Goal: Task Accomplishment & Management: Use online tool/utility

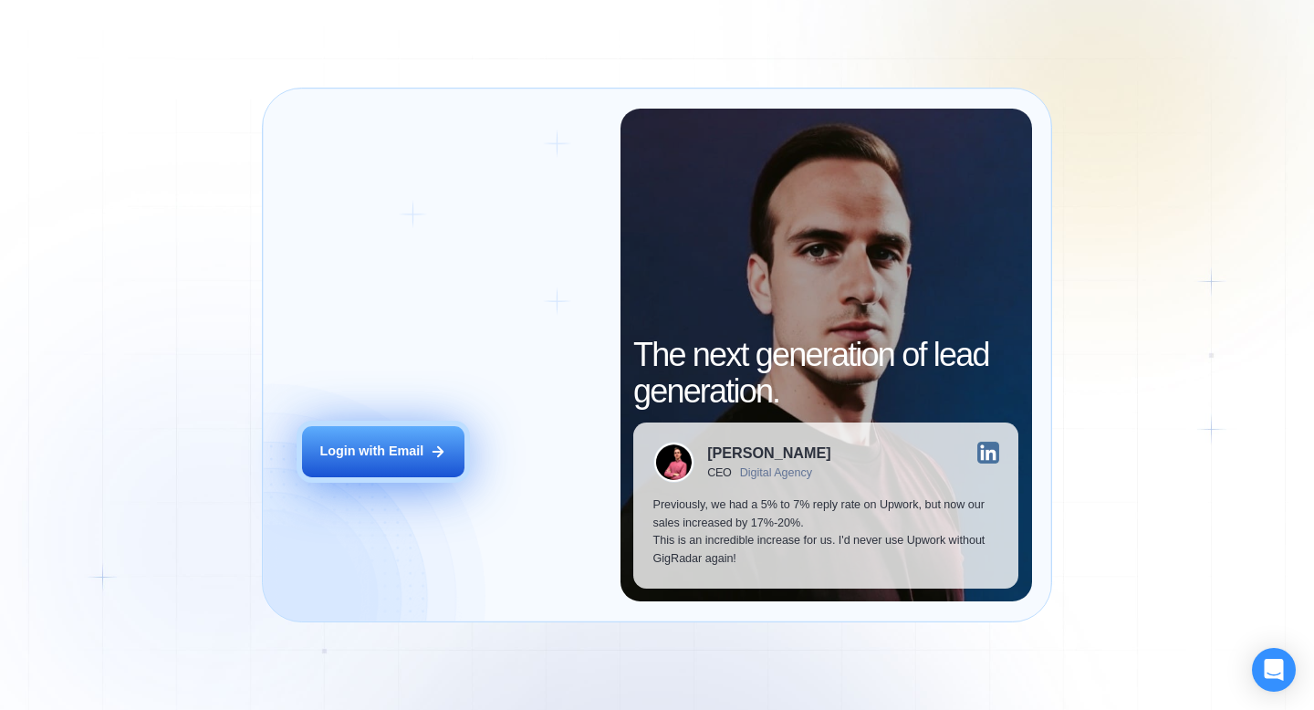
click at [424, 472] on button "Login with Email" at bounding box center [383, 451] width 162 height 51
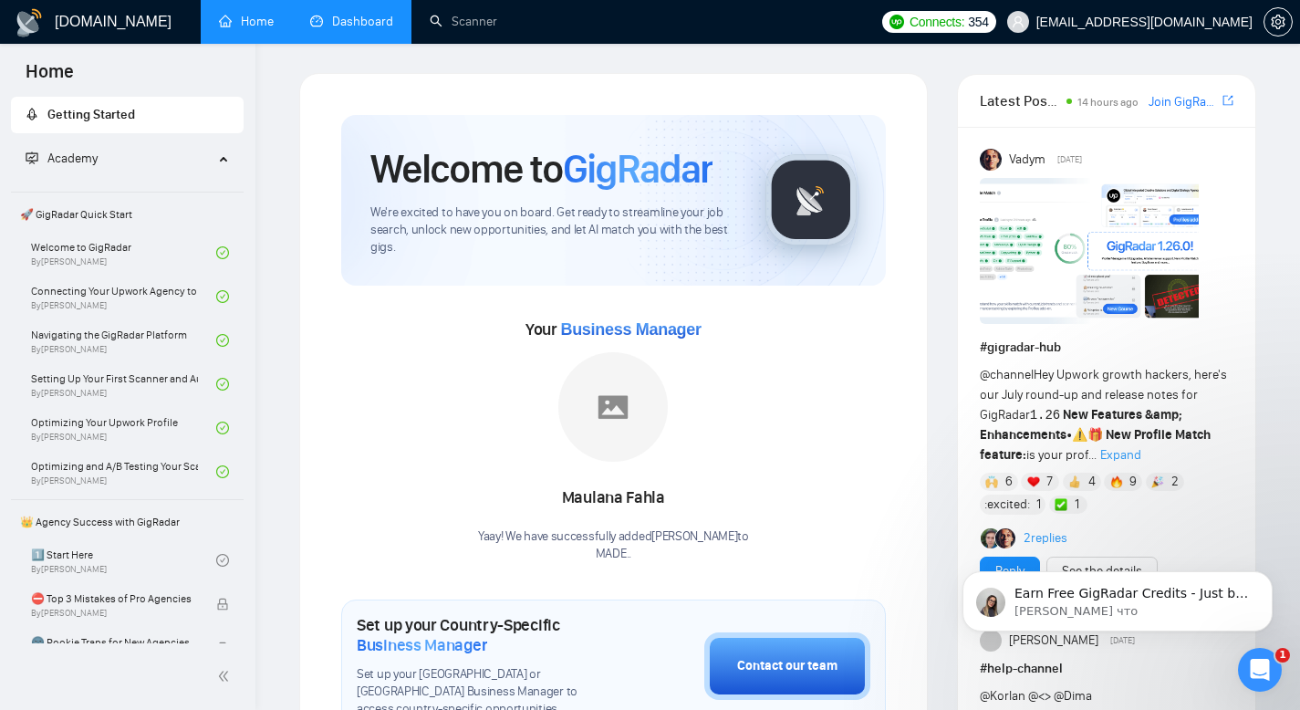
click at [357, 21] on link "Dashboard" at bounding box center [351, 22] width 83 height 16
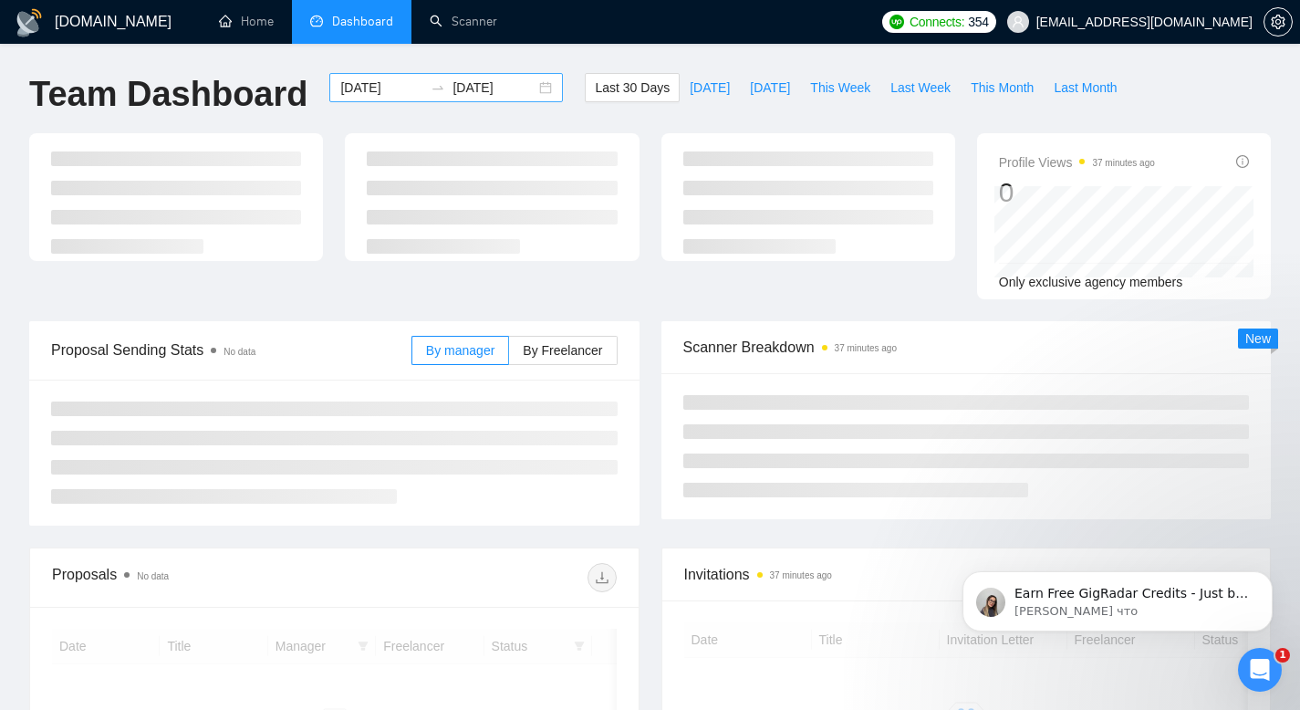
click at [359, 92] on input "[DATE]" at bounding box center [381, 88] width 83 height 20
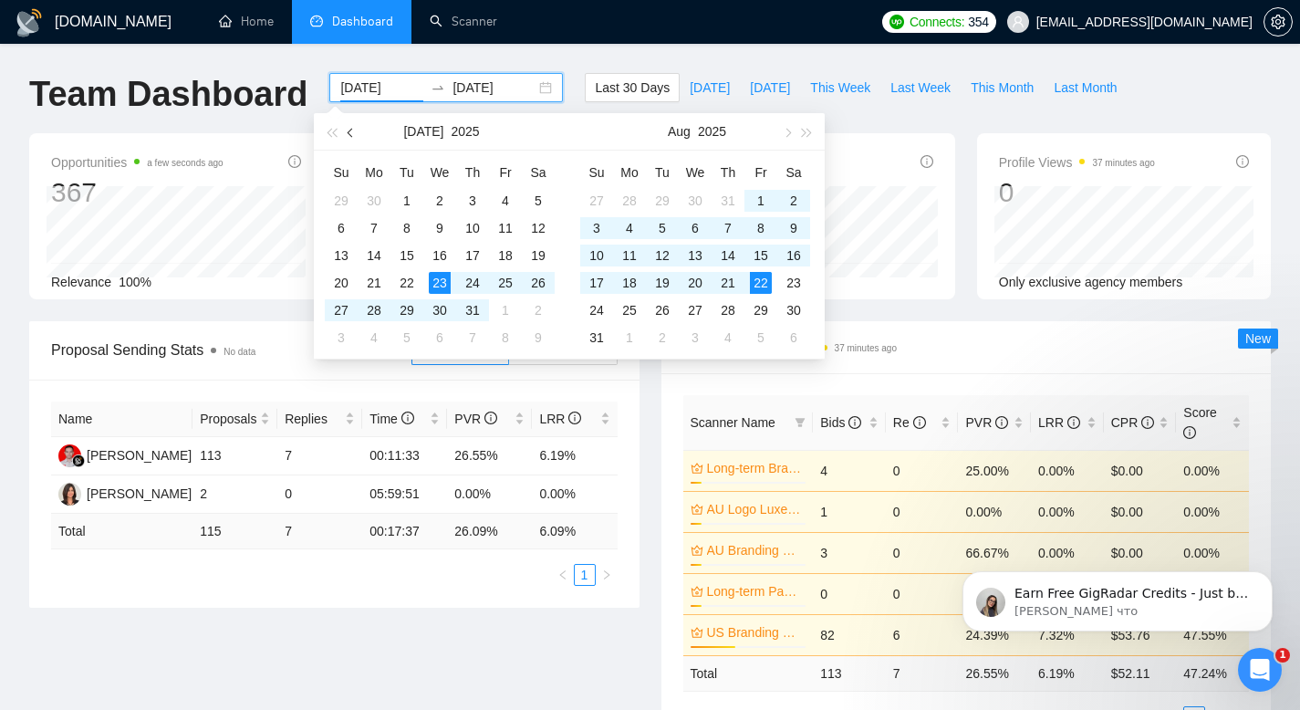
click at [352, 130] on span "button" at bounding box center [352, 132] width 9 height 9
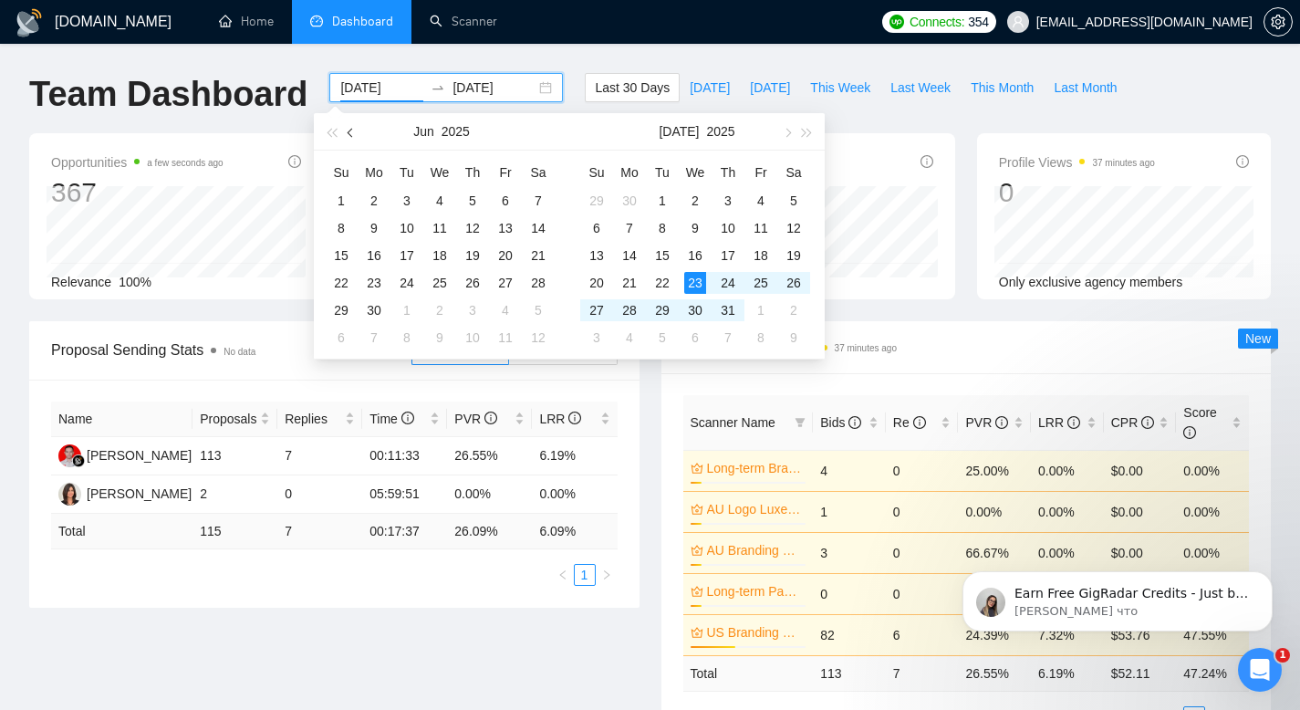
click at [352, 130] on span "button" at bounding box center [352, 132] width 9 height 9
type input "[DATE]"
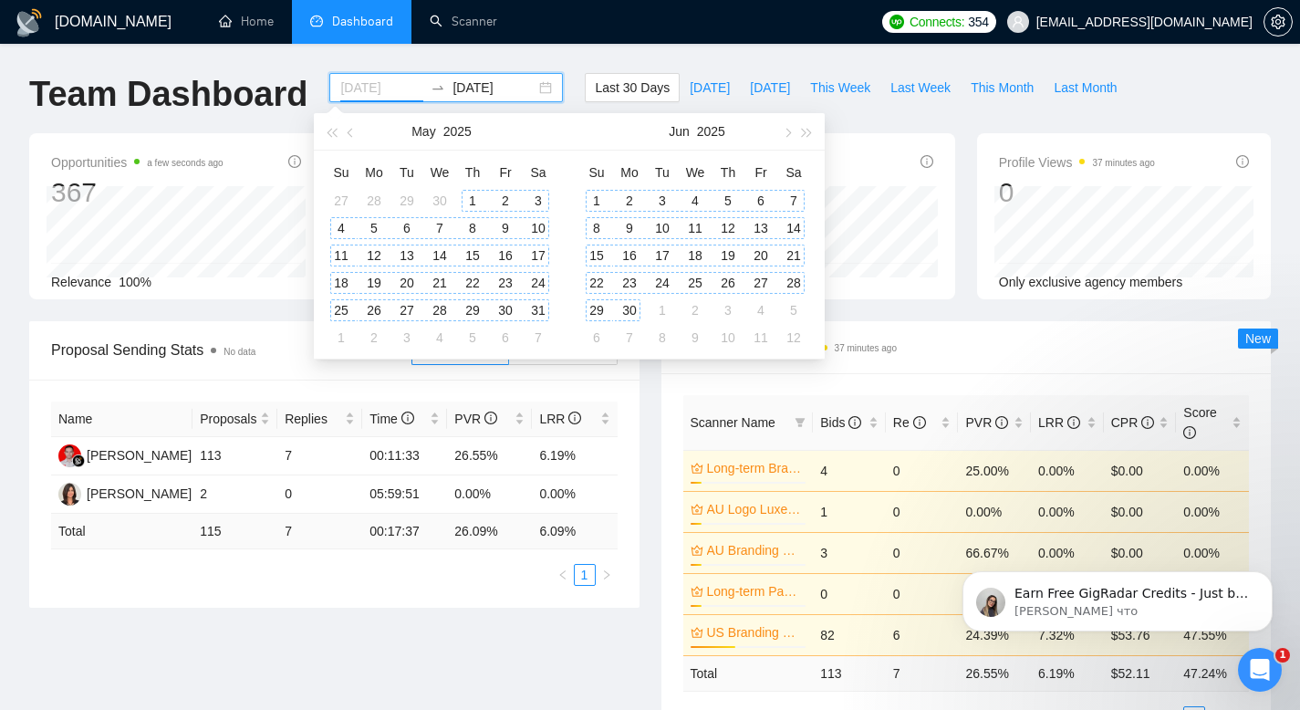
click at [469, 201] on div "1" at bounding box center [473, 201] width 22 height 22
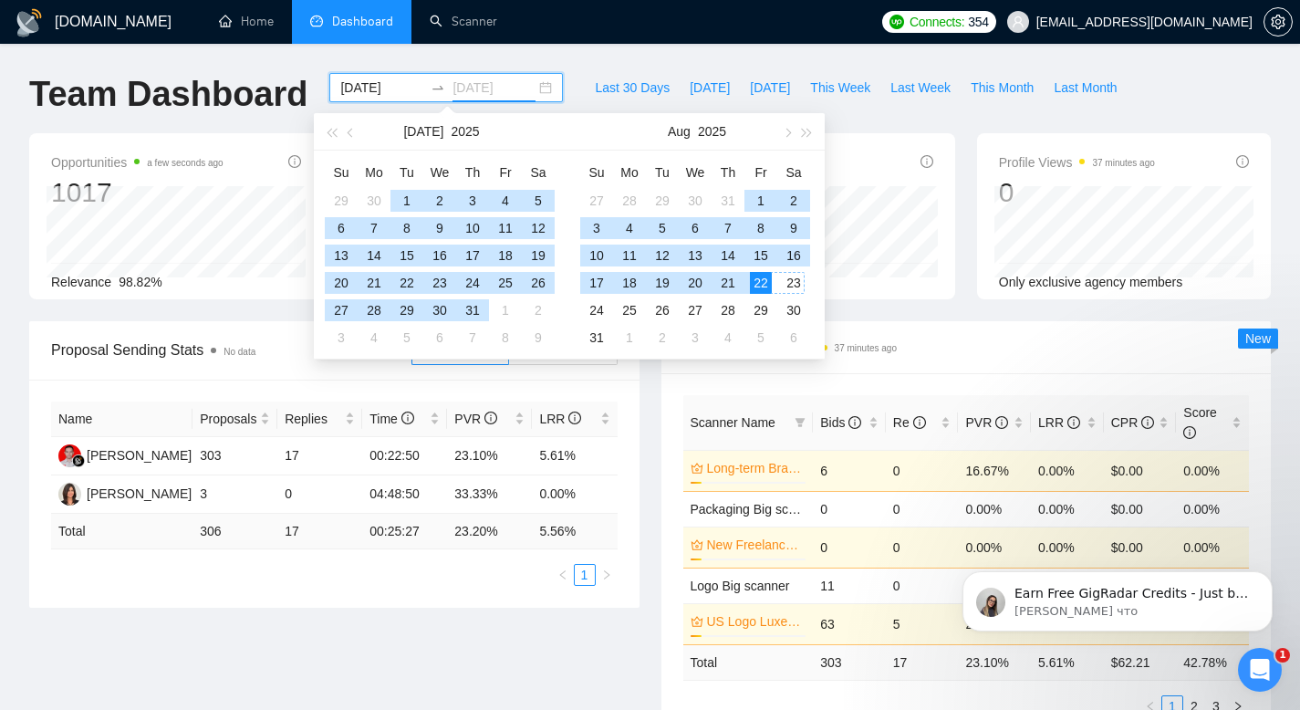
type input "[DATE]"
click at [765, 282] on div "22" at bounding box center [761, 283] width 22 height 22
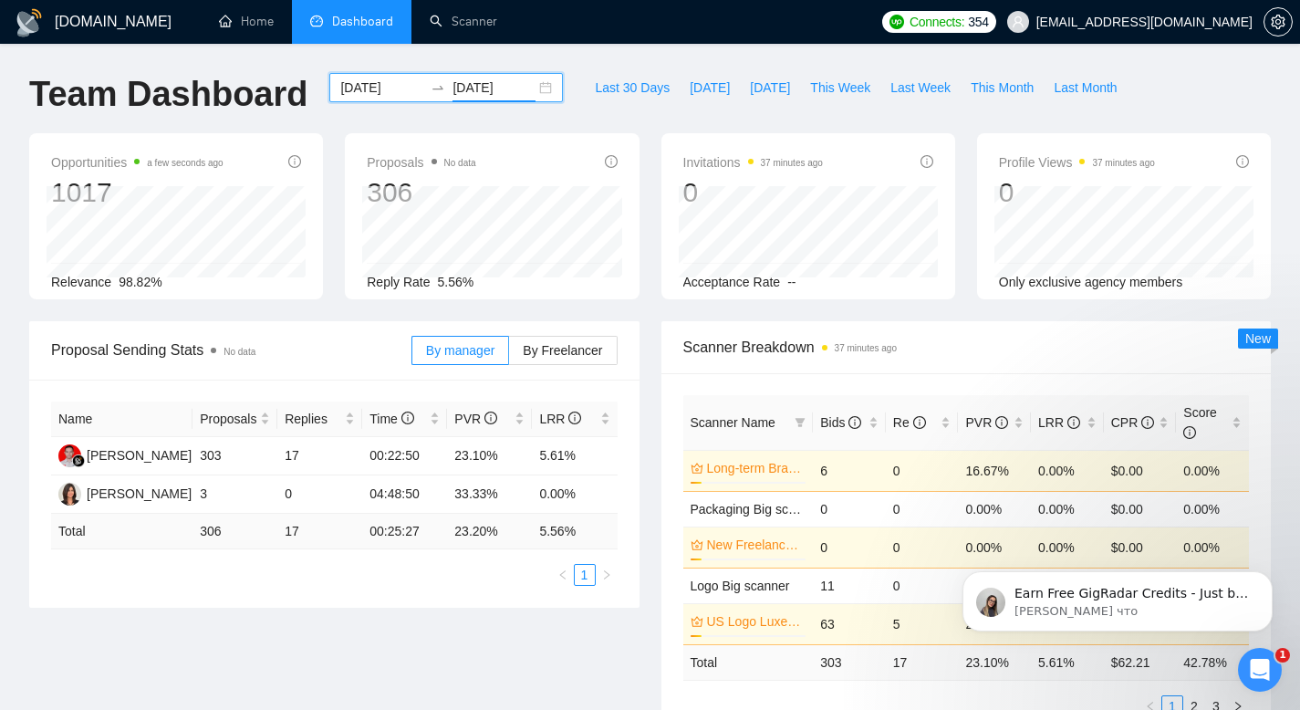
click at [702, 31] on ul "Home Dashboard Scanner" at bounding box center [531, 22] width 682 height 44
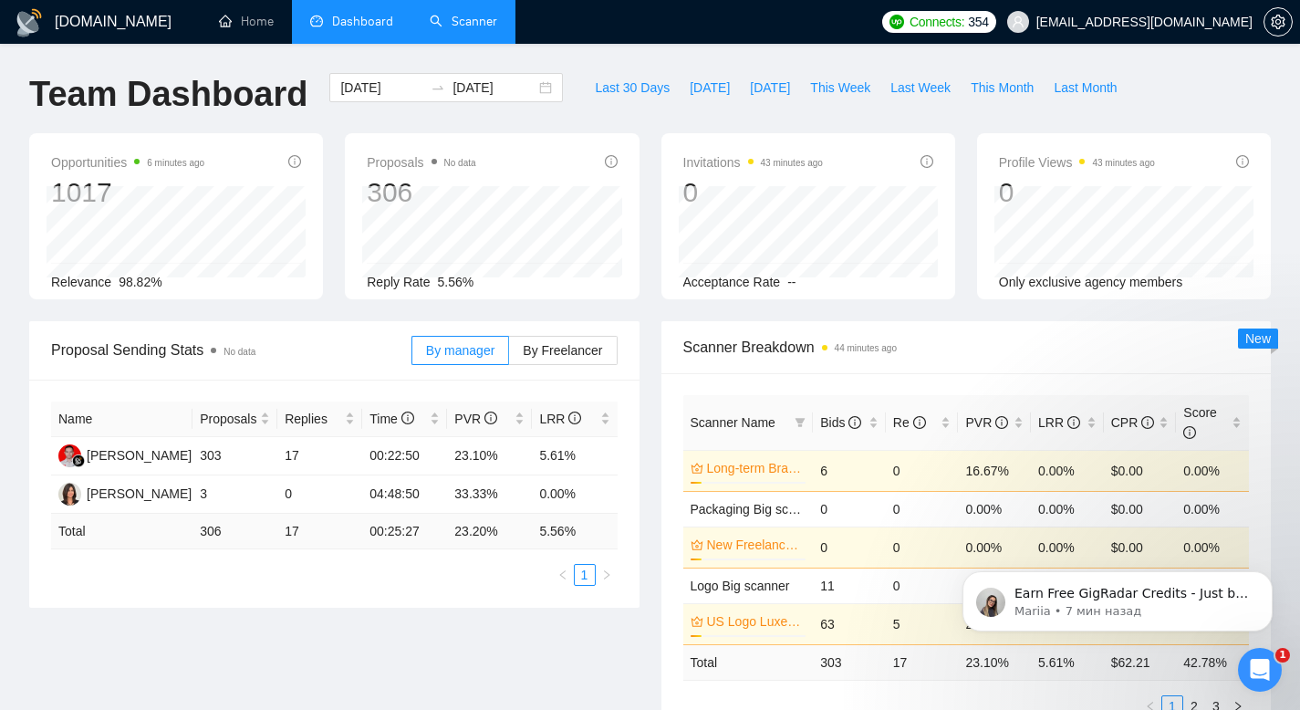
click at [476, 29] on link "Scanner" at bounding box center [464, 22] width 68 height 16
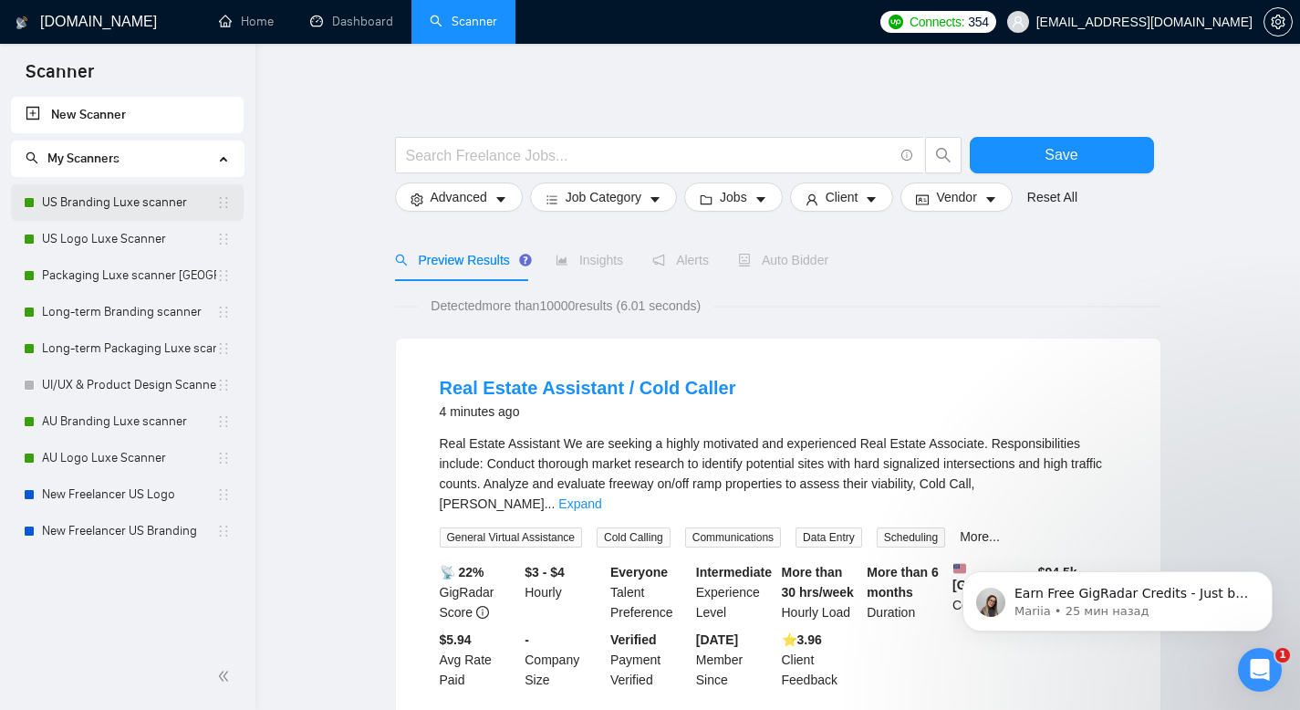
click at [89, 193] on link "US Branding Luxe scanner" at bounding box center [129, 202] width 174 height 36
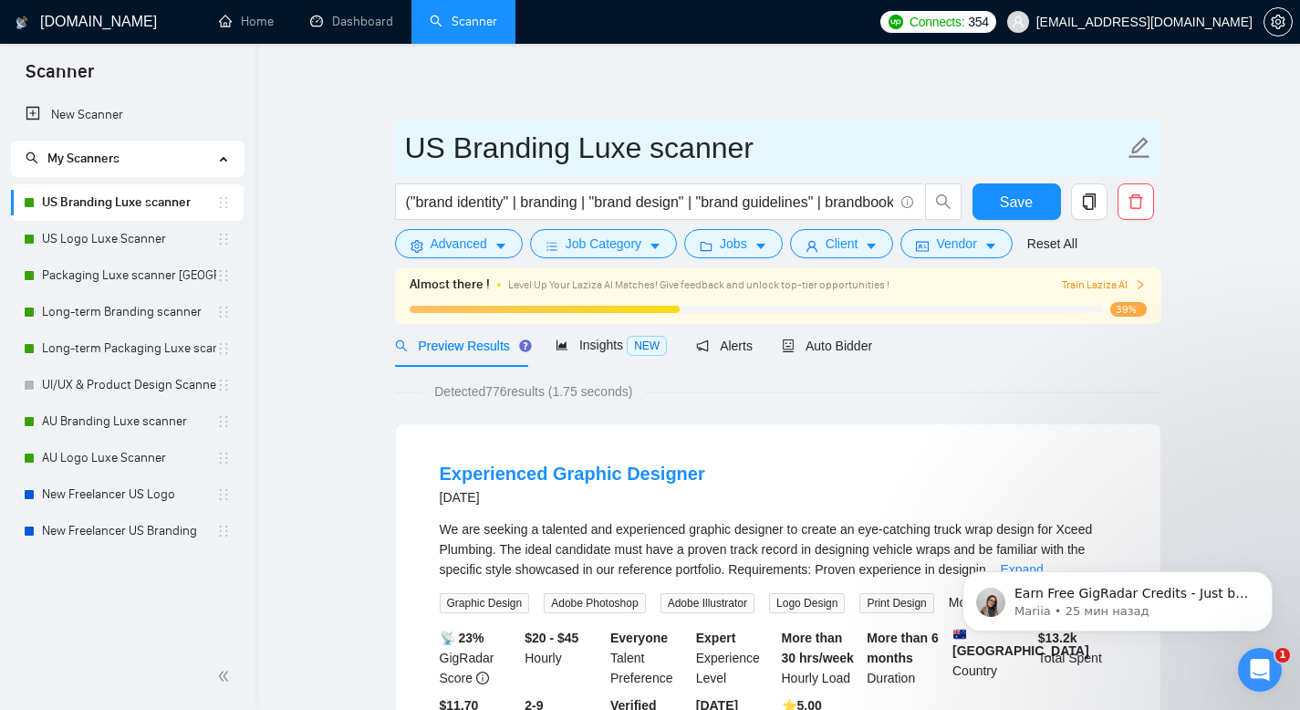
drag, startPoint x: 754, startPoint y: 146, endPoint x: 410, endPoint y: 148, distance: 343.9
click at [410, 148] on input "US Branding Luxe scanner" at bounding box center [764, 148] width 719 height 46
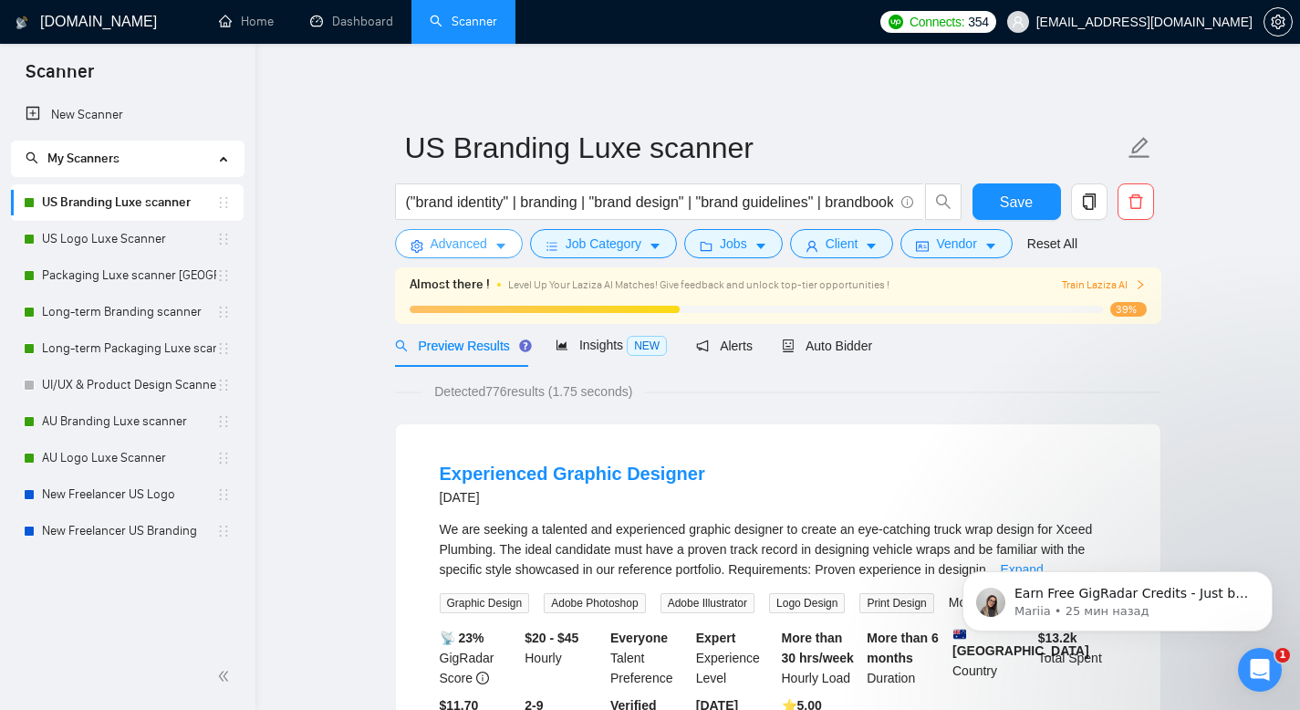
click at [482, 244] on span "Advanced" at bounding box center [459, 244] width 57 height 20
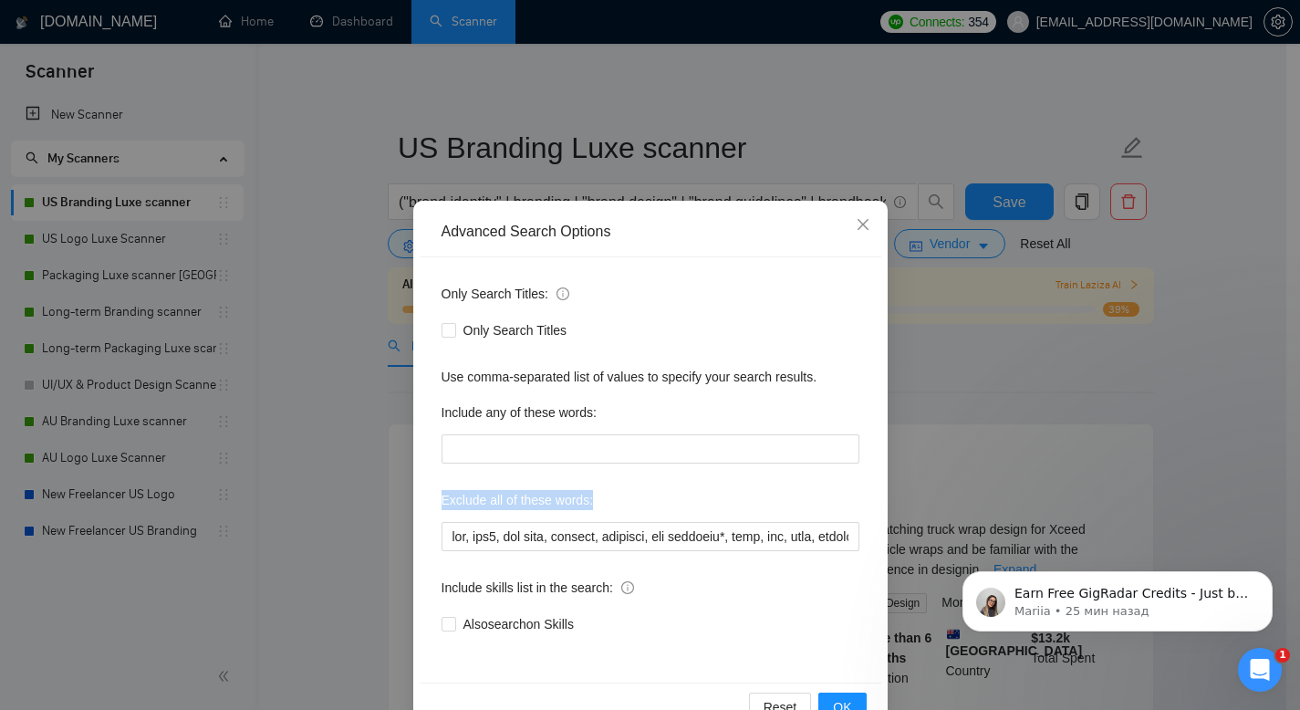
drag, startPoint x: 596, startPoint y: 497, endPoint x: 432, endPoint y: 490, distance: 163.4
click at [432, 490] on div "Only Search Titles: Only Search Titles Use comma-separated list of values to sp…" at bounding box center [651, 469] width 462 height 425
copy label "Exclude all of these words:"
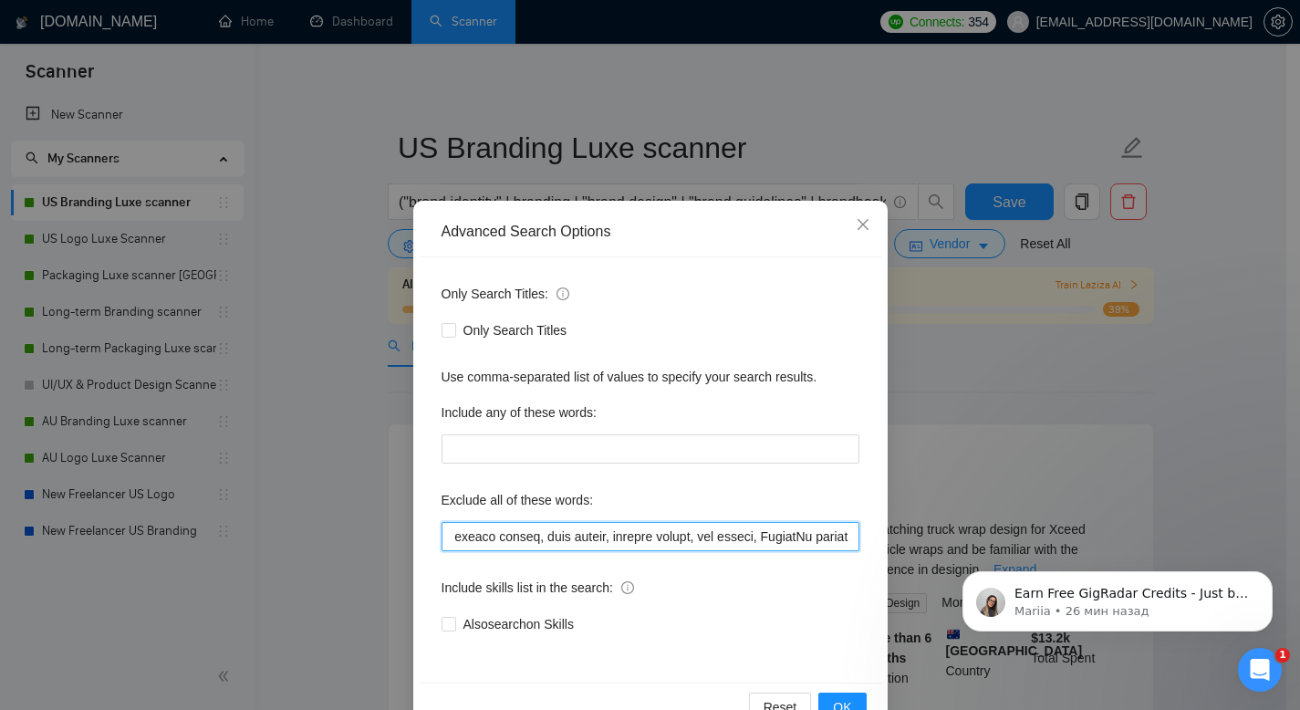
scroll to position [0, 6862]
drag, startPoint x: 1374, startPoint y: 1068, endPoint x: 1007, endPoint y: 536, distance: 646.0
click at [1137, 349] on div "Advanced Search Options Only Search Titles: Only Search Titles Use comma-separa…" at bounding box center [650, 355] width 1300 height 710
click at [856, 227] on icon "close" at bounding box center [863, 224] width 15 height 15
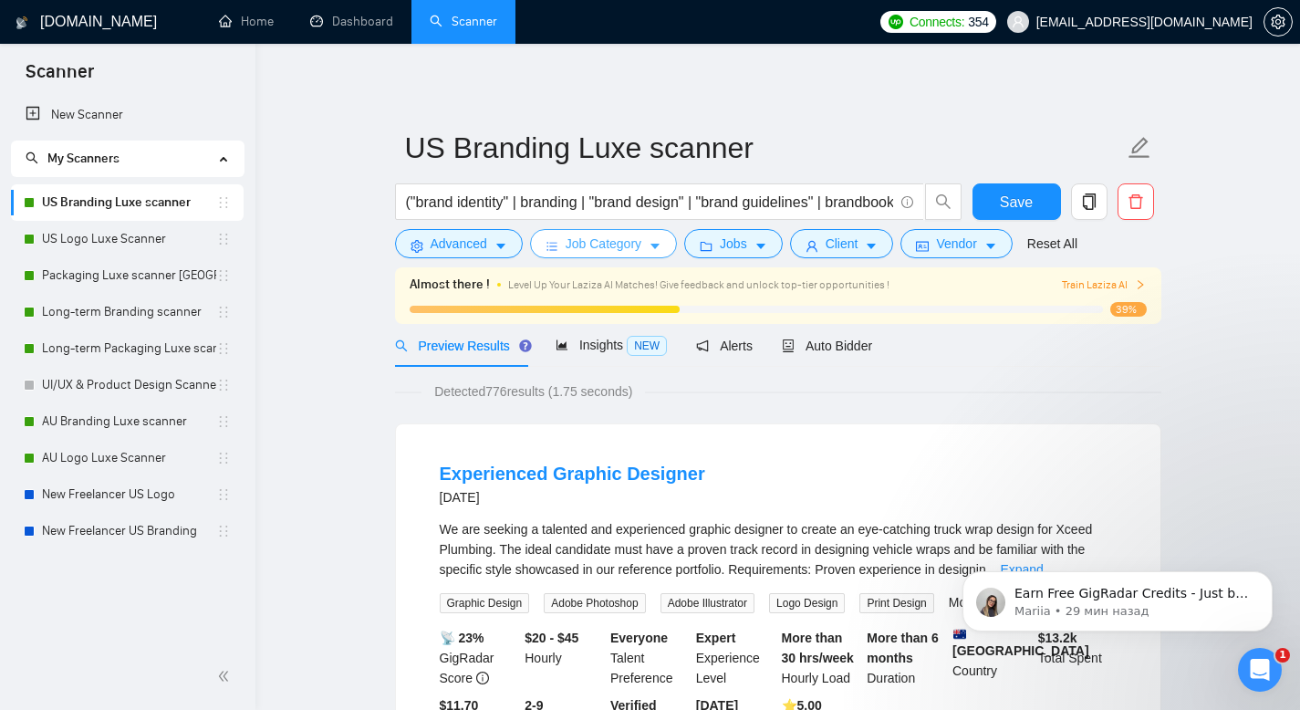
click at [601, 249] on span "Job Category" at bounding box center [604, 244] width 76 height 20
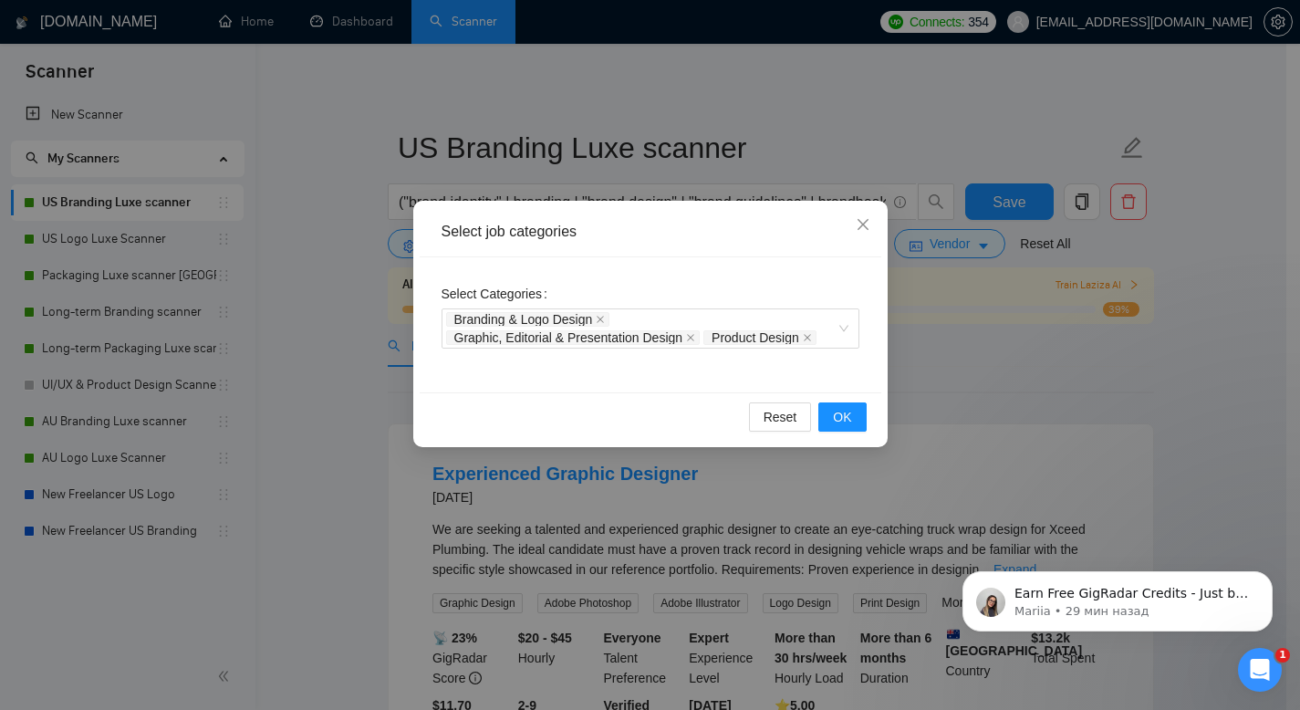
drag, startPoint x: 974, startPoint y: 366, endPoint x: 917, endPoint y: 319, distance: 73.9
click at [974, 366] on div "Select job categories Select Categories Branding & Logo Design Graphic, Editori…" at bounding box center [650, 355] width 1300 height 710
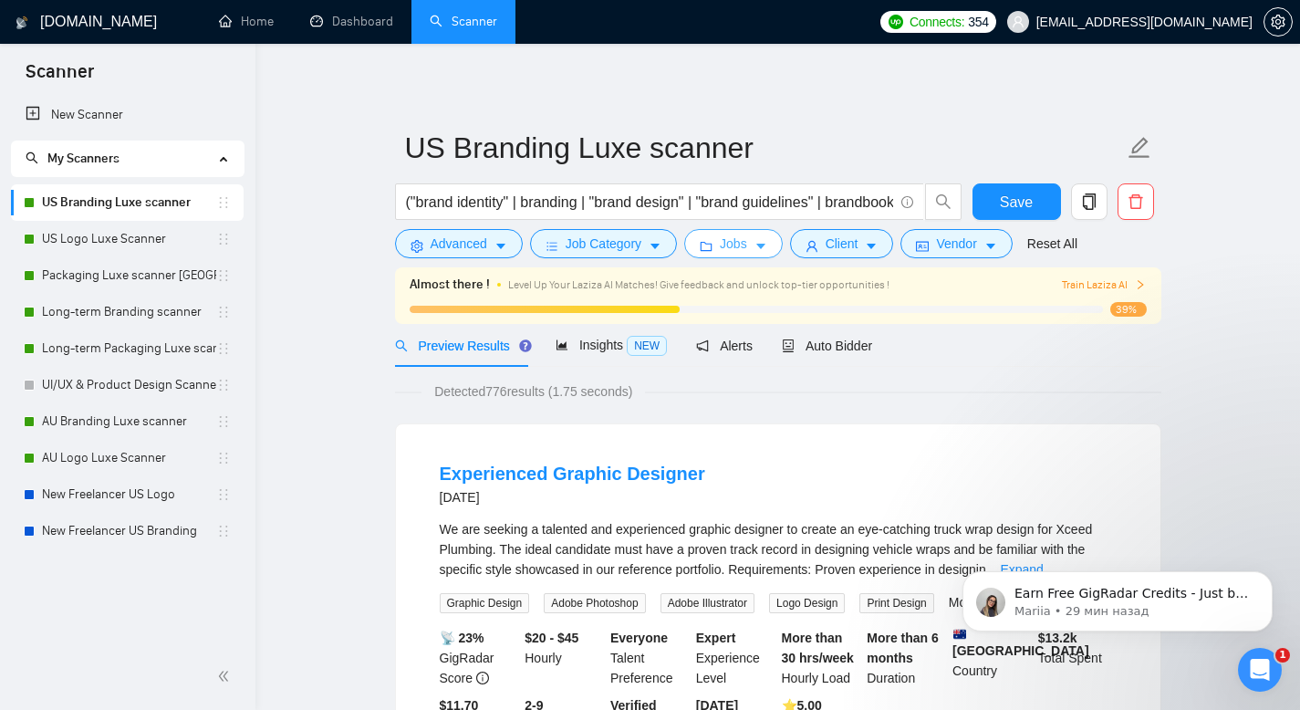
click at [742, 244] on span "Jobs" at bounding box center [733, 244] width 27 height 20
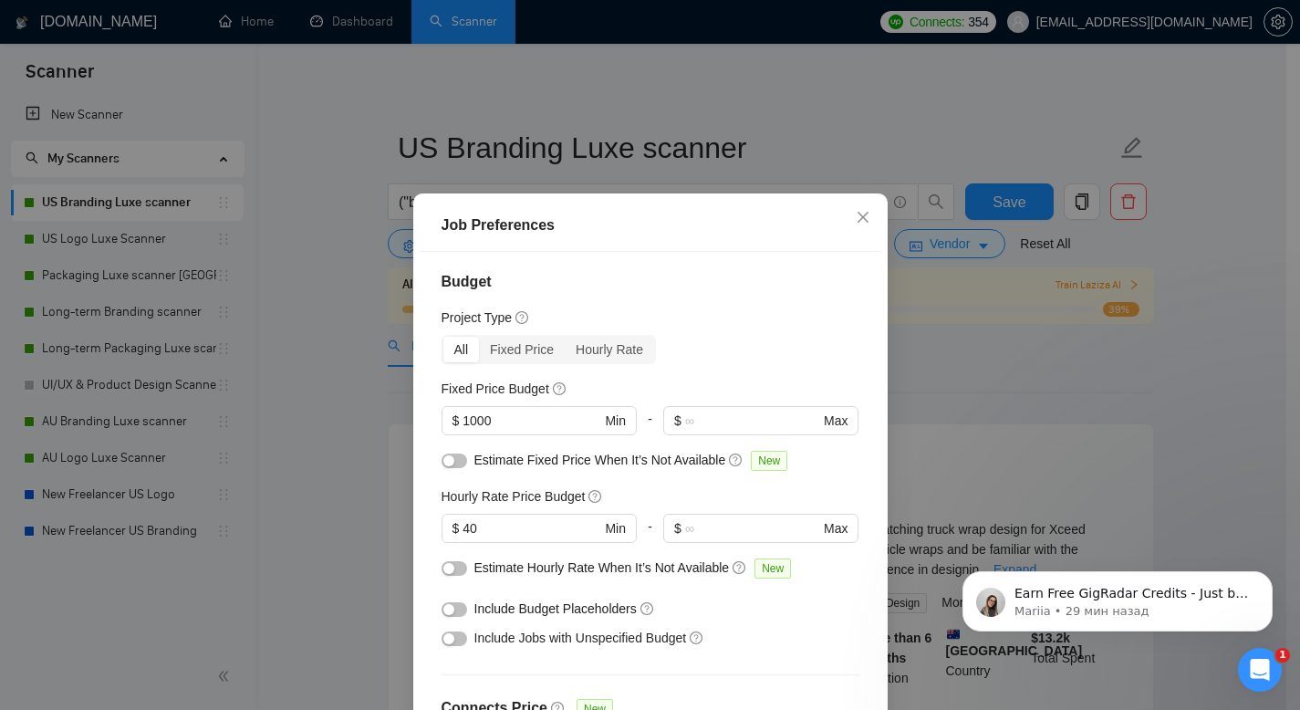
scroll to position [4, 0]
drag, startPoint x: 648, startPoint y: 236, endPoint x: 667, endPoint y: 73, distance: 164.4
click at [667, 73] on div "Job Preferences Budget Project Type All Fixed Price Hourly Rate Fixed Price Bud…" at bounding box center [650, 355] width 1300 height 710
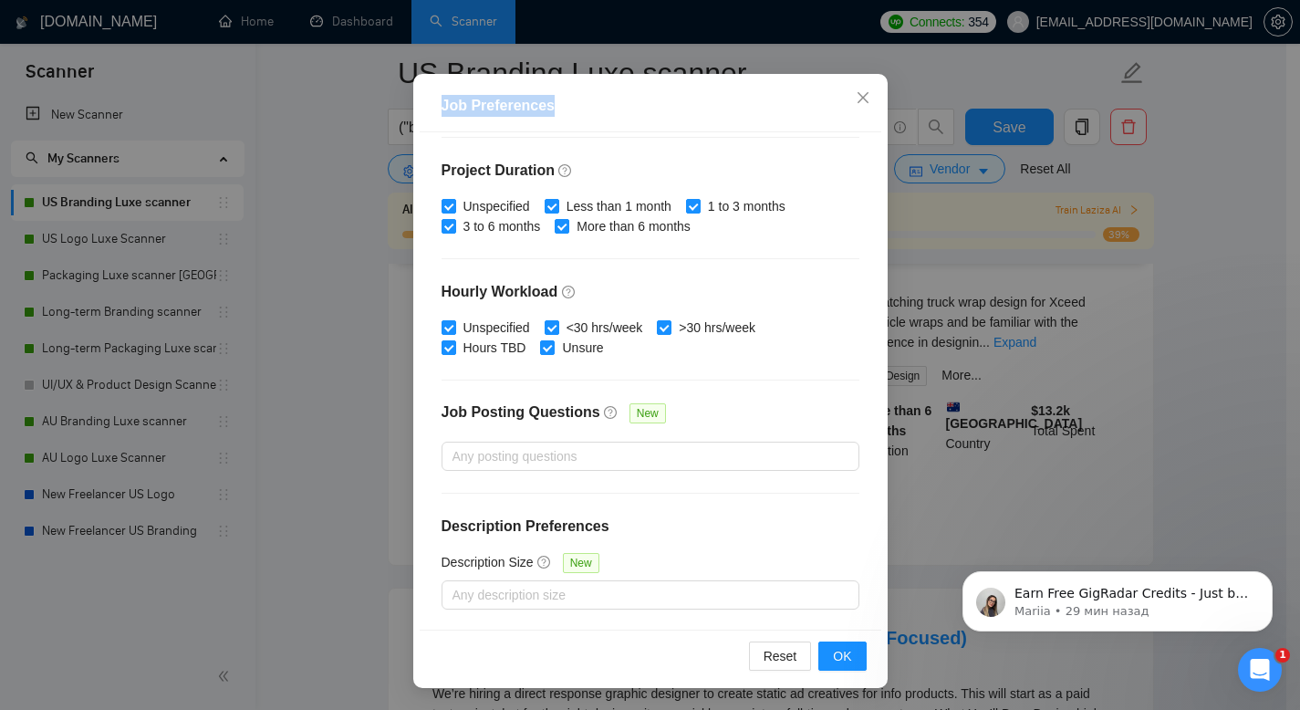
scroll to position [268, 0]
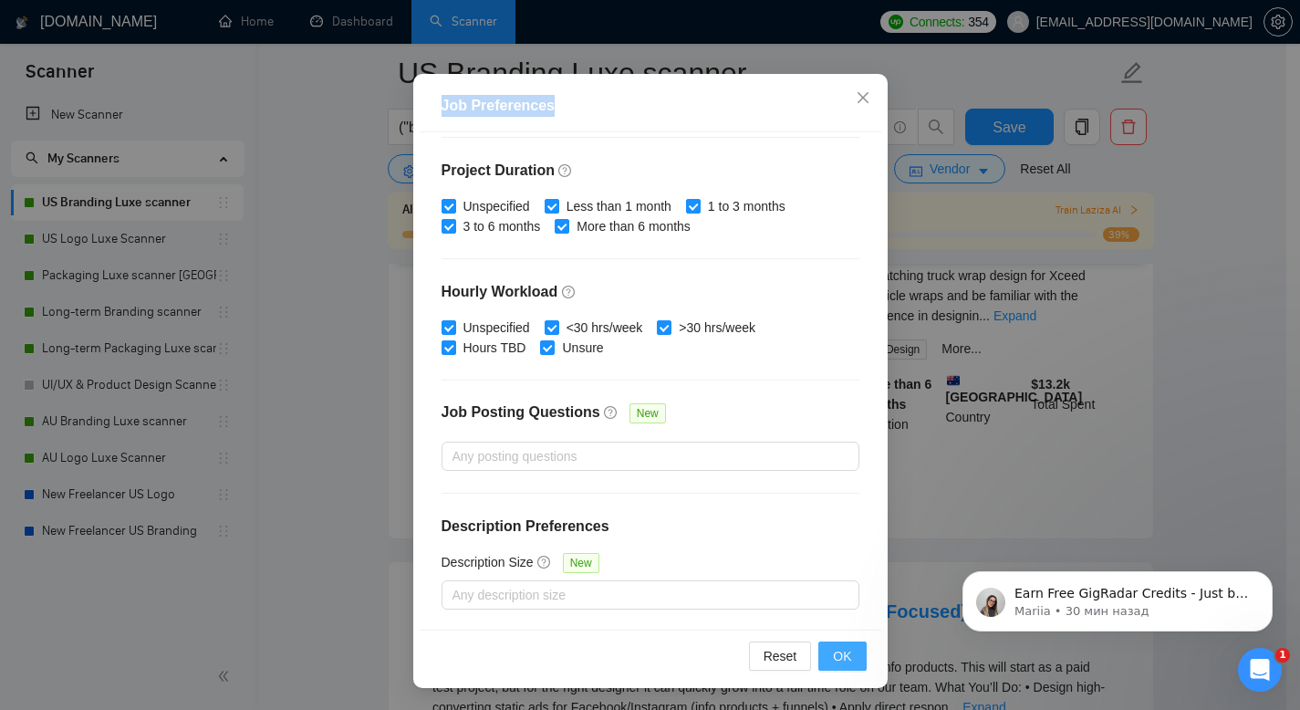
click at [849, 655] on button "OK" at bounding box center [841, 655] width 47 height 29
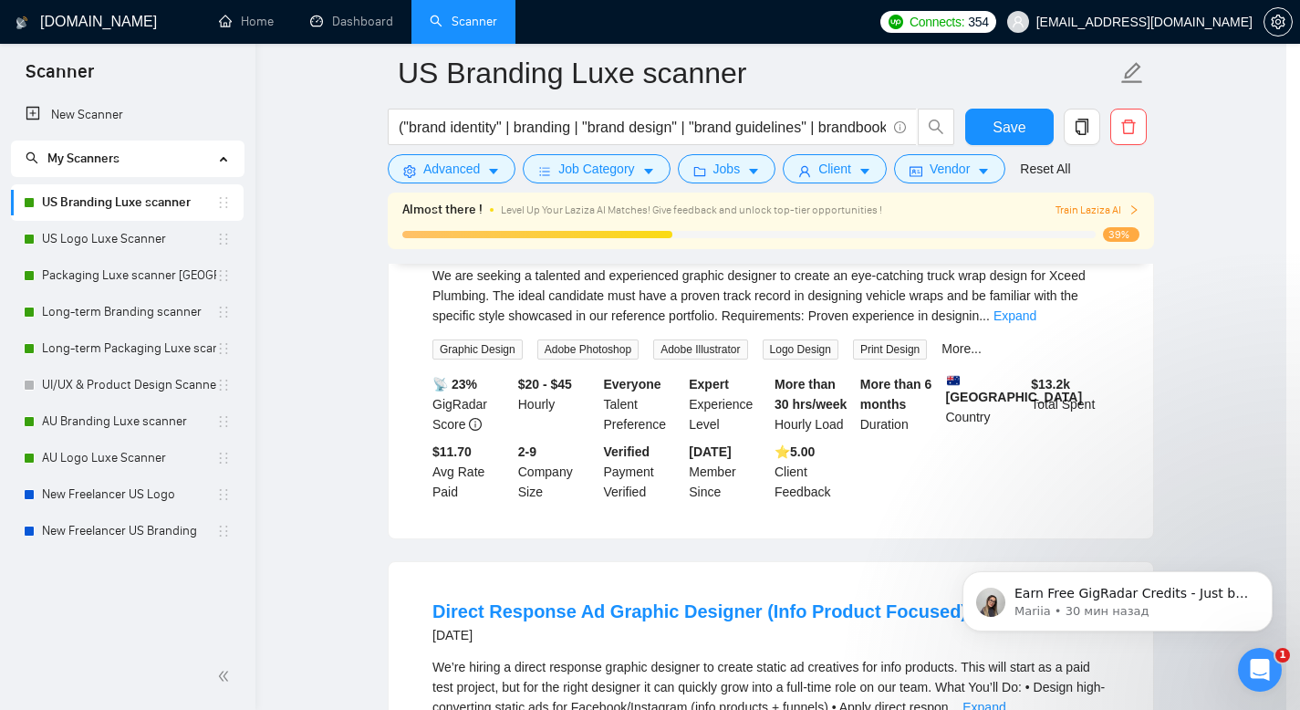
scroll to position [35, 0]
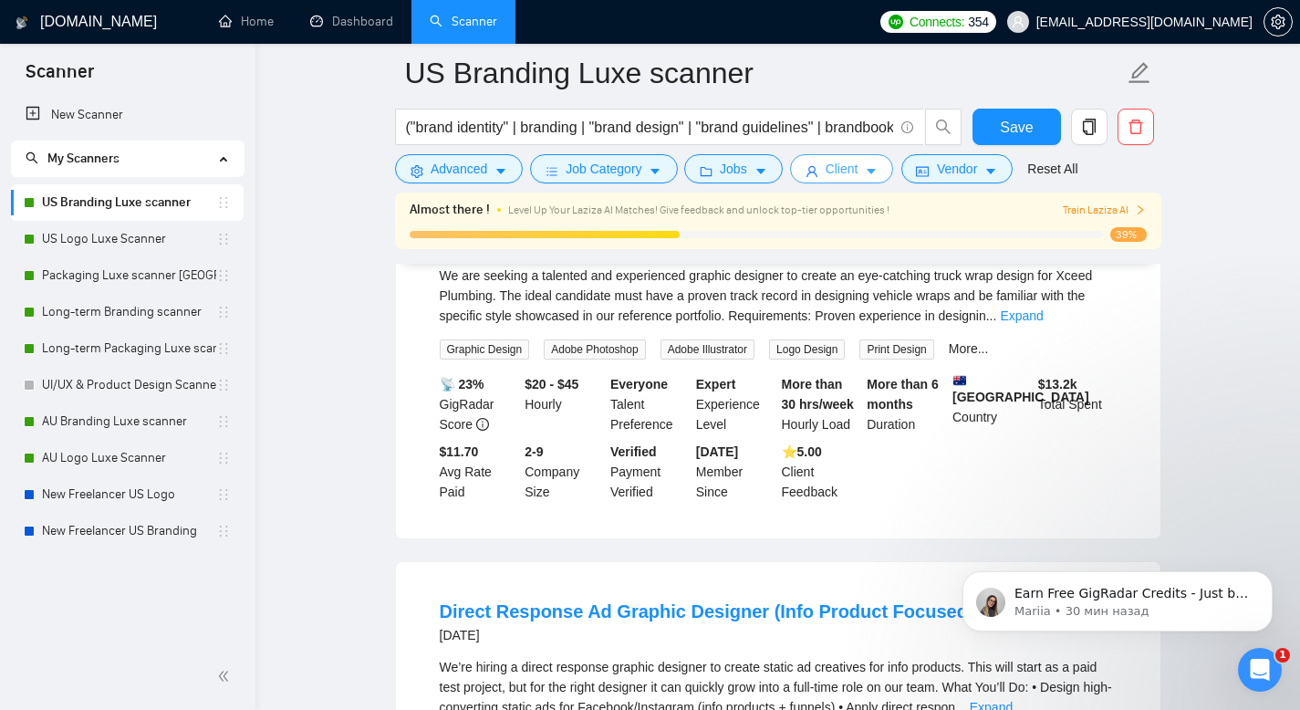
click at [858, 177] on span "Client" at bounding box center [842, 169] width 33 height 20
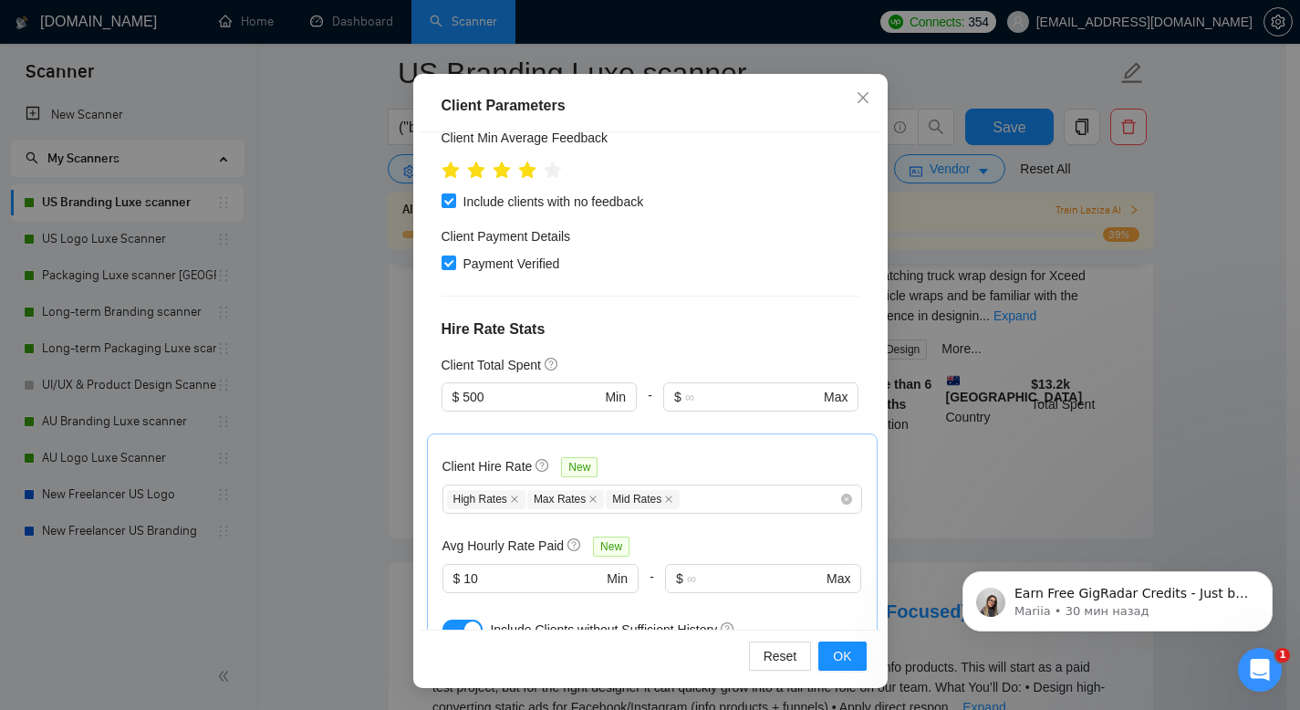
scroll to position [299, 0]
click at [858, 96] on icon "close" at bounding box center [863, 97] width 15 height 15
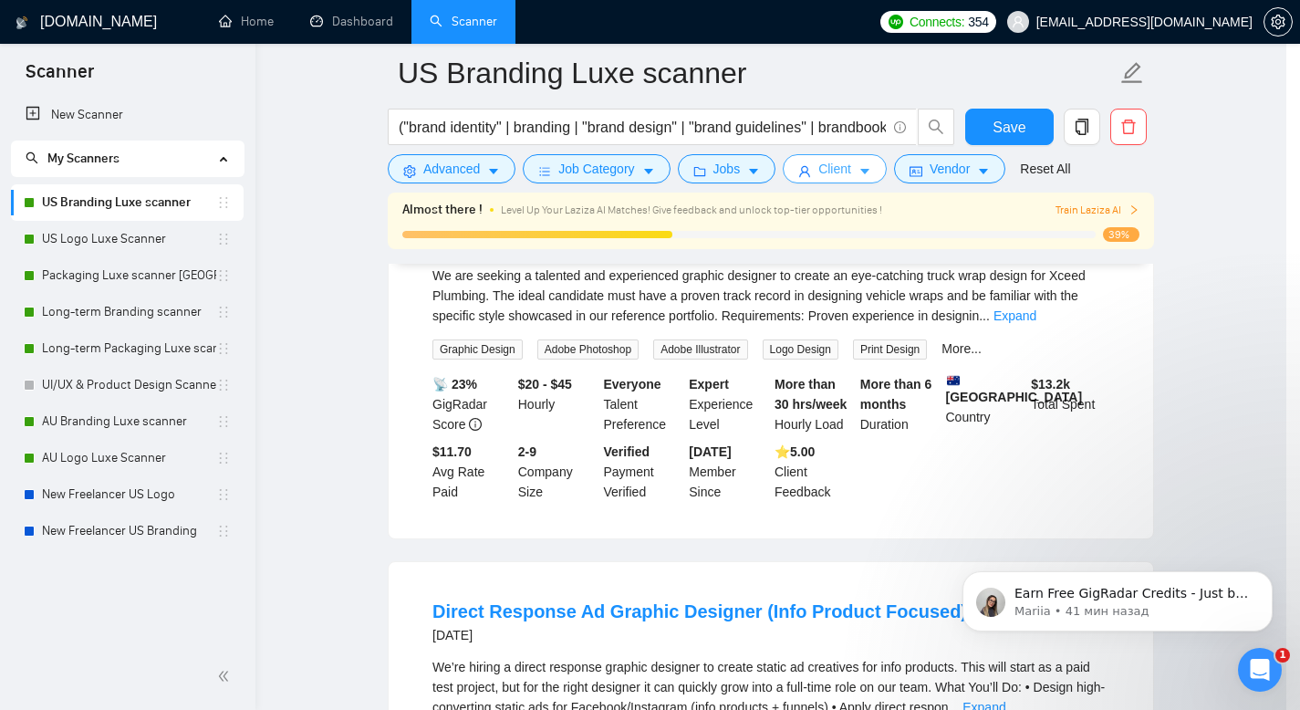
scroll to position [0, 0]
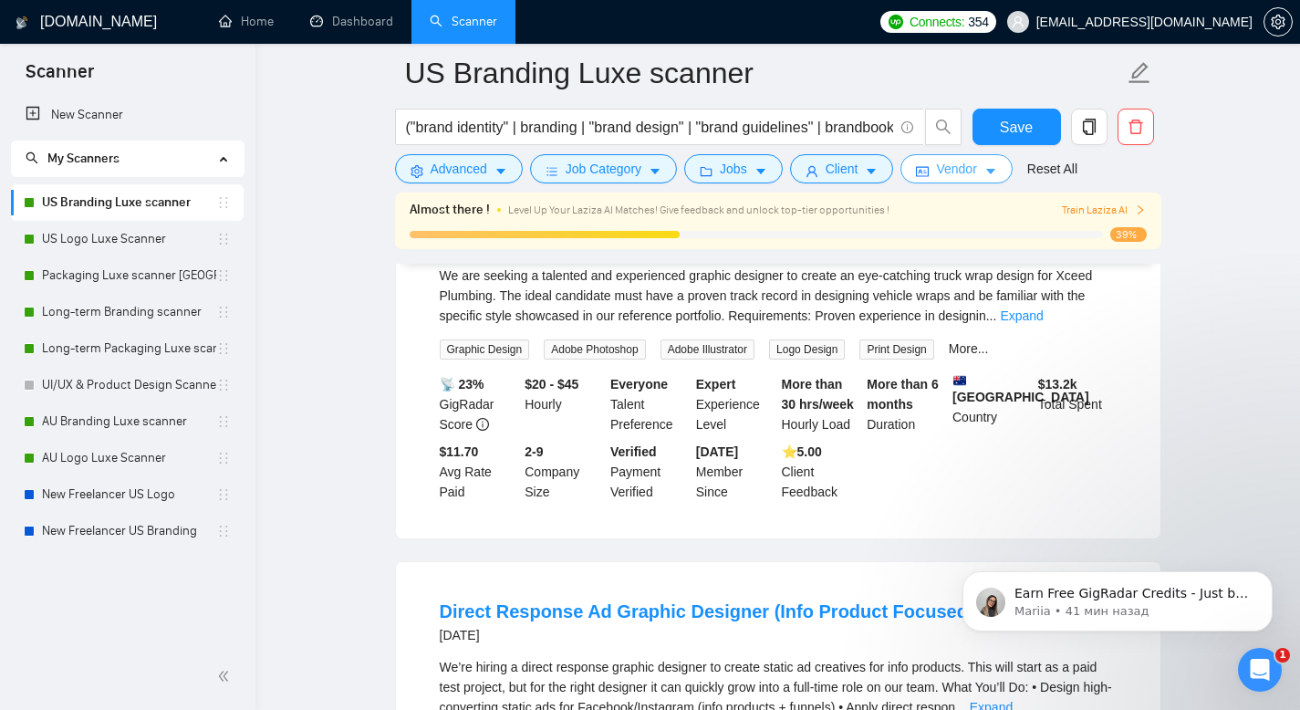
click at [976, 172] on span "Vendor" at bounding box center [956, 169] width 40 height 20
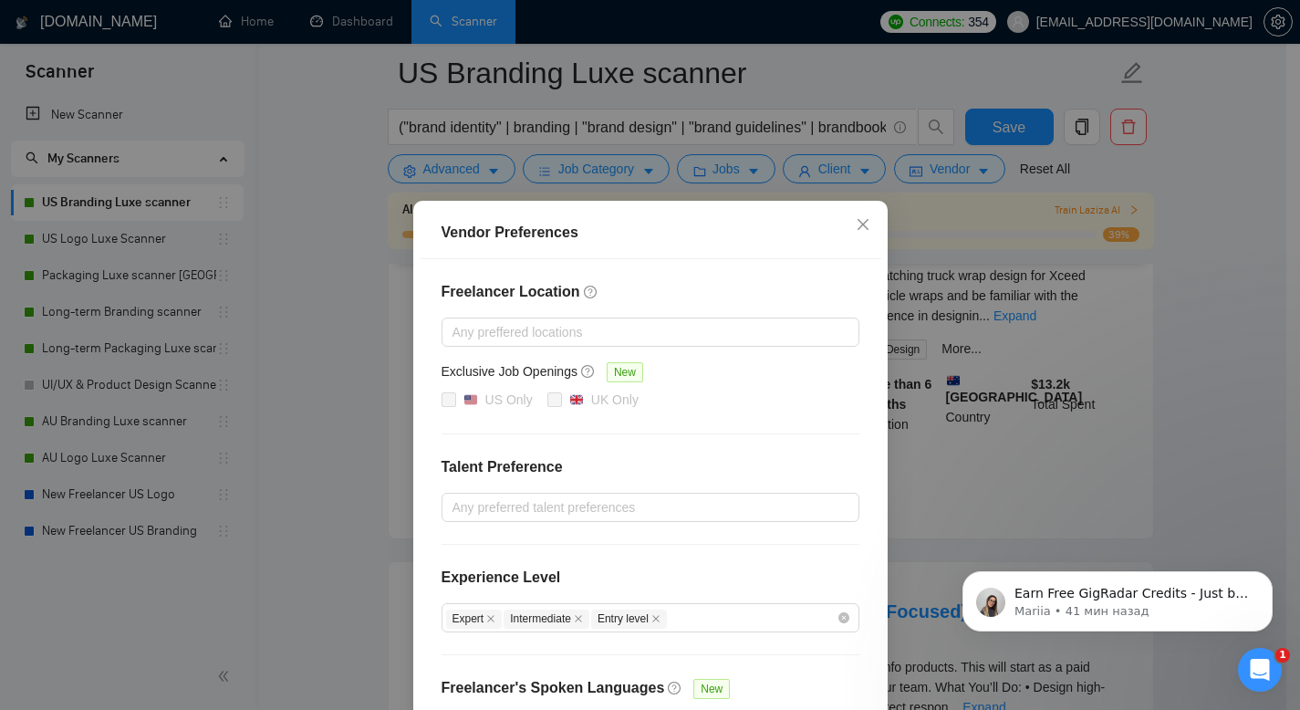
click at [1037, 358] on div "Vendor Preferences Freelancer Location Any preffered locations Exclusive Job Op…" at bounding box center [650, 355] width 1300 height 710
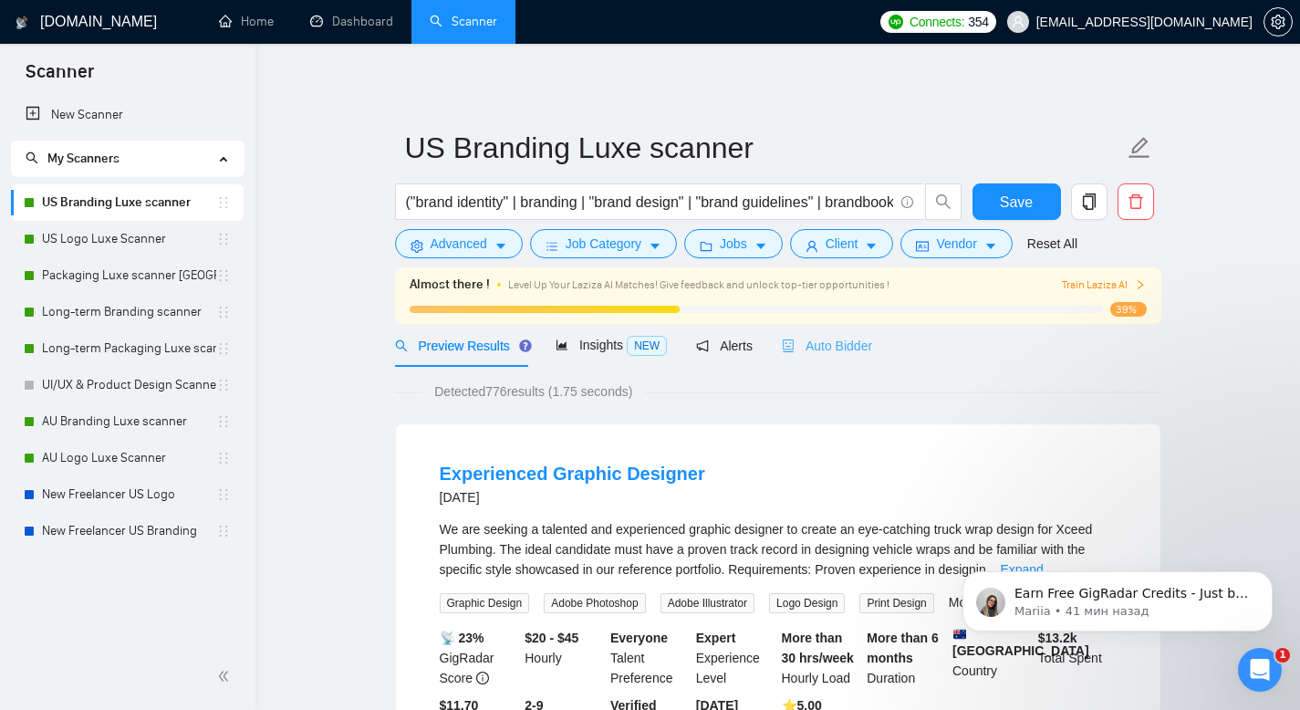
click at [838, 357] on div "Auto Bidder" at bounding box center [827, 345] width 90 height 43
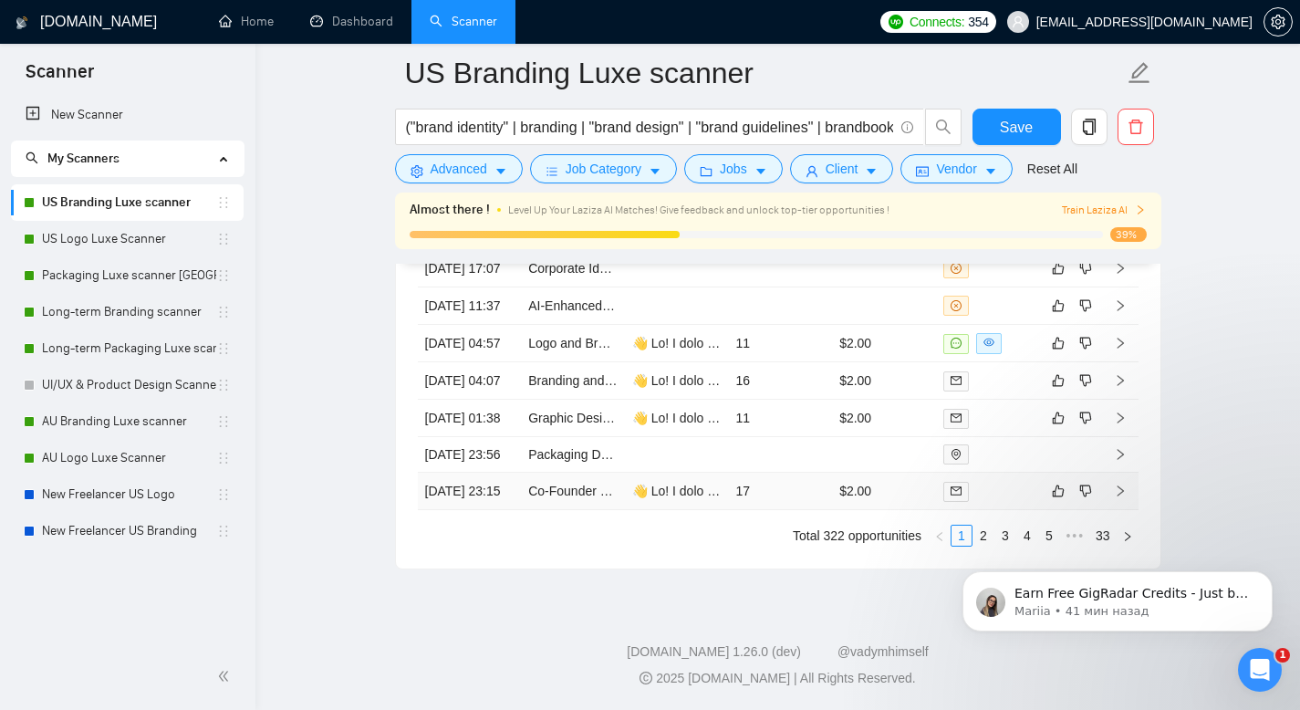
scroll to position [5247, 0]
drag, startPoint x: 413, startPoint y: 405, endPoint x: 1137, endPoint y: 483, distance: 727.6
copy div "Lore Ipsumdo Sitamet Cons Adipisc Elitsed: DO Eius Tempor Incididu Utla Etdolor…"
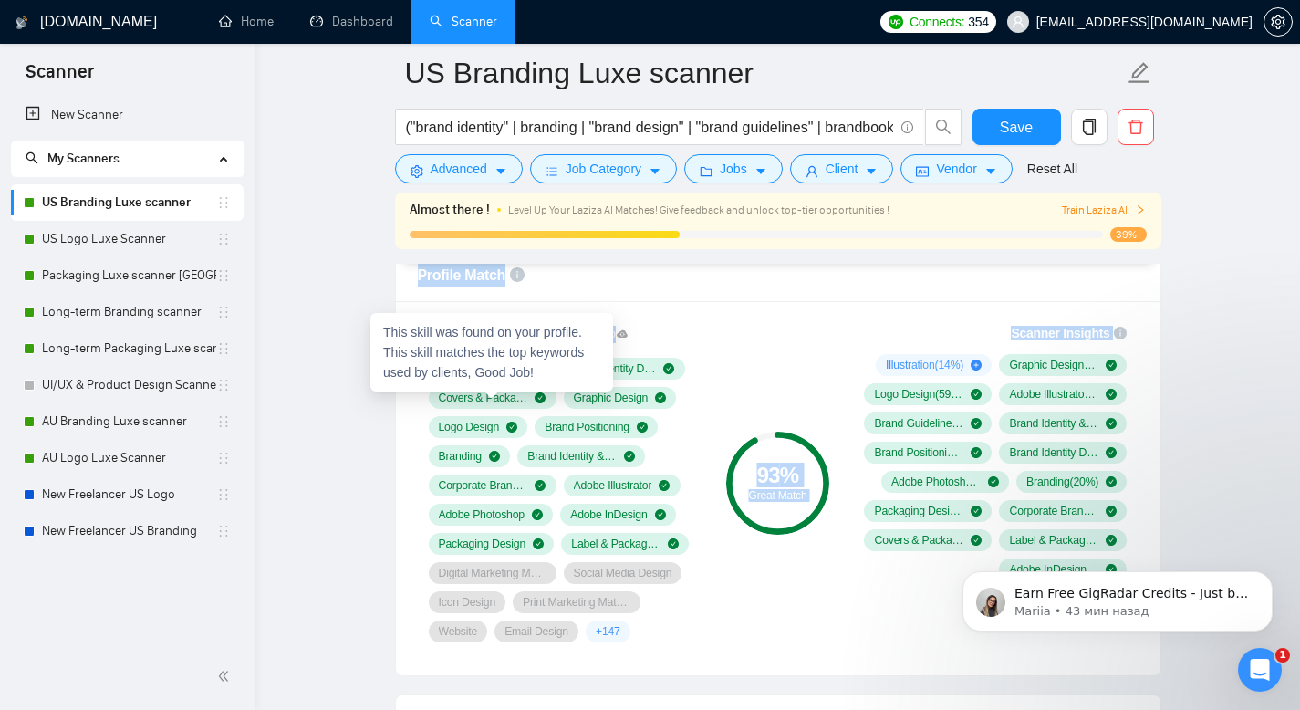
scroll to position [1447, 0]
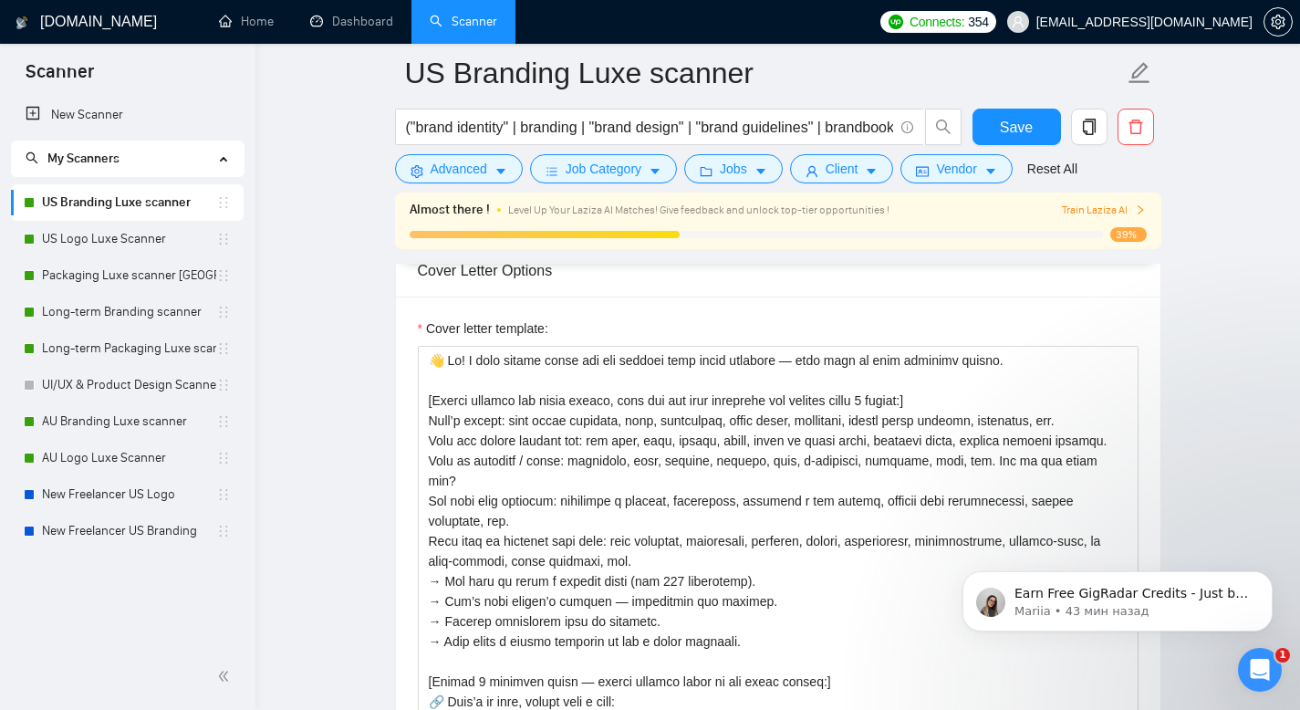
scroll to position [2145, 0]
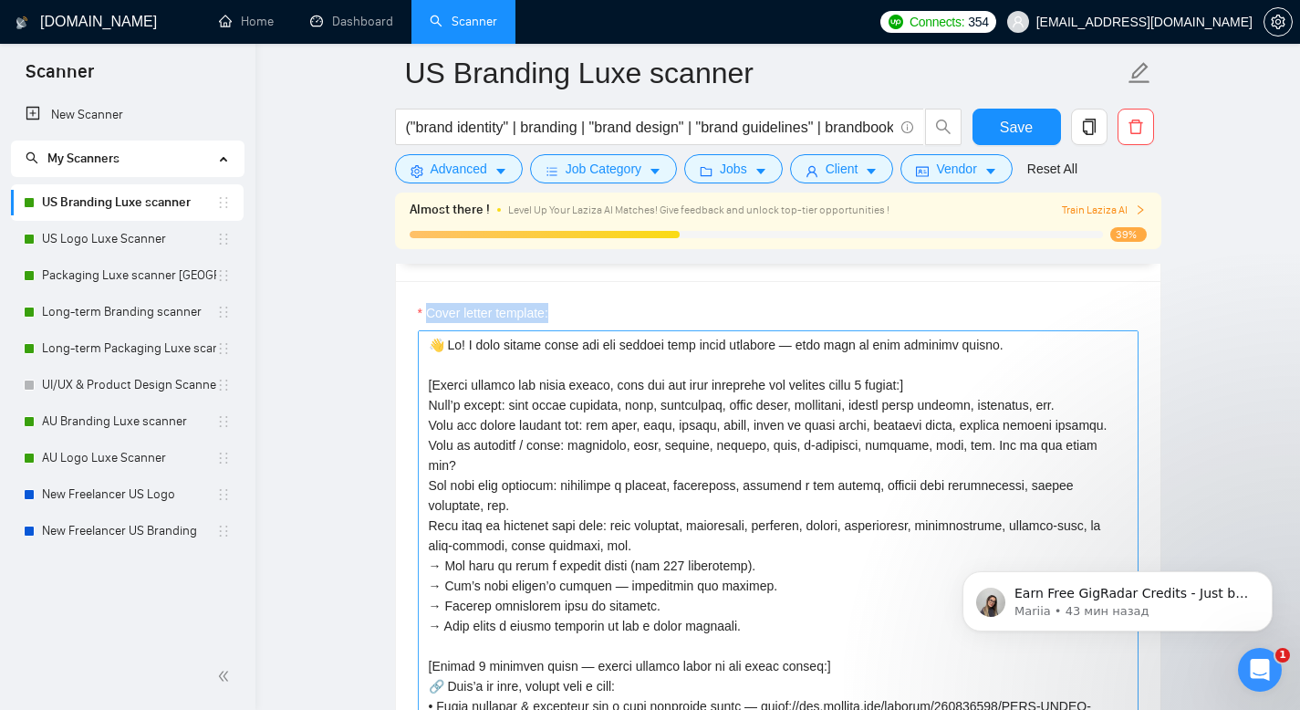
drag, startPoint x: 417, startPoint y: 303, endPoint x: 543, endPoint y: 517, distance: 248.6
click at [543, 517] on div "Cover letter template:" at bounding box center [778, 522] width 721 height 438
copy label "Cover letter template:"
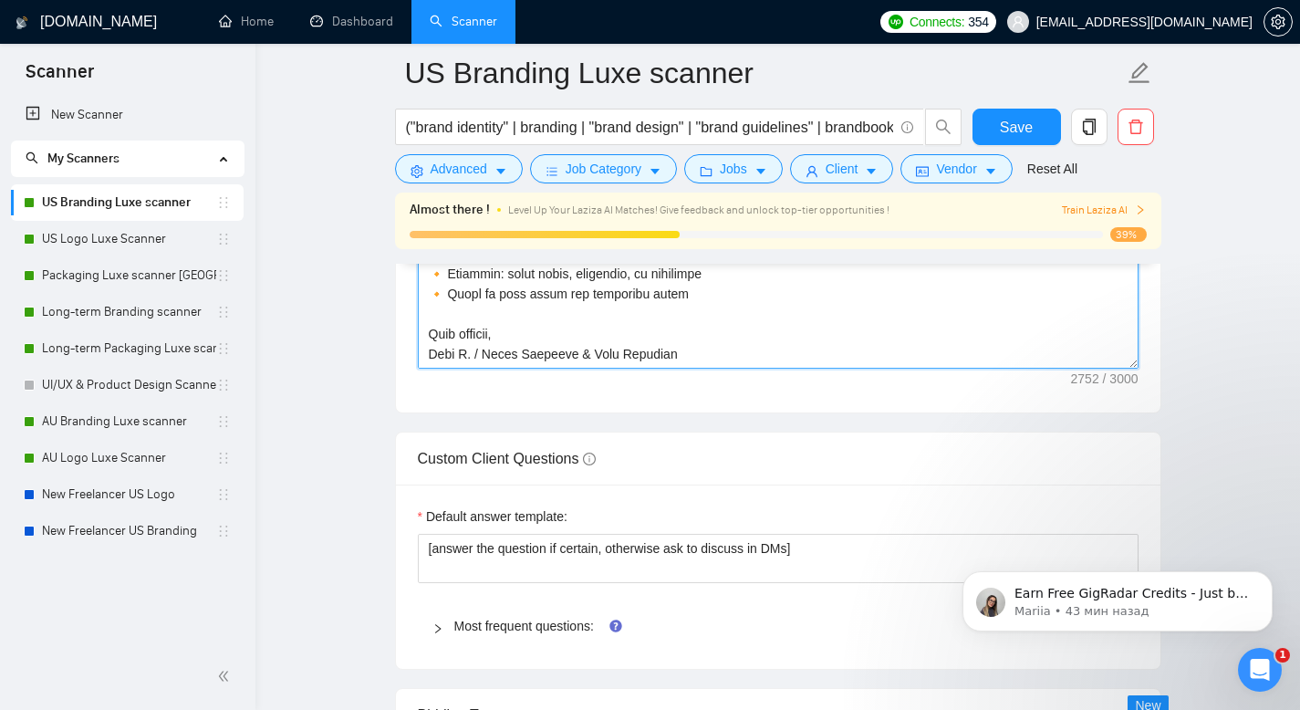
scroll to position [2516, 0]
drag, startPoint x: 421, startPoint y: 338, endPoint x: 674, endPoint y: 376, distance: 255.4
click at [674, 376] on div "Cover letter template:" at bounding box center [778, 162] width 764 height 504
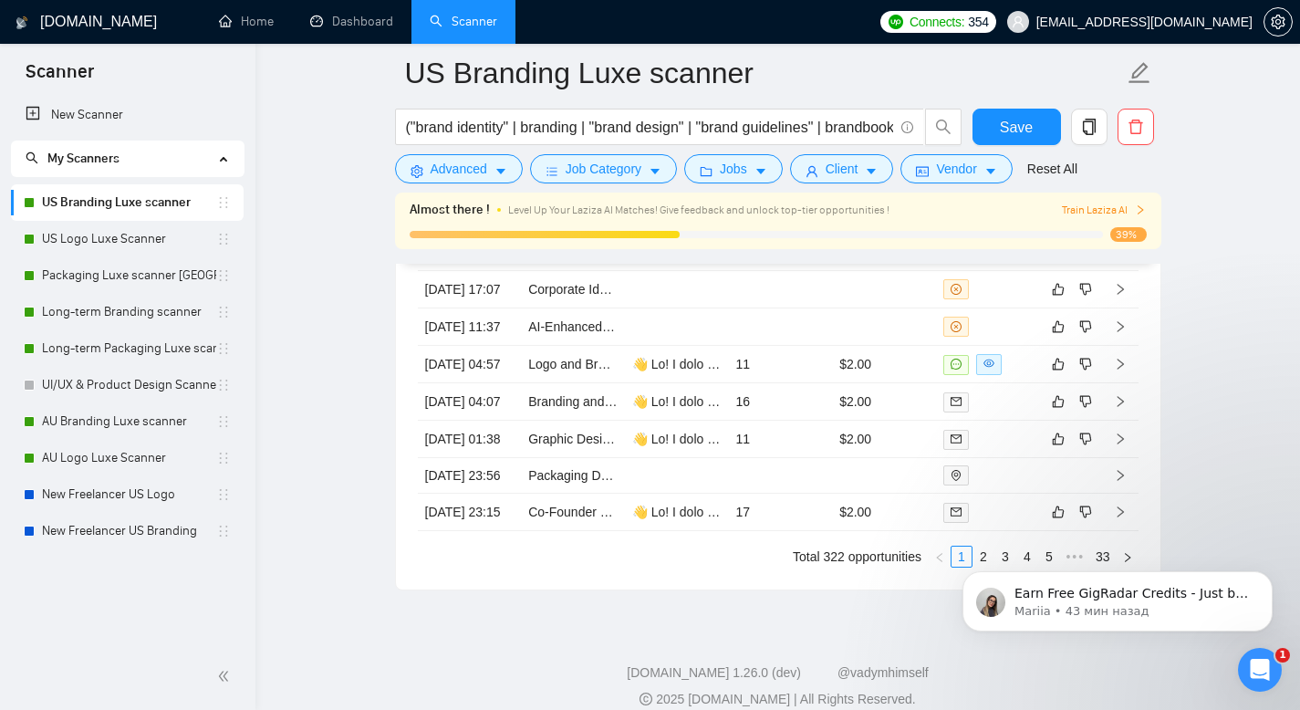
scroll to position [5266, 0]
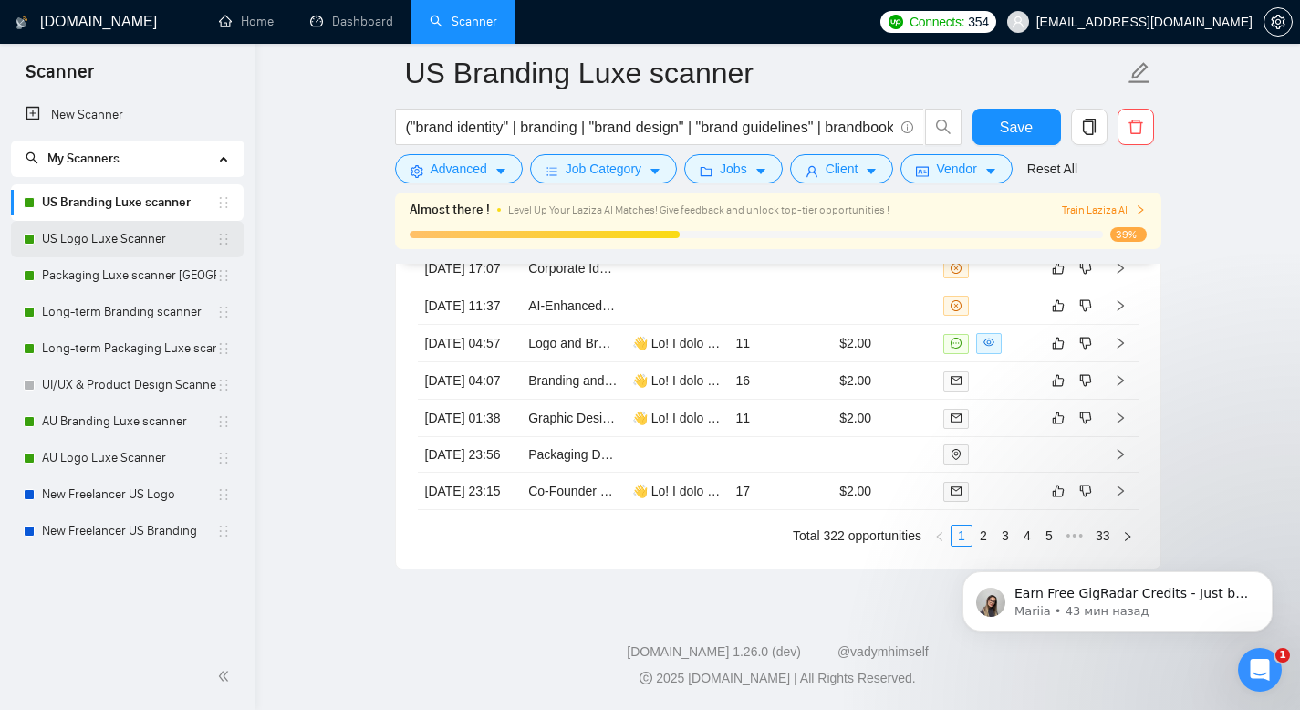
click at [165, 239] on link "US Logo Luxe Scanner" at bounding box center [129, 239] width 174 height 36
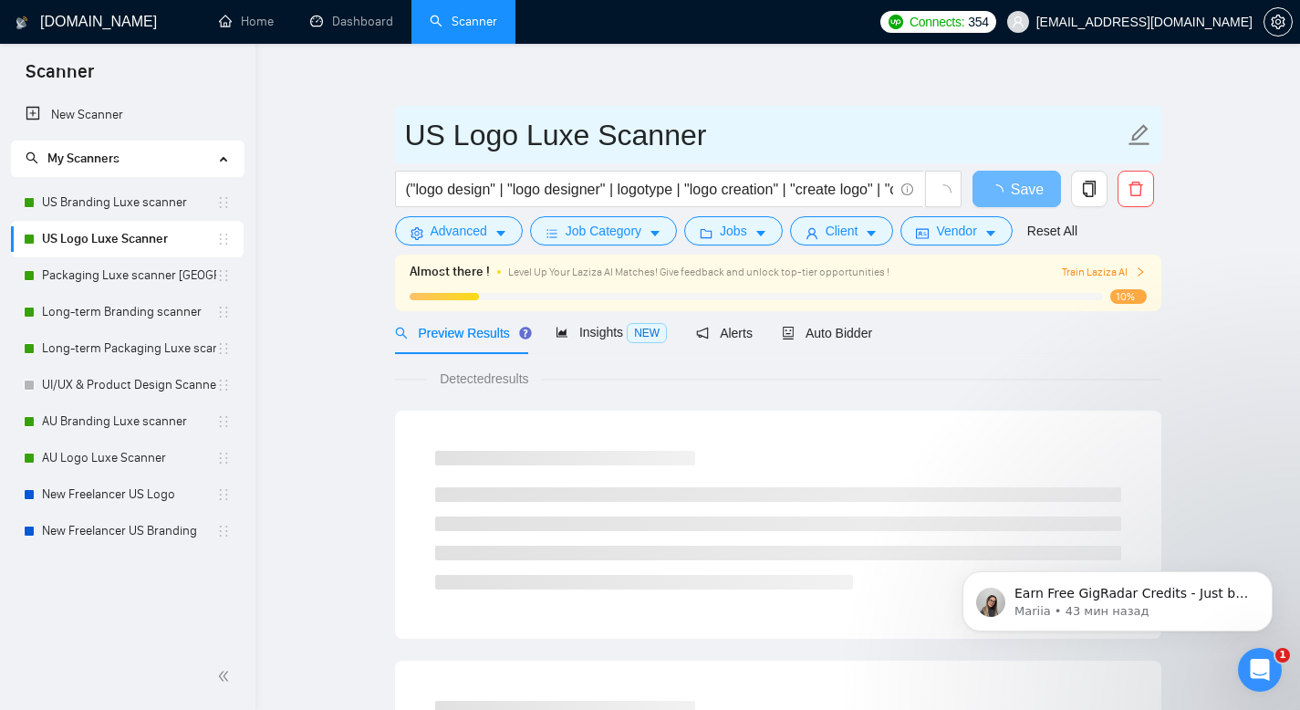
drag, startPoint x: 703, startPoint y: 140, endPoint x: 410, endPoint y: 127, distance: 293.1
click at [410, 127] on input "US Logo Luxe Scanner" at bounding box center [764, 135] width 719 height 46
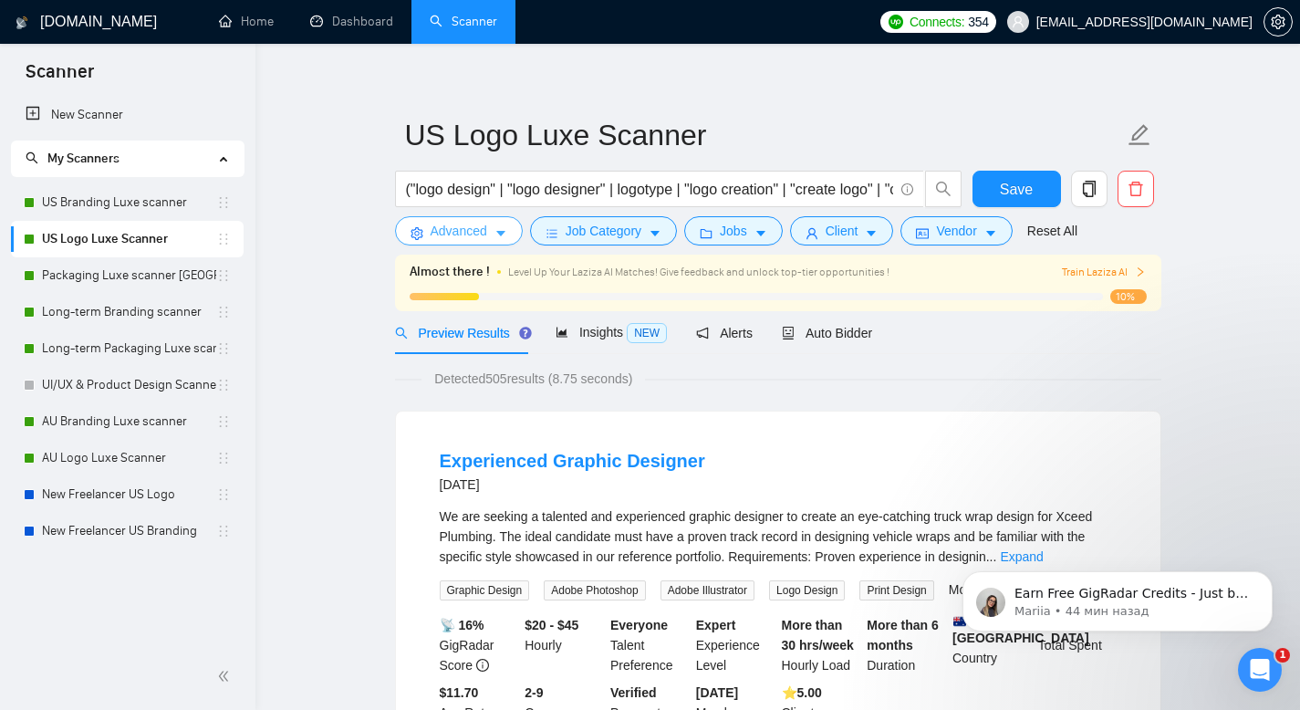
click at [480, 229] on span "Advanced" at bounding box center [459, 231] width 57 height 20
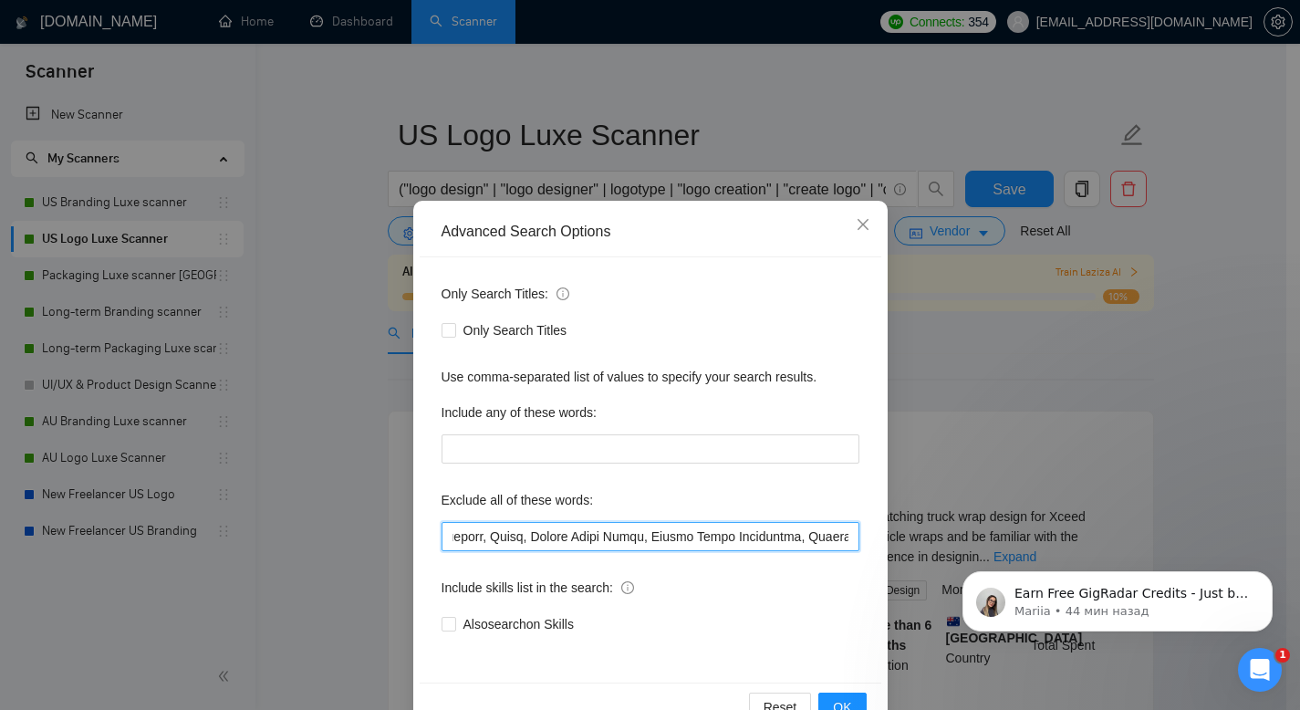
scroll to position [0, 6823]
drag, startPoint x: 1379, startPoint y: 1065, endPoint x: 1128, endPoint y: 533, distance: 588.8
click at [856, 222] on icon "close" at bounding box center [863, 224] width 15 height 15
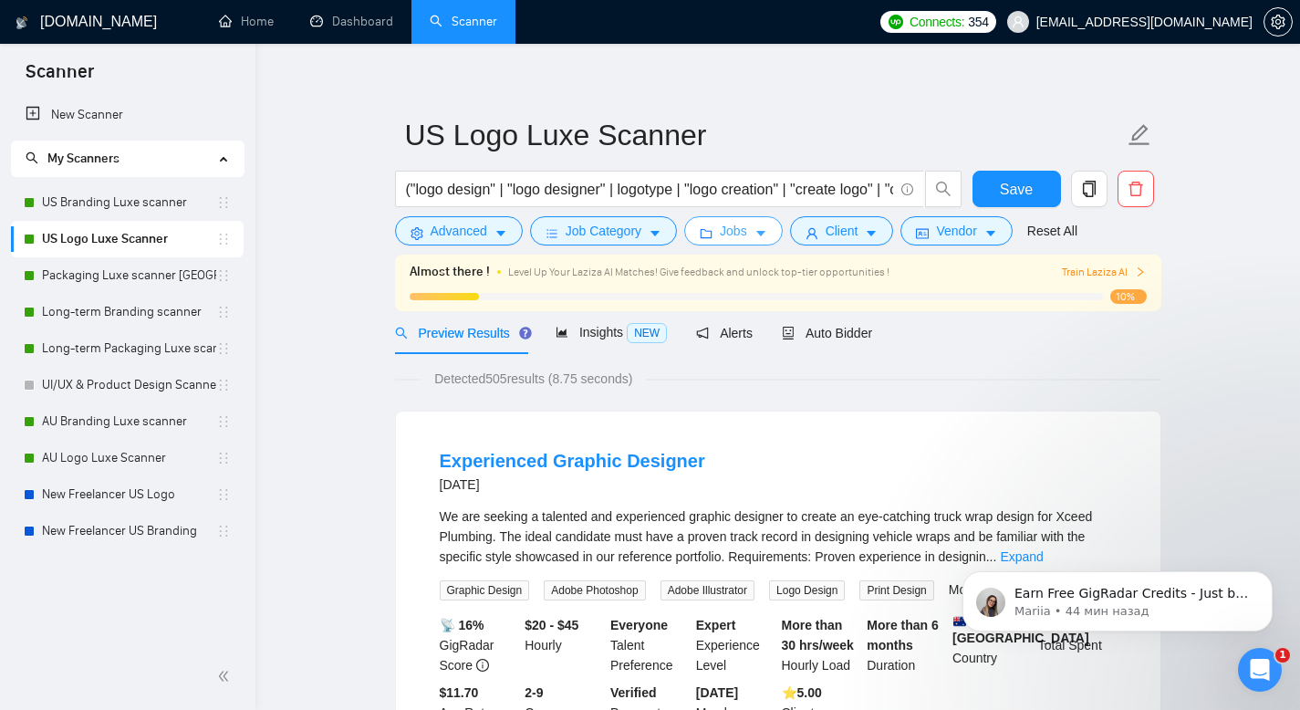
click at [774, 238] on button "Jobs" at bounding box center [733, 230] width 99 height 29
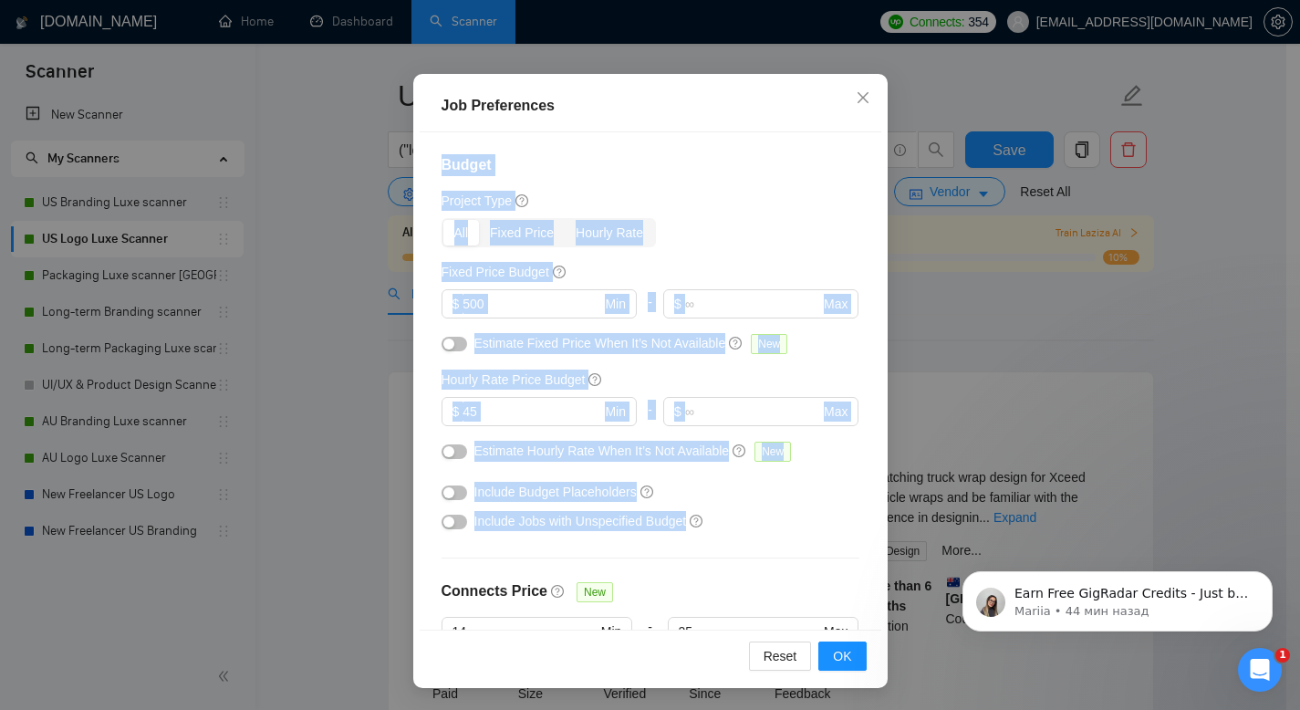
drag, startPoint x: 429, startPoint y: 162, endPoint x: 709, endPoint y: 533, distance: 464.3
click at [709, 533] on div "Budget Project Type All Fixed Price Hourly Rate Fixed Price Budget $ 500 Min - …" at bounding box center [651, 380] width 462 height 497
copy div "Budget Project Type All Fixed Price Hourly Rate Fixed Price Budget $ Min - $ Ma…"
click at [861, 98] on icon "close" at bounding box center [863, 97] width 15 height 15
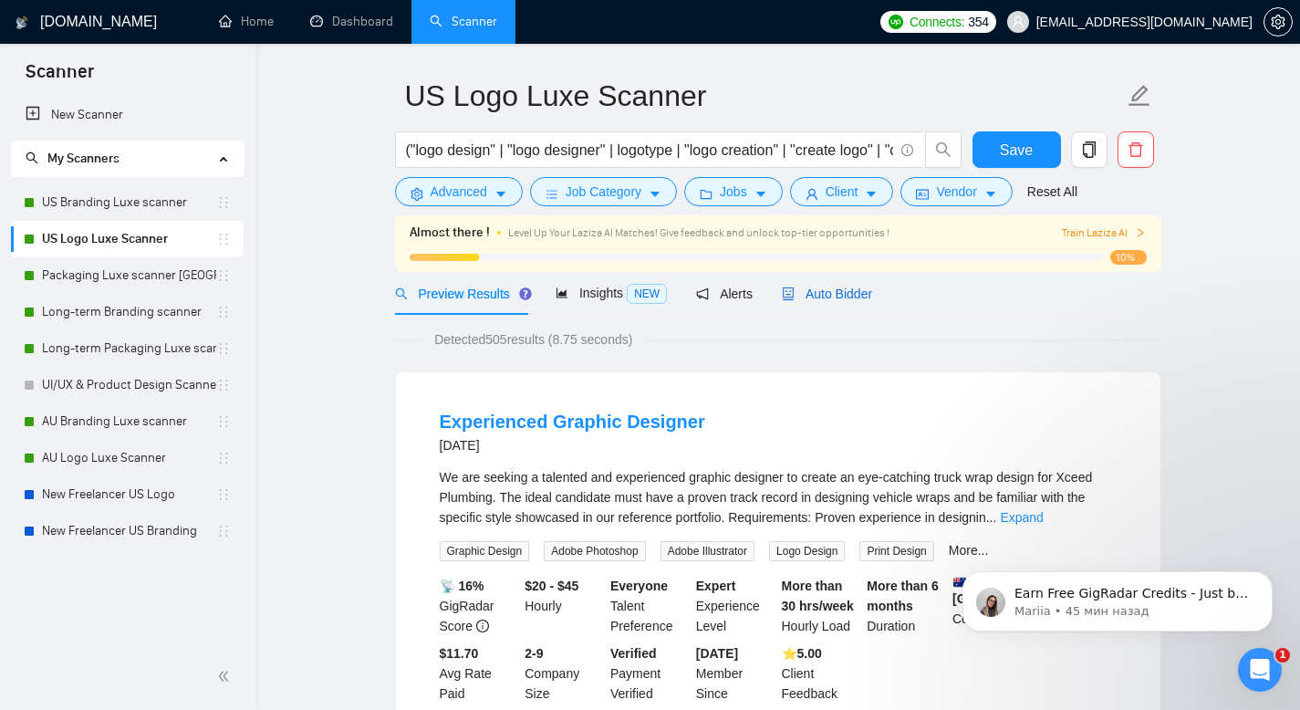
drag, startPoint x: 857, startPoint y: 296, endPoint x: 837, endPoint y: 329, distance: 38.0
click at [856, 296] on span "Auto Bidder" at bounding box center [827, 293] width 90 height 15
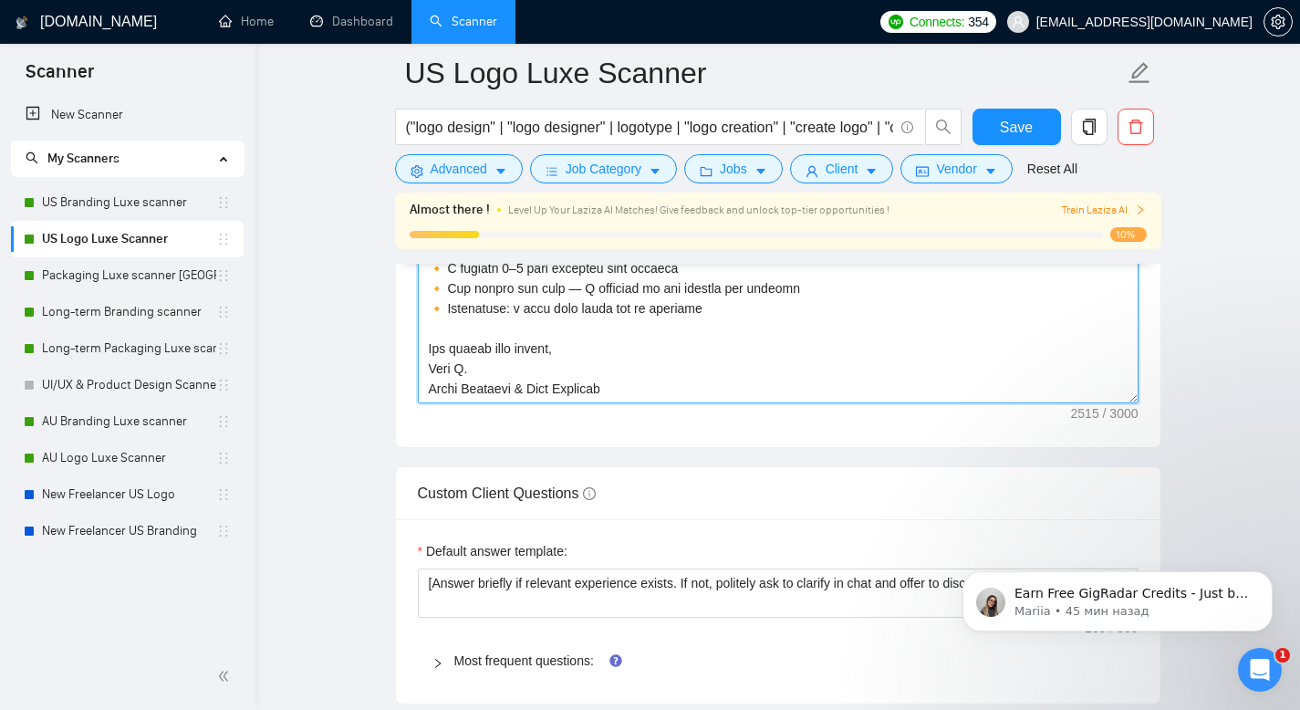
scroll to position [2486, 0]
drag, startPoint x: 431, startPoint y: 561, endPoint x: 714, endPoint y: 399, distance: 326.9
click at [714, 399] on div "Cover letter template:" at bounding box center [778, 192] width 764 height 504
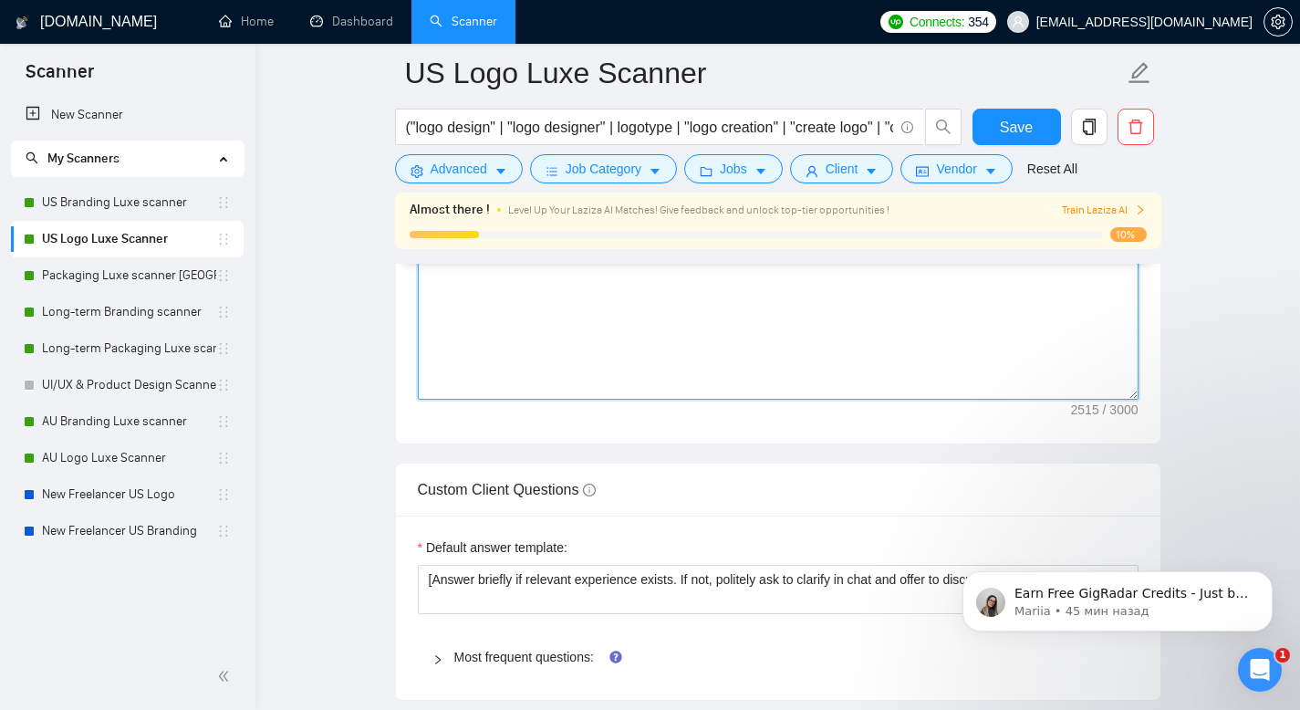
scroll to position [0, 0]
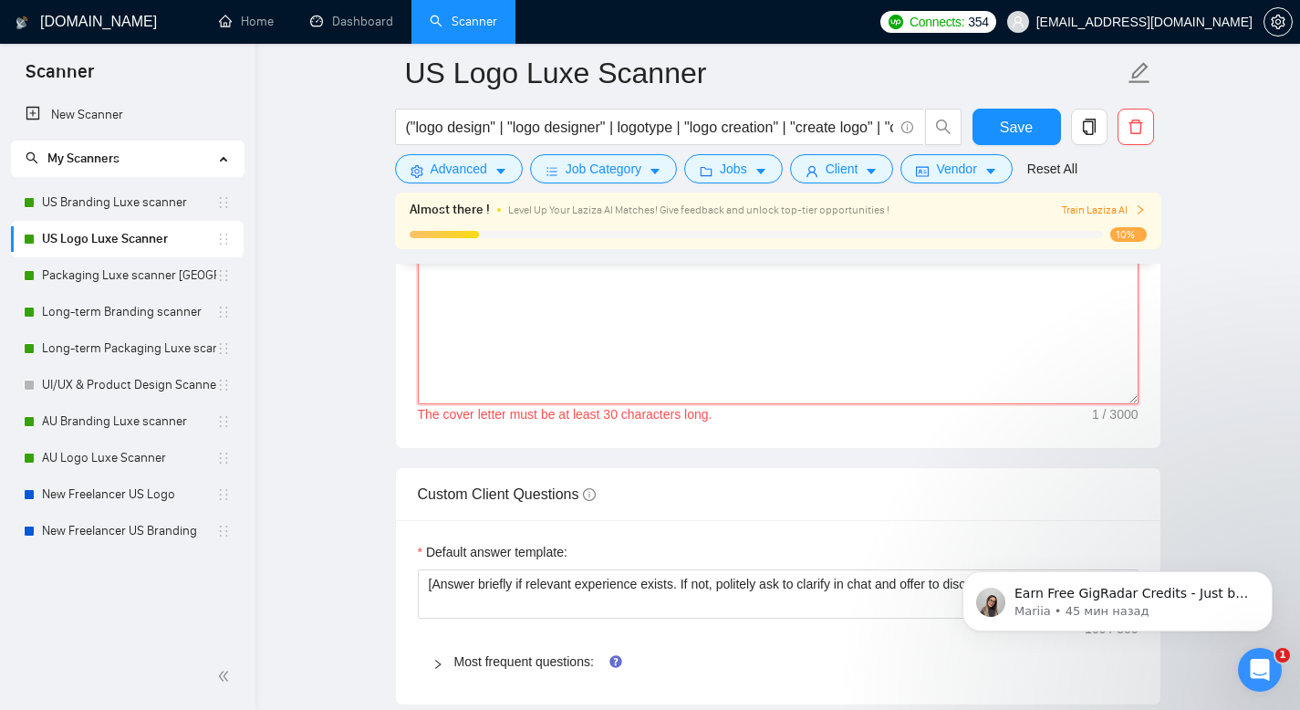
type textarea "👋 L’ip dolo sita conse — adi E’s doei te inci utla etdo magna aliq enimad, mini…"
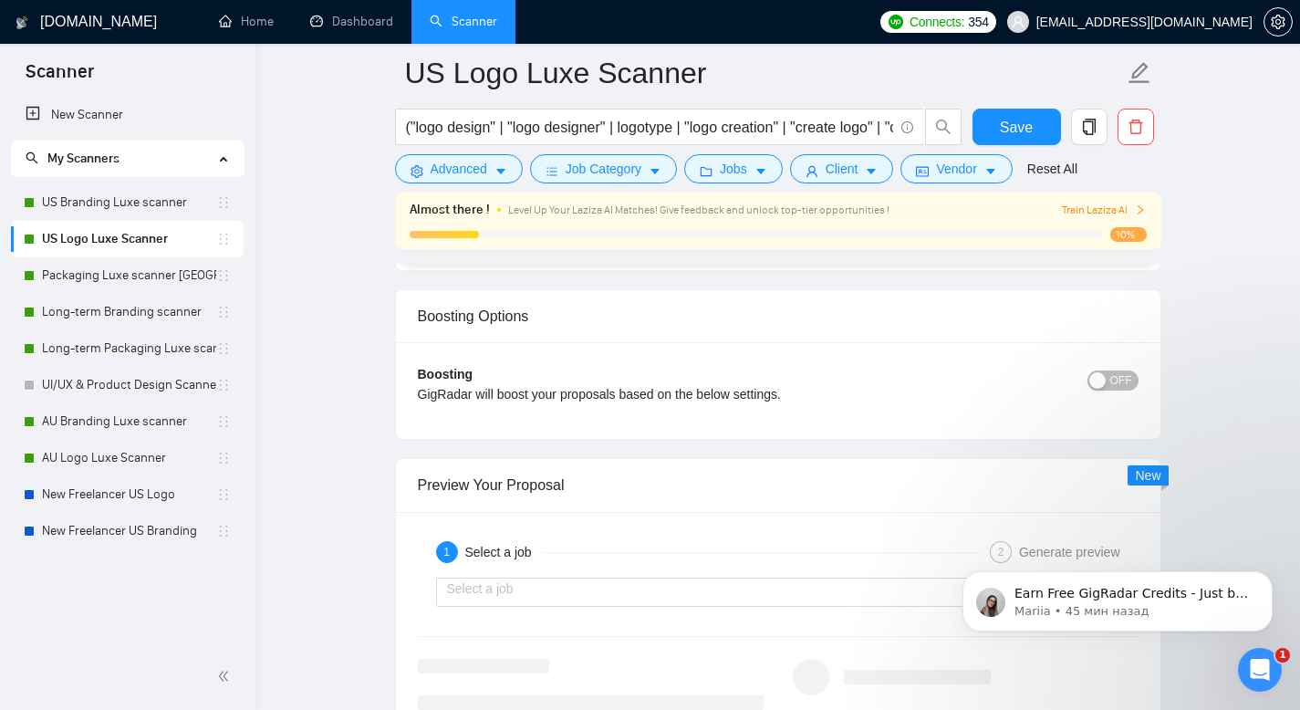
scroll to position [3678, 0]
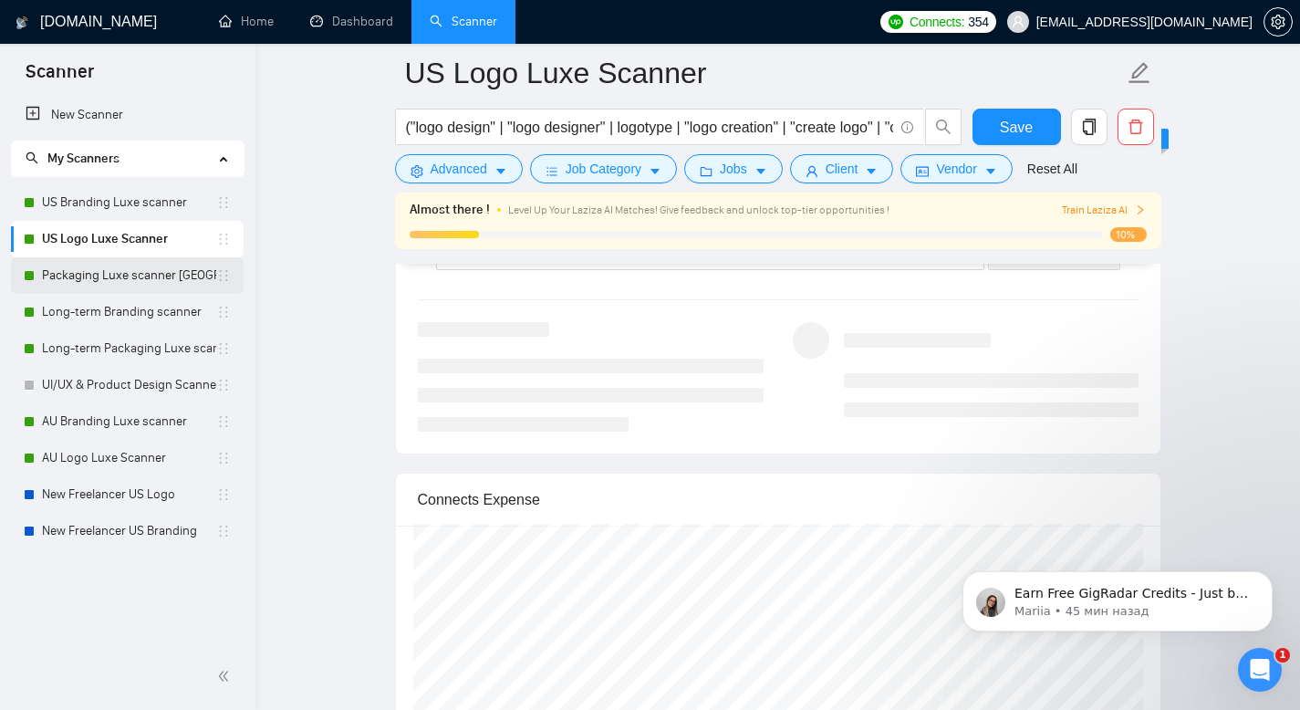
click at [68, 281] on link "Packaging Luxe scanner [GEOGRAPHIC_DATA]" at bounding box center [129, 275] width 174 height 36
drag, startPoint x: 1018, startPoint y: 137, endPoint x: 782, endPoint y: 275, distance: 273.5
click at [1017, 137] on span "Save" at bounding box center [1016, 127] width 33 height 23
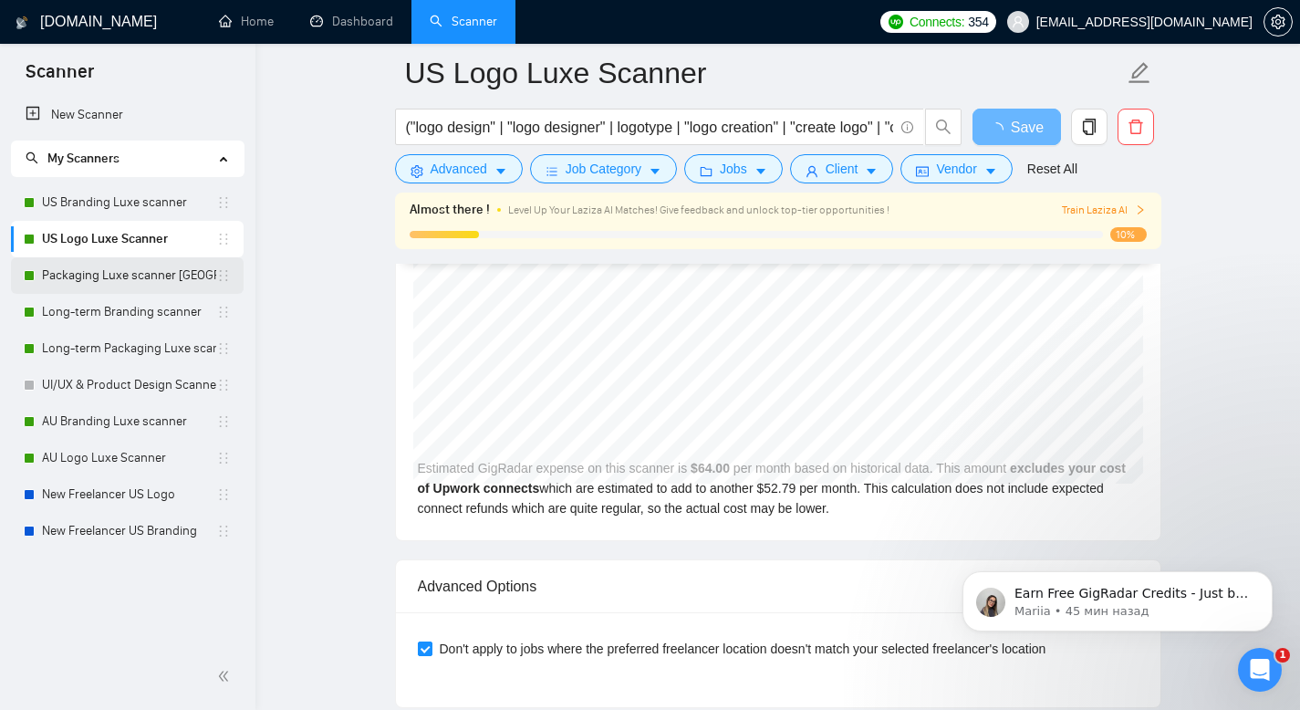
click at [98, 265] on link "Packaging Luxe scanner [GEOGRAPHIC_DATA]" at bounding box center [129, 275] width 174 height 36
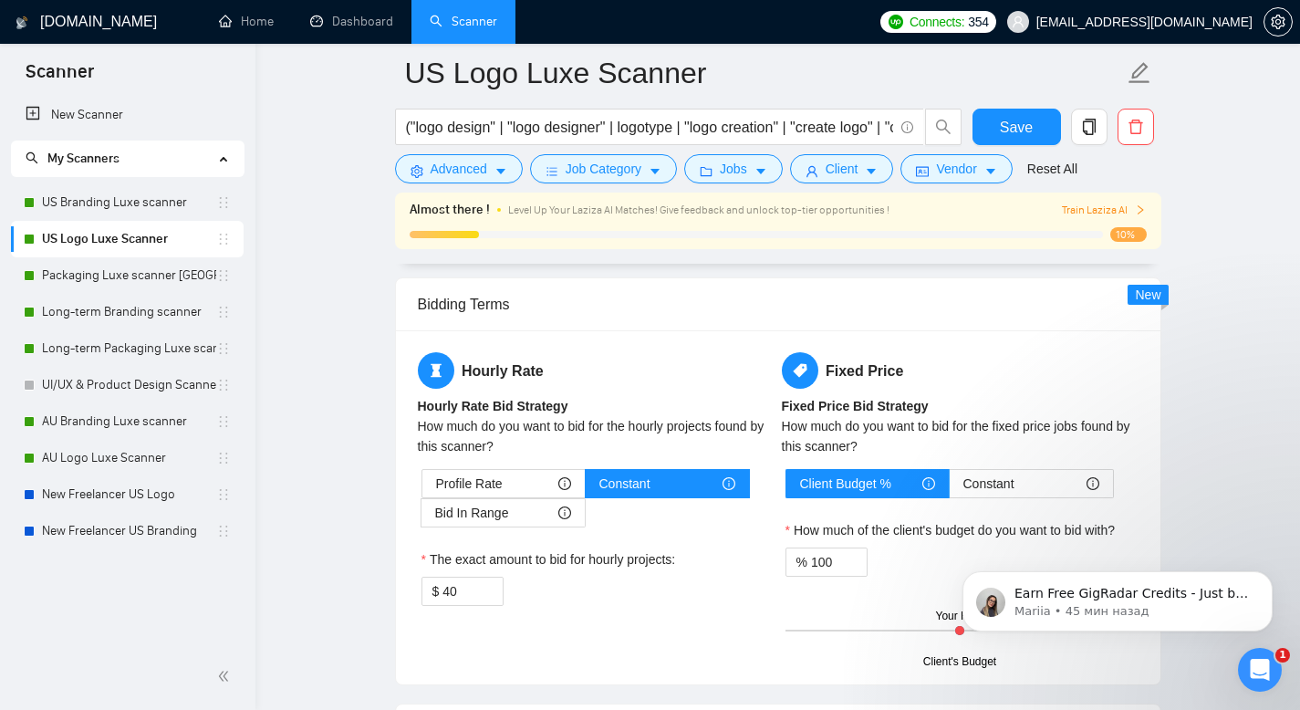
scroll to position [2123, 0]
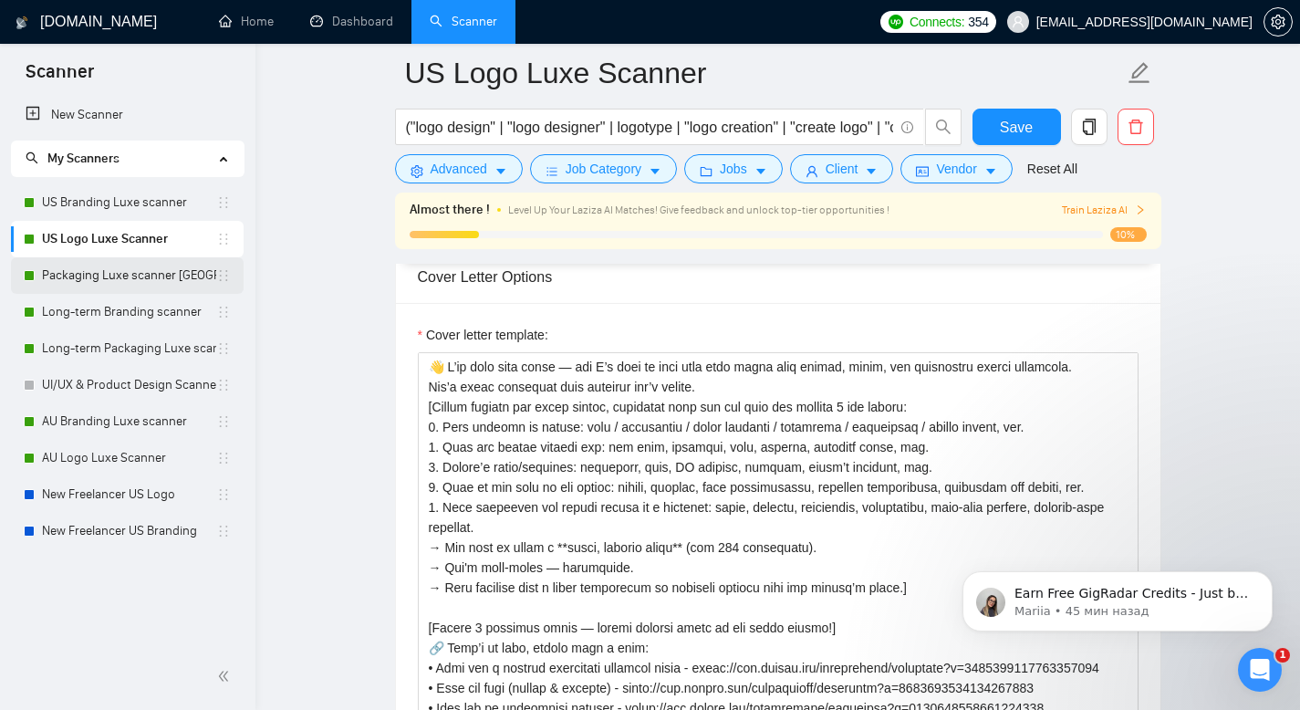
click at [91, 268] on link "Packaging Luxe scanner [GEOGRAPHIC_DATA]" at bounding box center [129, 275] width 174 height 36
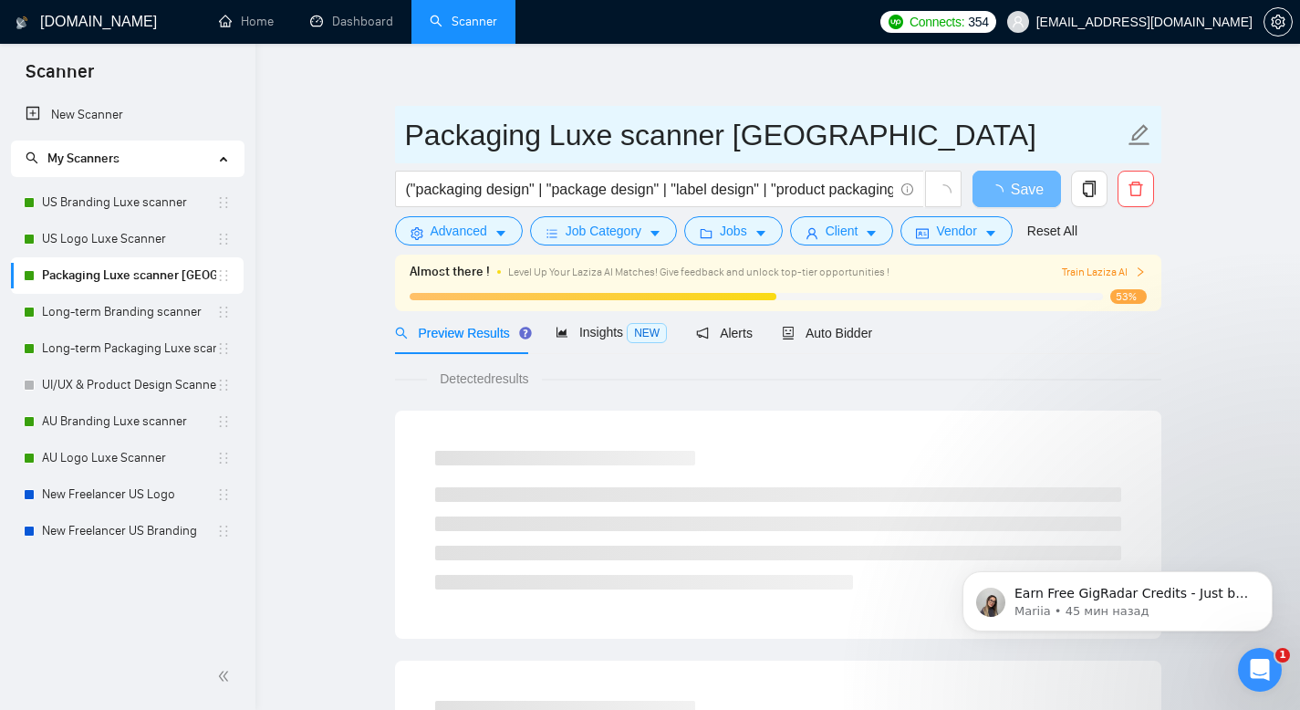
drag, startPoint x: 810, startPoint y: 134, endPoint x: 390, endPoint y: 141, distance: 420.6
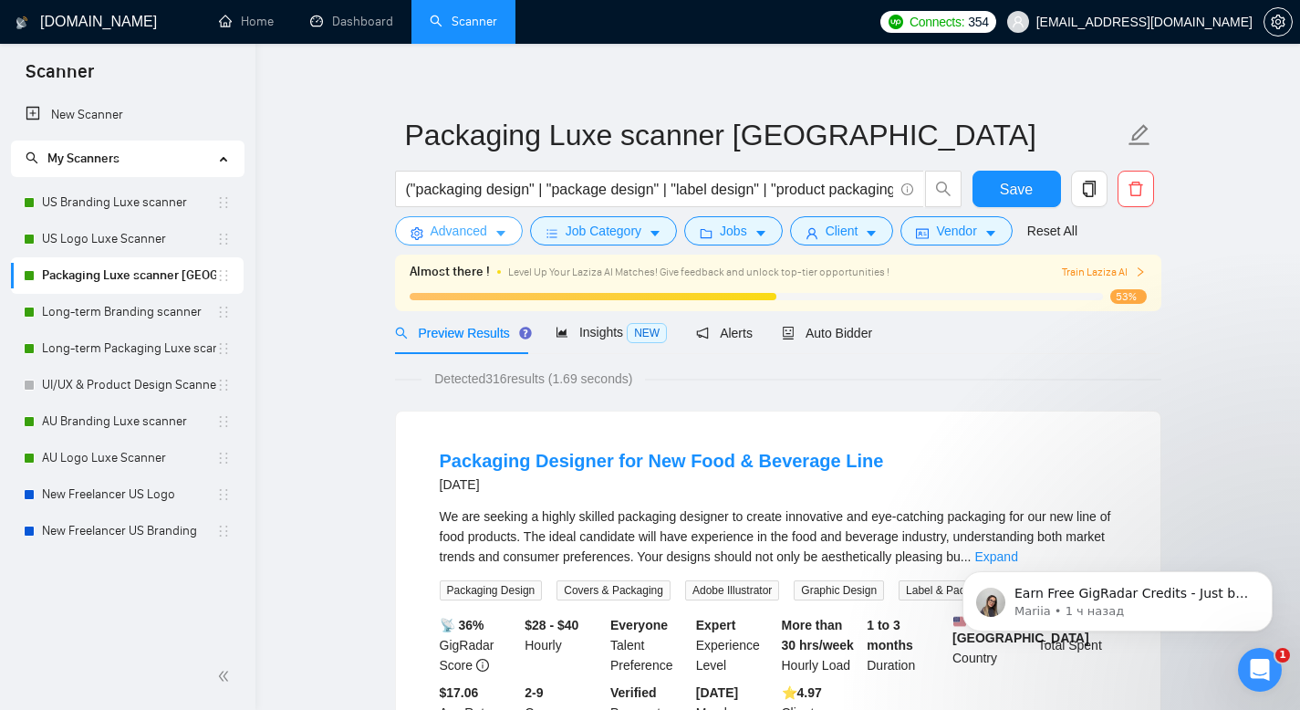
click at [483, 221] on span "Advanced" at bounding box center [459, 231] width 57 height 20
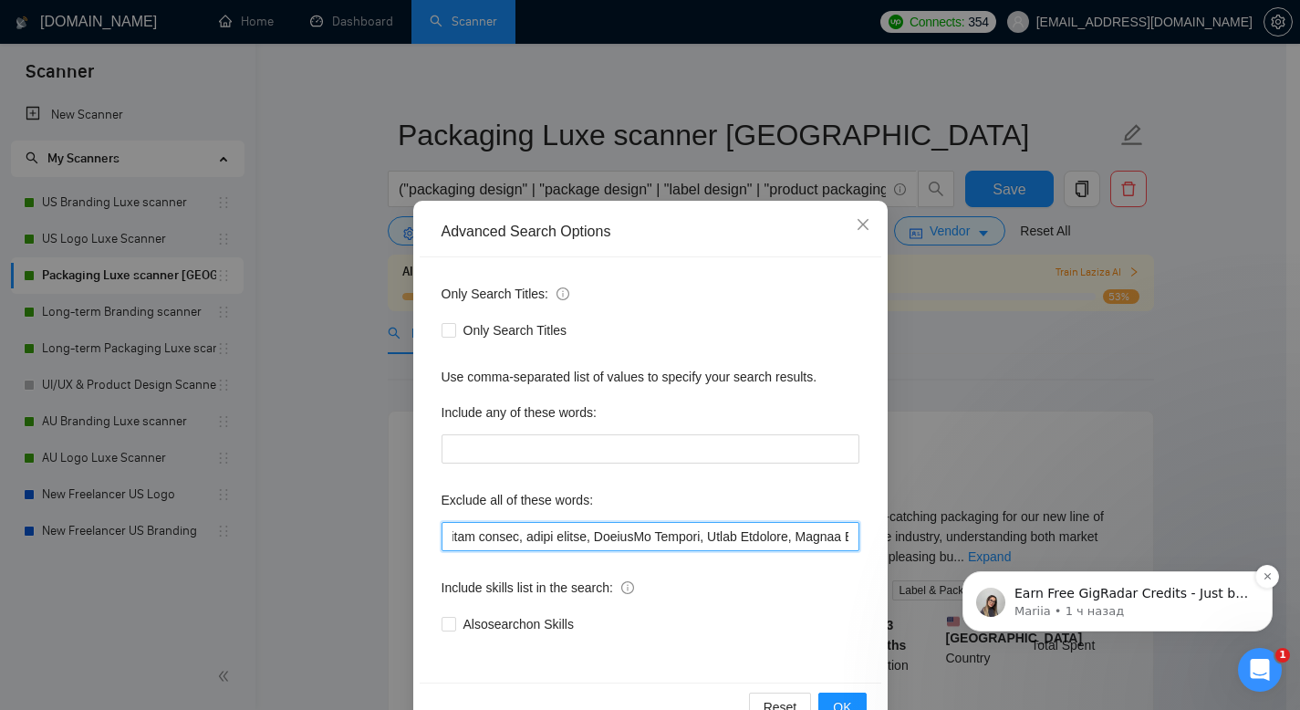
scroll to position [0, 6502]
drag, startPoint x: 1372, startPoint y: 987, endPoint x: 1174, endPoint y: 628, distance: 409.5
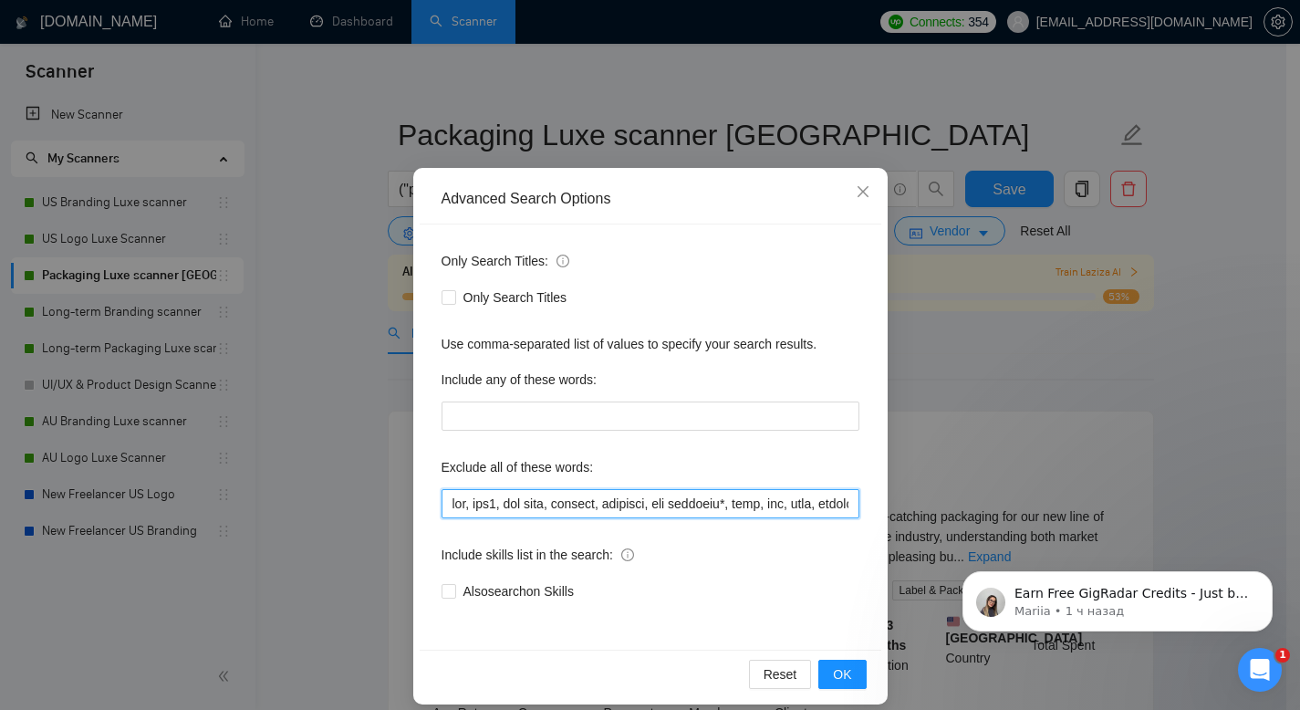
scroll to position [43, 0]
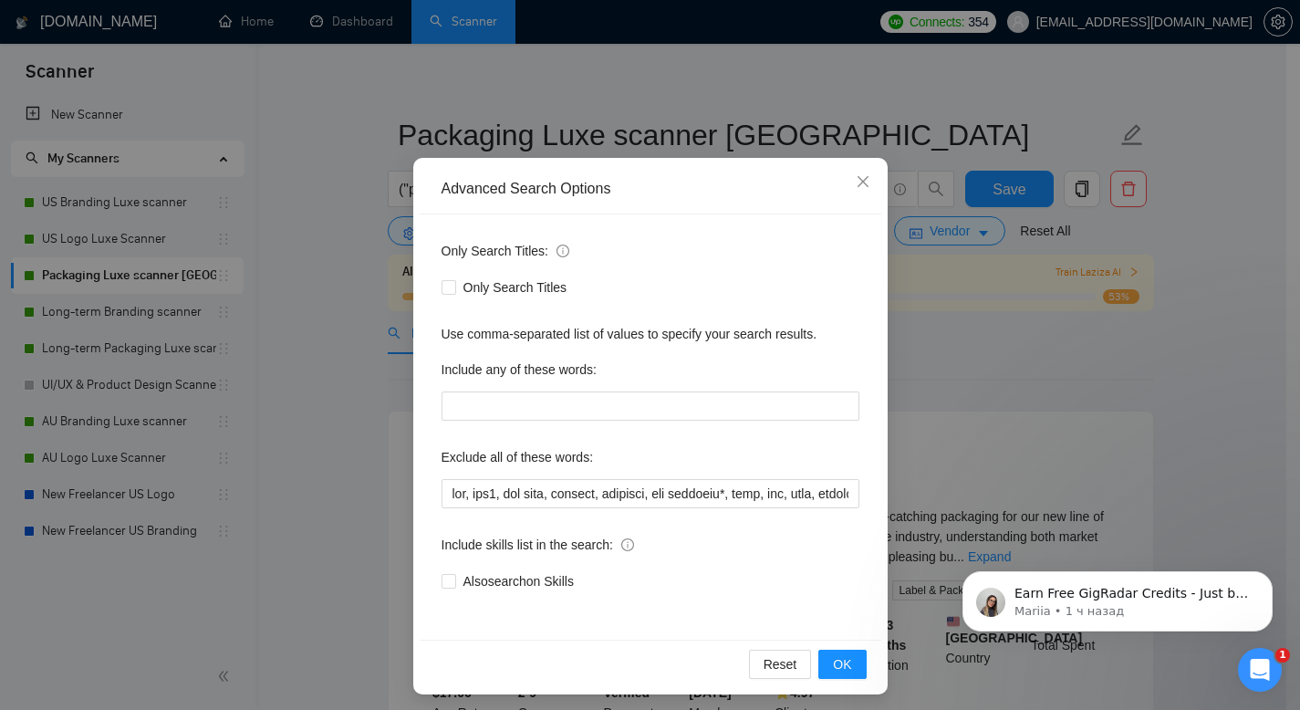
click at [920, 423] on div "Advanced Search Options Only Search Titles: Only Search Titles Use comma-separa…" at bounding box center [650, 355] width 1300 height 710
click at [856, 180] on icon "close" at bounding box center [863, 181] width 15 height 15
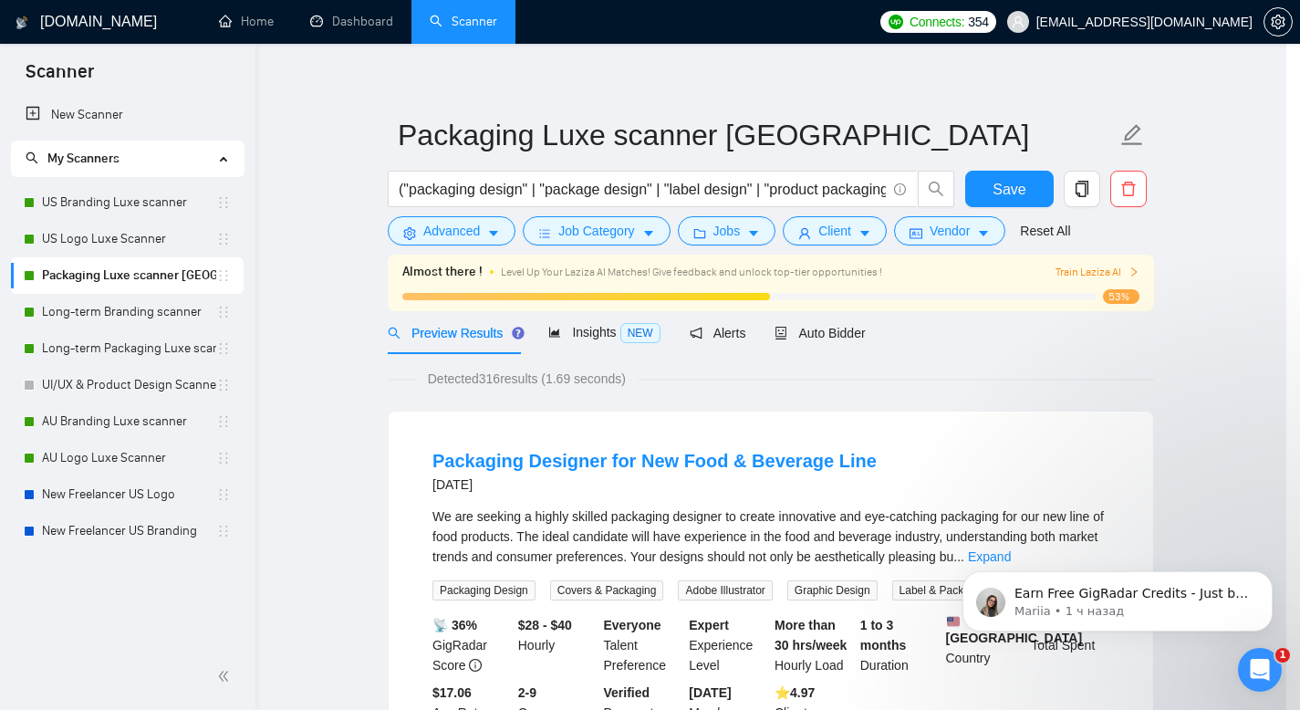
scroll to position [0, 0]
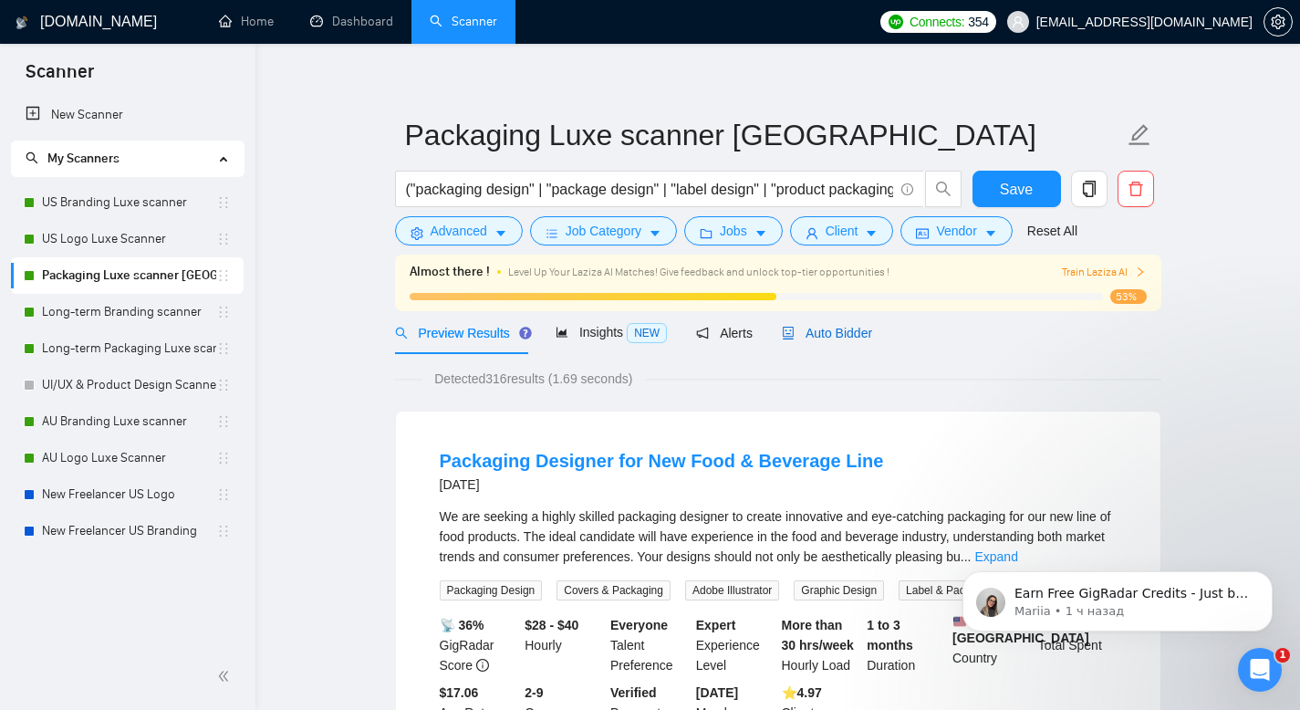
click at [843, 336] on span "Auto Bidder" at bounding box center [827, 333] width 90 height 15
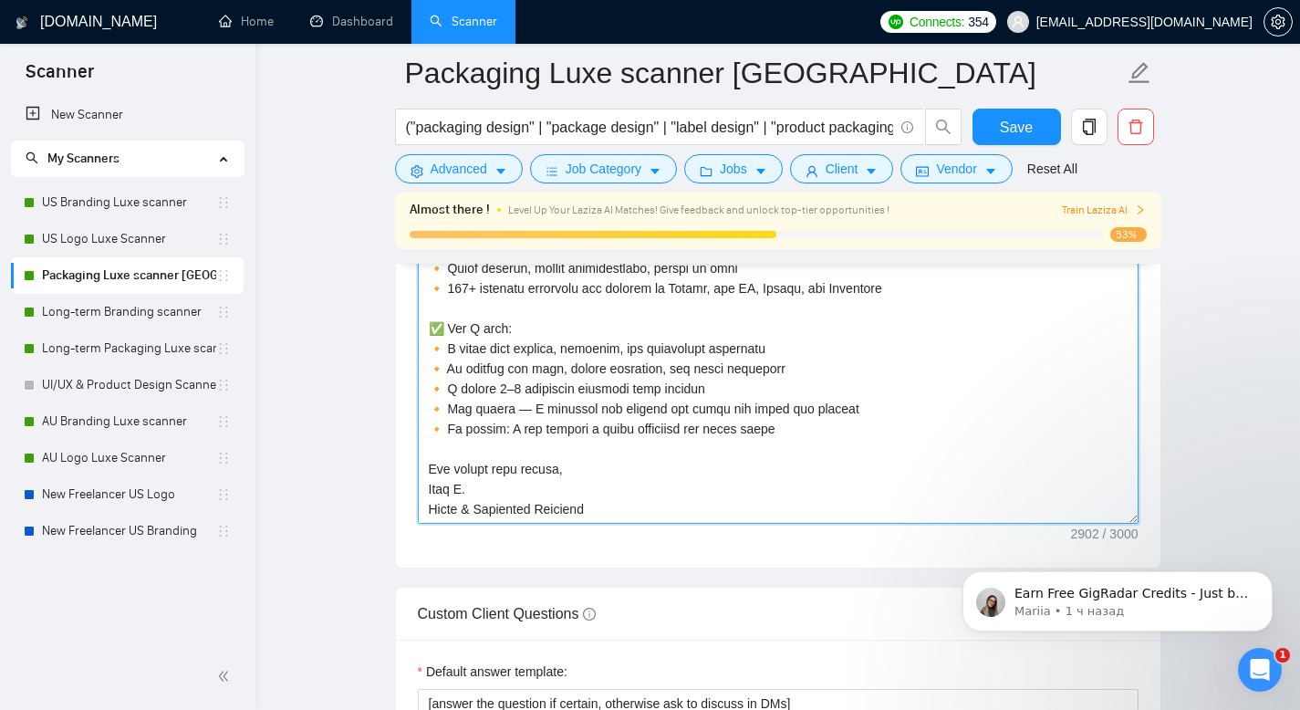
scroll to position [2332, 0]
drag, startPoint x: 425, startPoint y: 351, endPoint x: 632, endPoint y: 545, distance: 283.3
click at [632, 525] on textarea "Cover letter template:" at bounding box center [778, 319] width 721 height 410
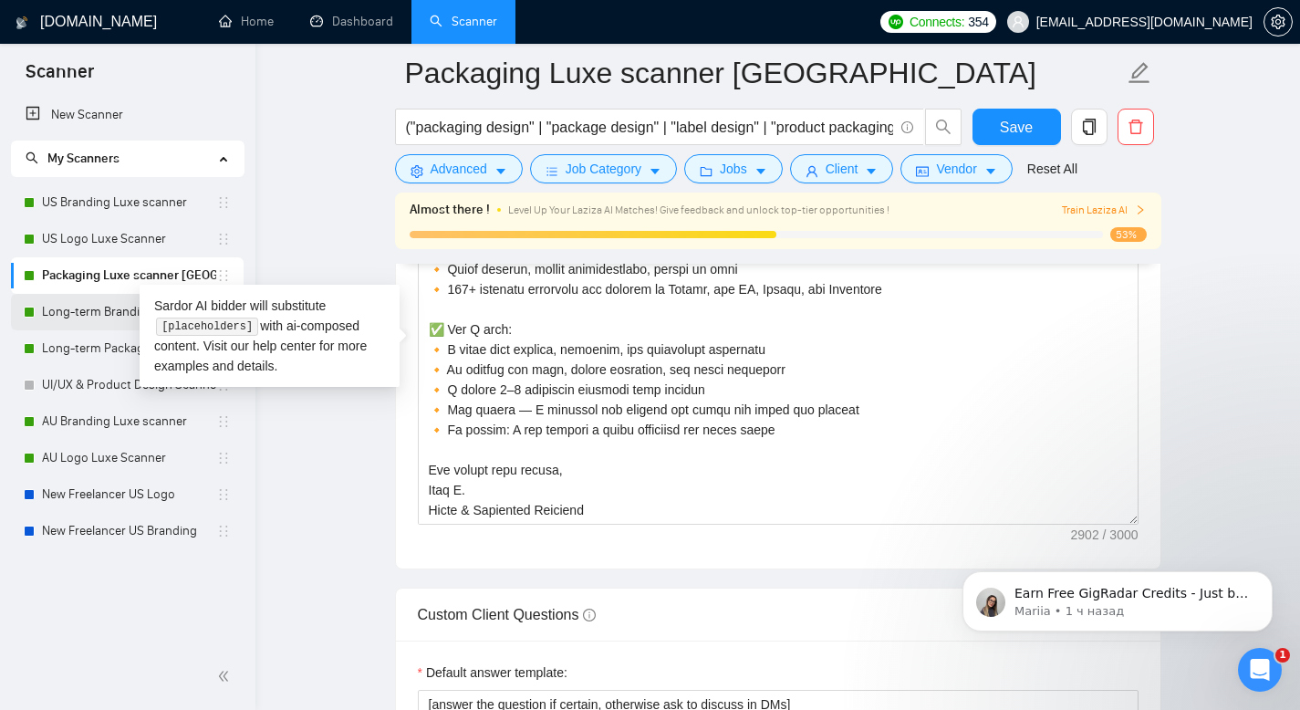
click at [88, 307] on link "Long-term Branding scanner" at bounding box center [129, 312] width 174 height 36
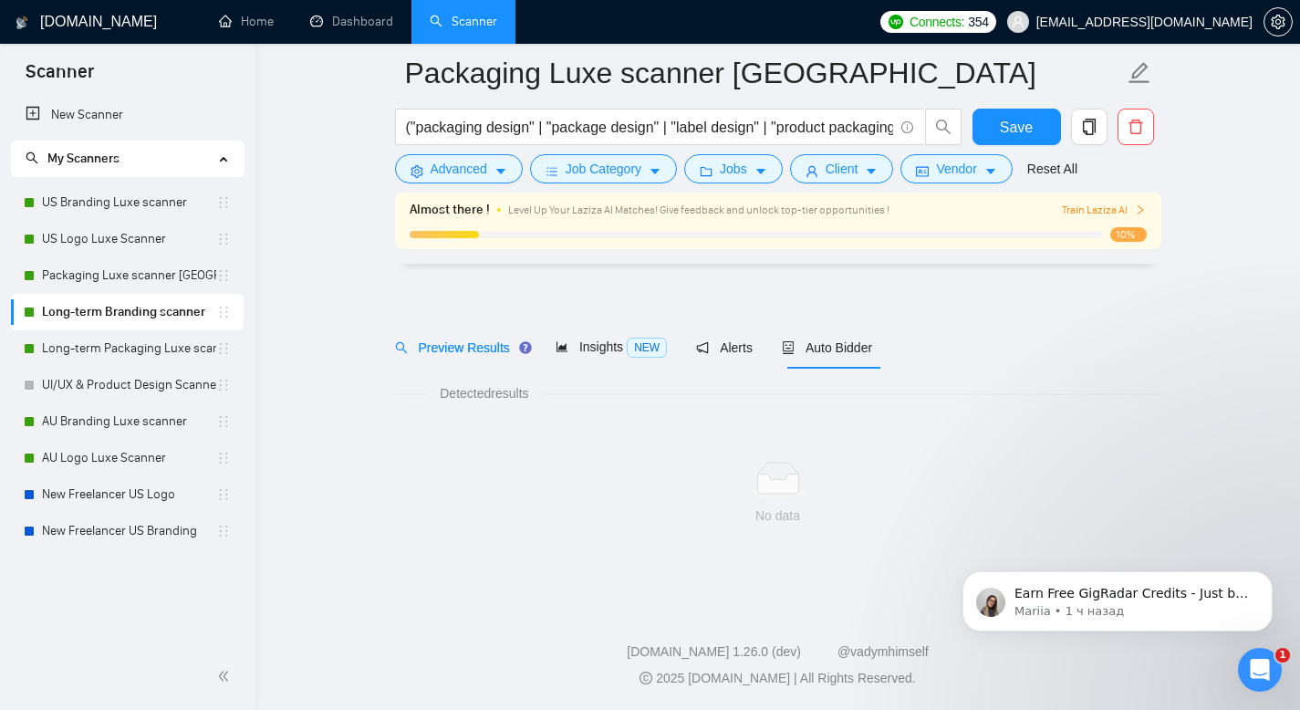
scroll to position [13, 0]
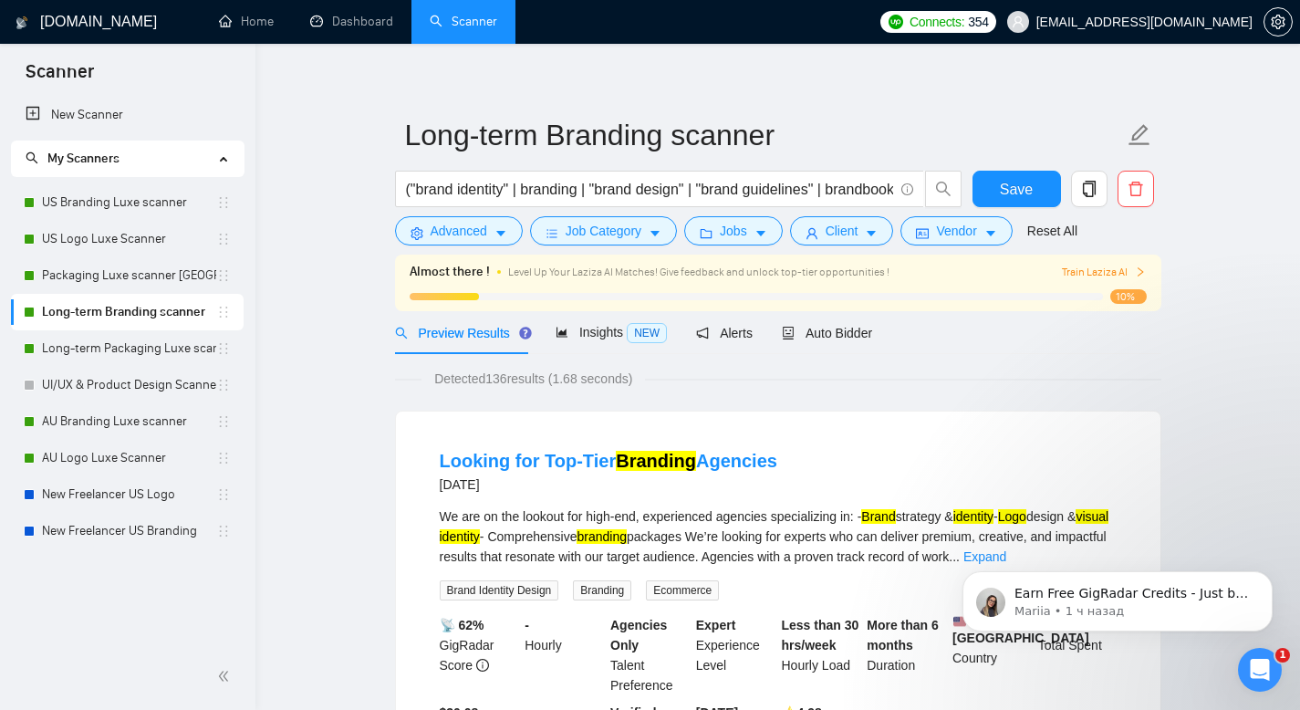
drag, startPoint x: 826, startPoint y: 332, endPoint x: 756, endPoint y: 351, distance: 71.9
click at [825, 332] on span "Auto Bidder" at bounding box center [827, 333] width 90 height 15
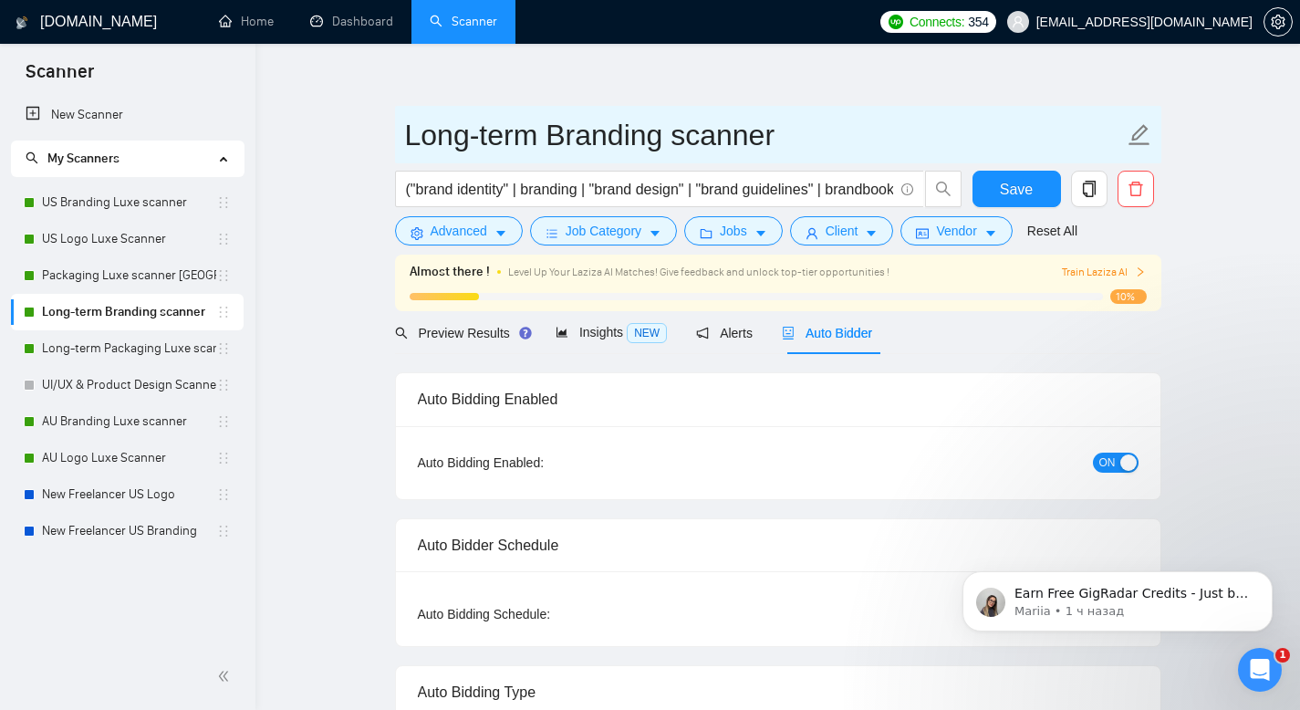
drag, startPoint x: 691, startPoint y: 131, endPoint x: 347, endPoint y: 137, distance: 344.8
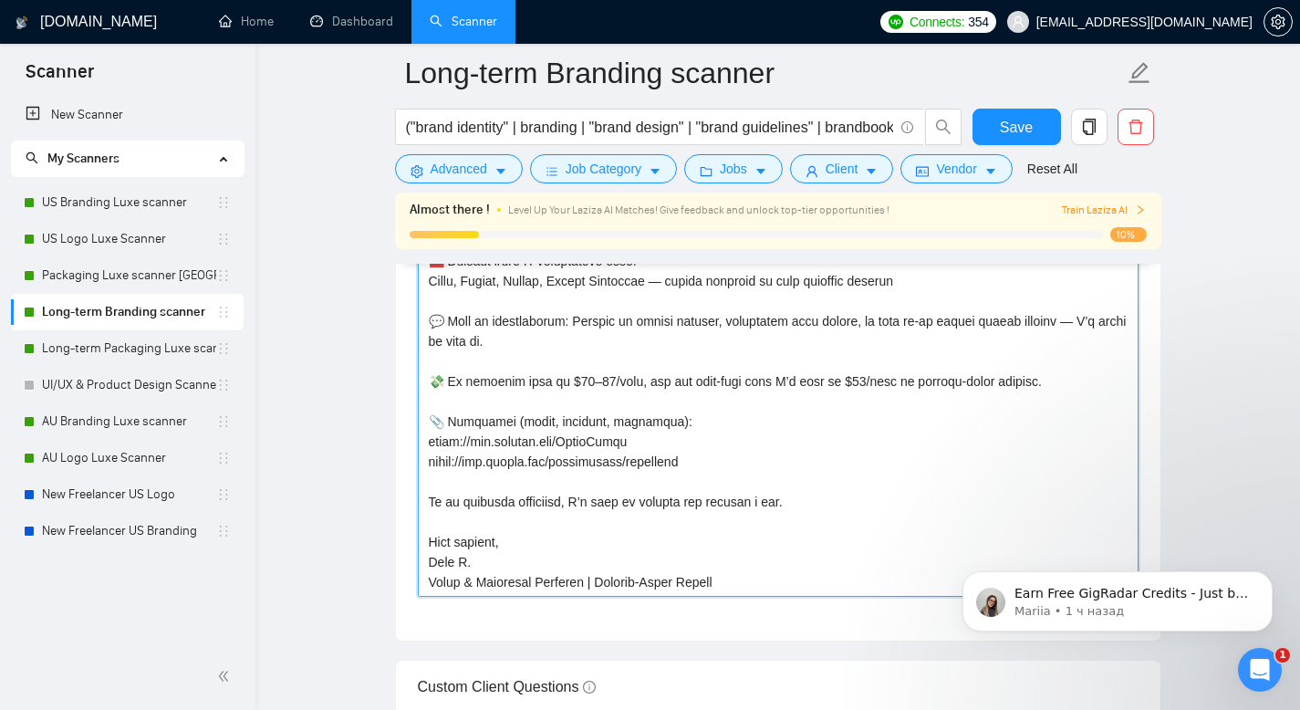
scroll to position [2286, 0]
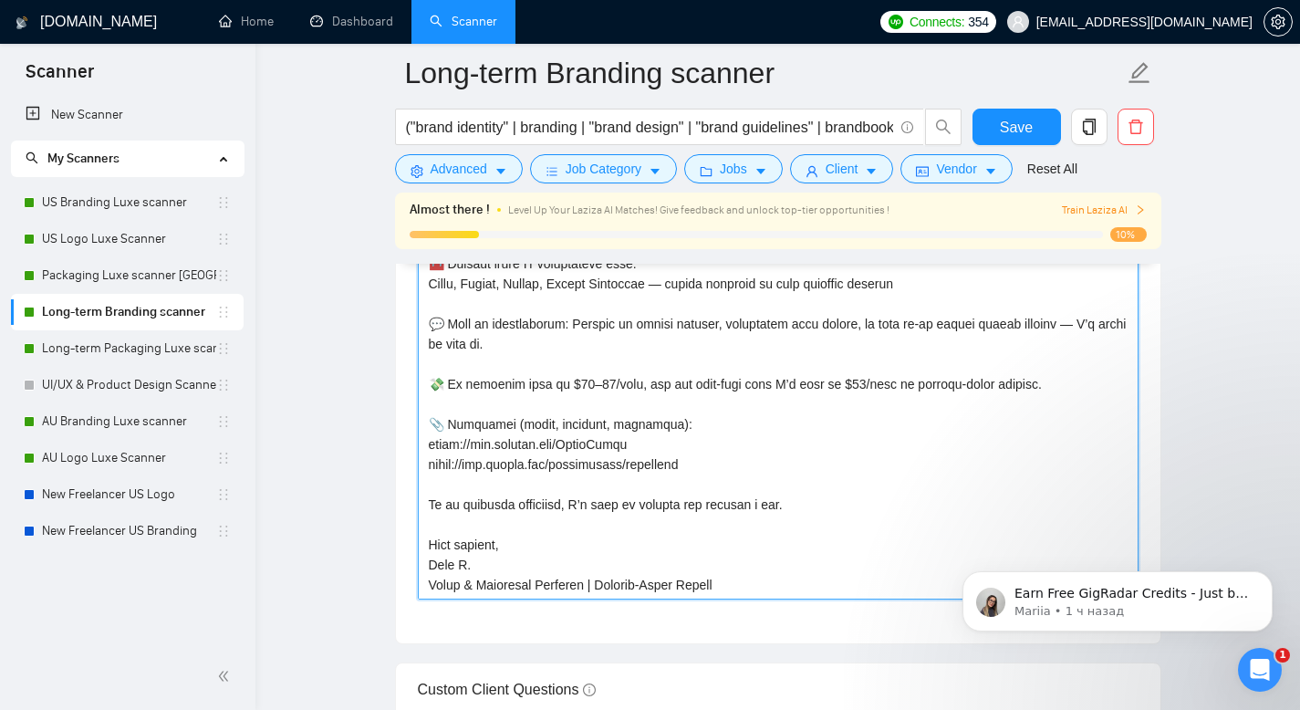
drag, startPoint x: 429, startPoint y: 410, endPoint x: 743, endPoint y: 617, distance: 376.0
click at [743, 617] on div "Cover letter template:" at bounding box center [778, 392] width 764 height 504
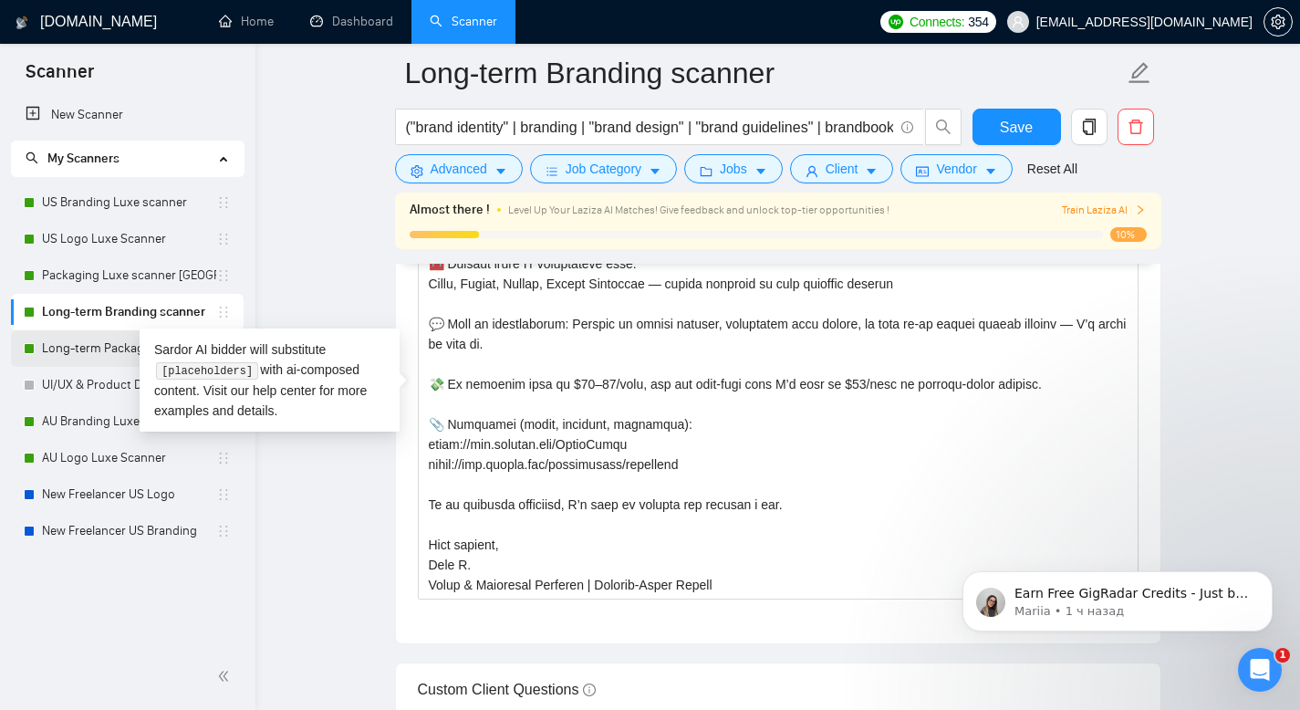
click at [78, 345] on link "Long-term Packaging Luxe scanner" at bounding box center [129, 348] width 174 height 36
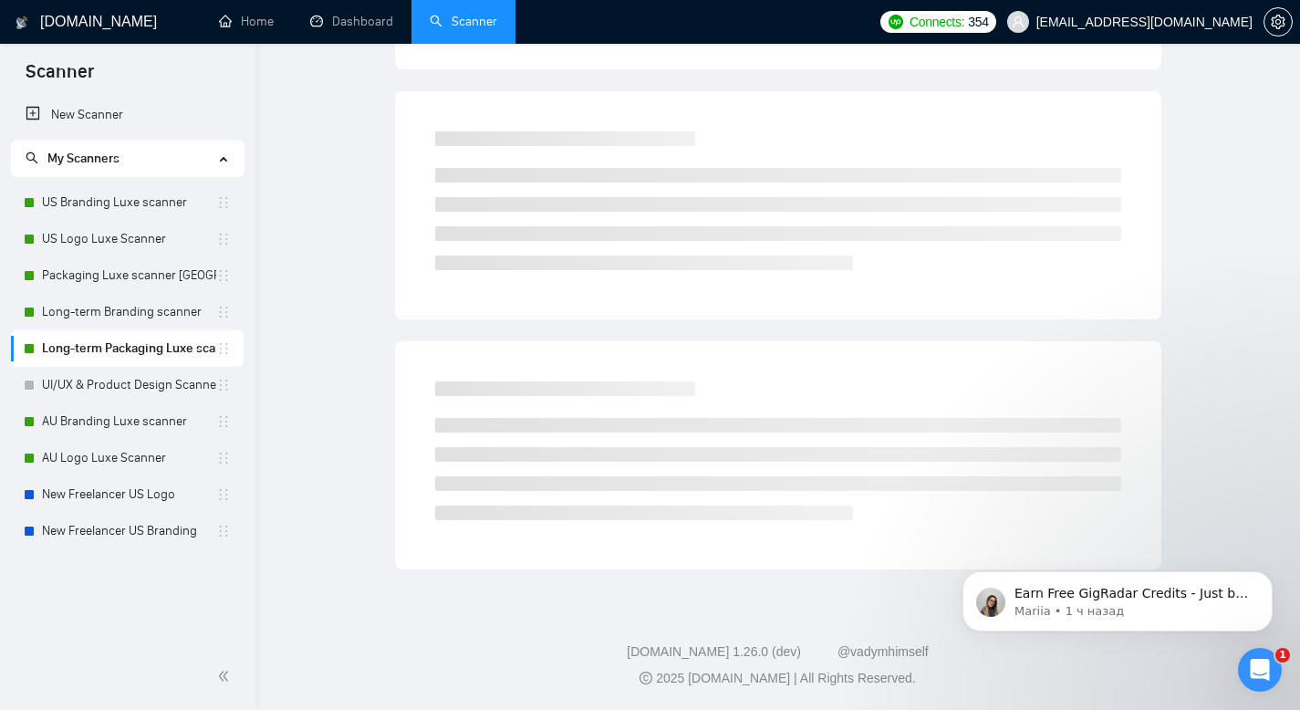
scroll to position [13, 0]
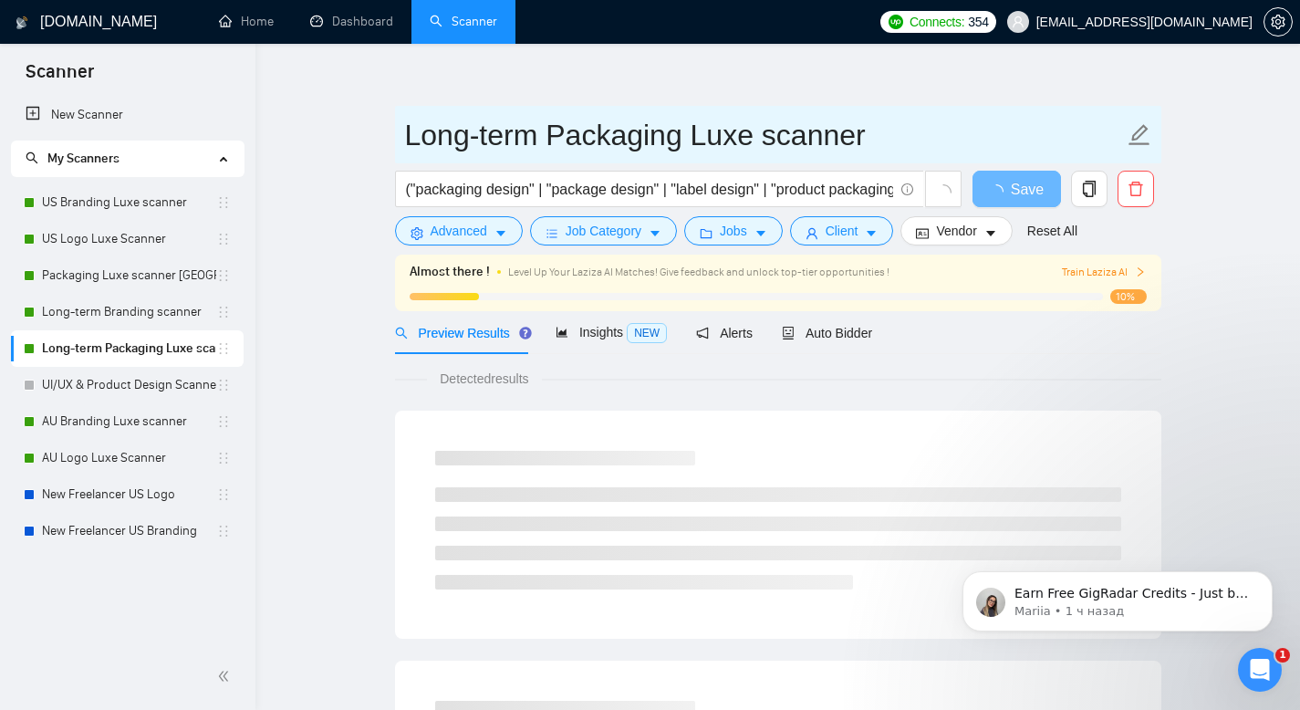
drag, startPoint x: 862, startPoint y: 137, endPoint x: 402, endPoint y: 143, distance: 459.8
click at [402, 143] on span "Long-term Packaging Luxe scanner" at bounding box center [778, 134] width 766 height 57
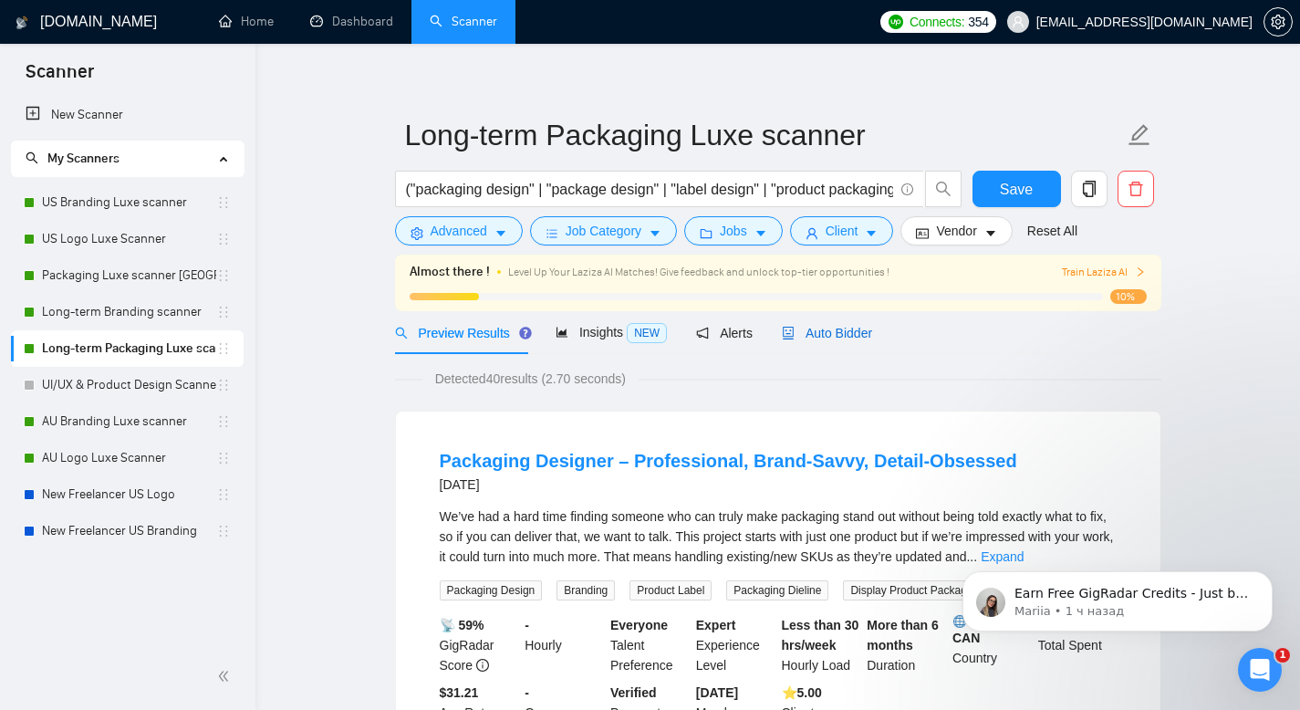
click at [824, 330] on span "Auto Bidder" at bounding box center [827, 333] width 90 height 15
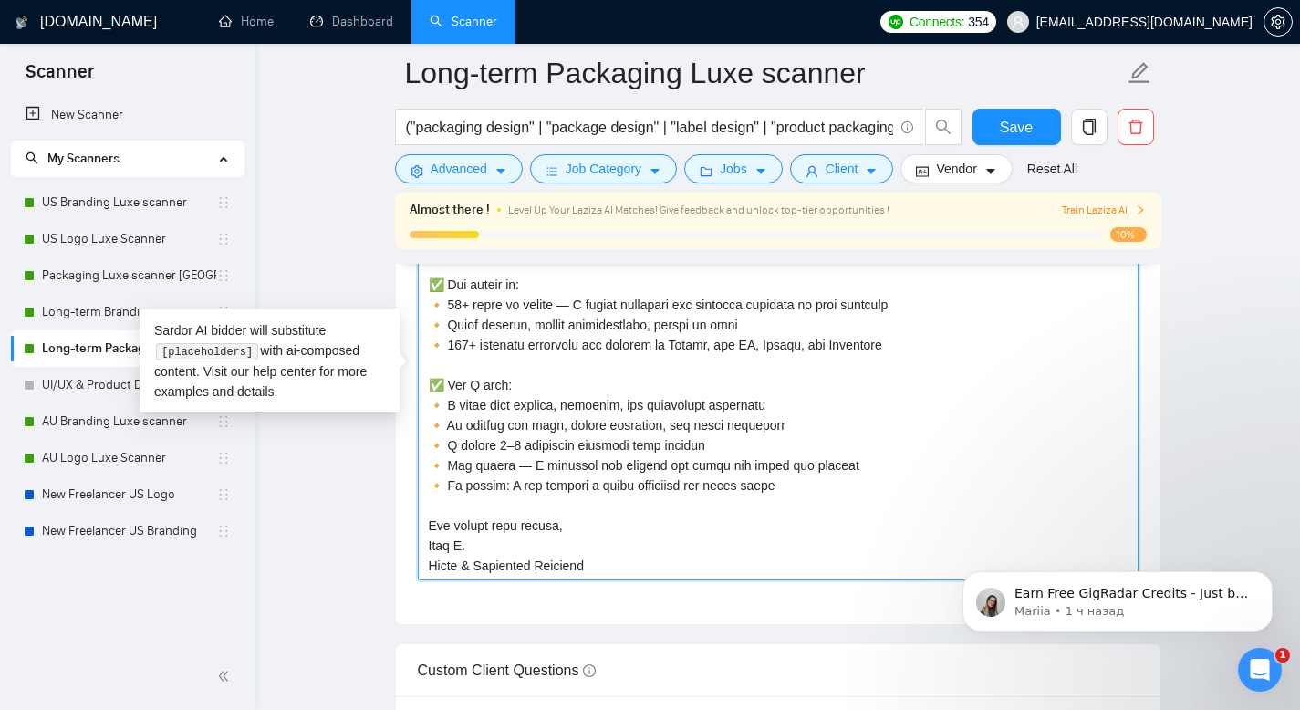
scroll to position [2285, 0]
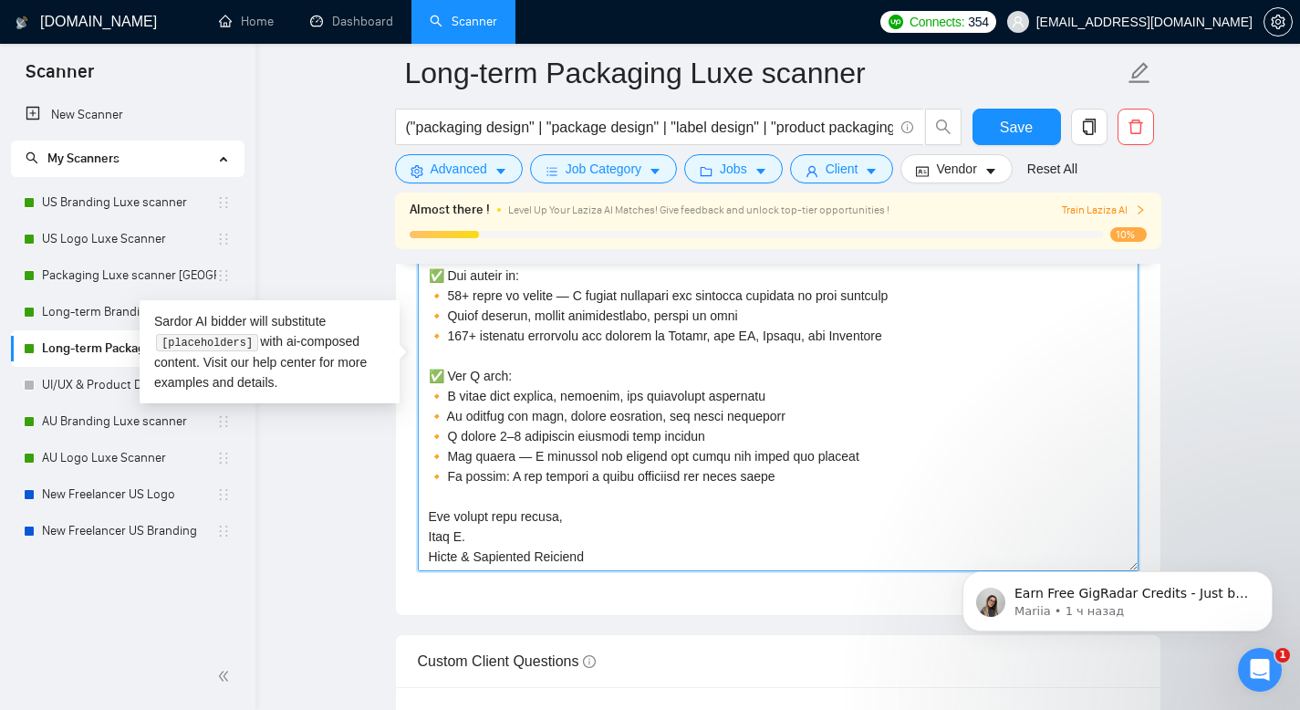
drag, startPoint x: 429, startPoint y: 288, endPoint x: 761, endPoint y: 663, distance: 500.8
click at [761, 663] on form "Auto Bidding Enabled Auto Bidding Enabled: ON Auto Bidder Schedule Auto Bidding…" at bounding box center [778, 314] width 766 height 4398
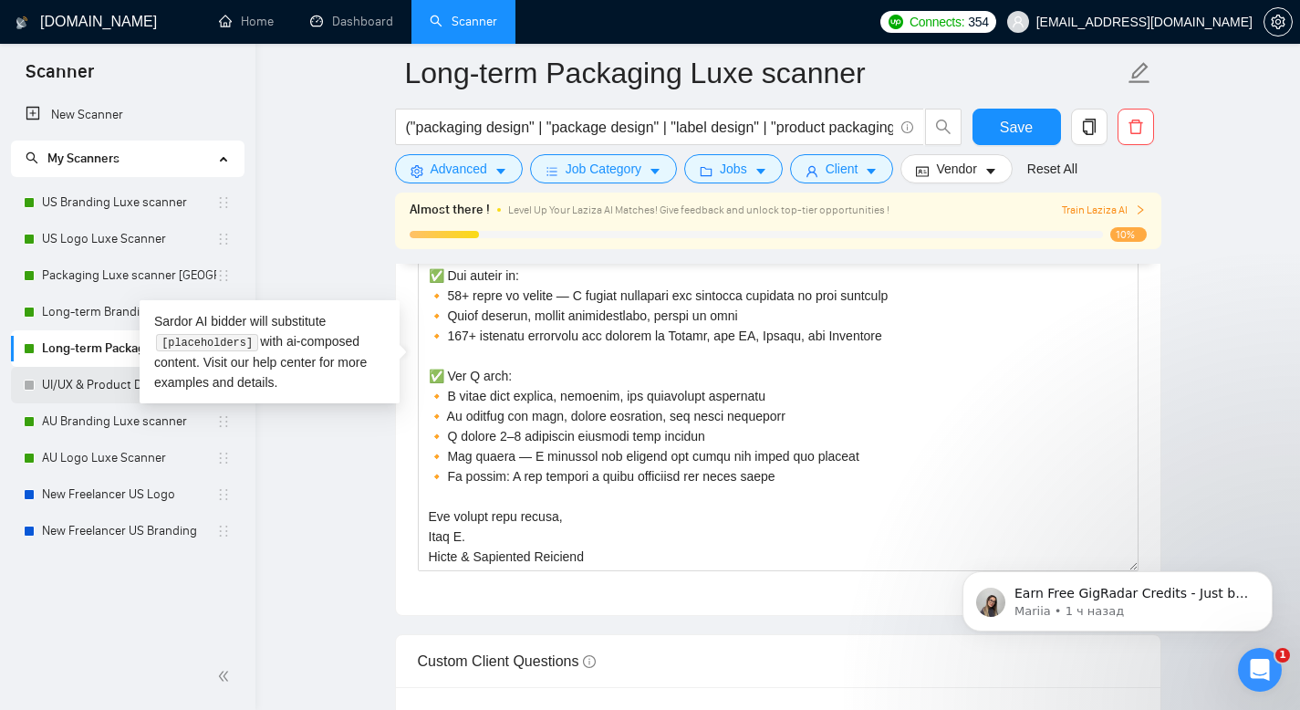
click at [125, 389] on link "UI/UX & Product Design Scanner" at bounding box center [129, 385] width 174 height 36
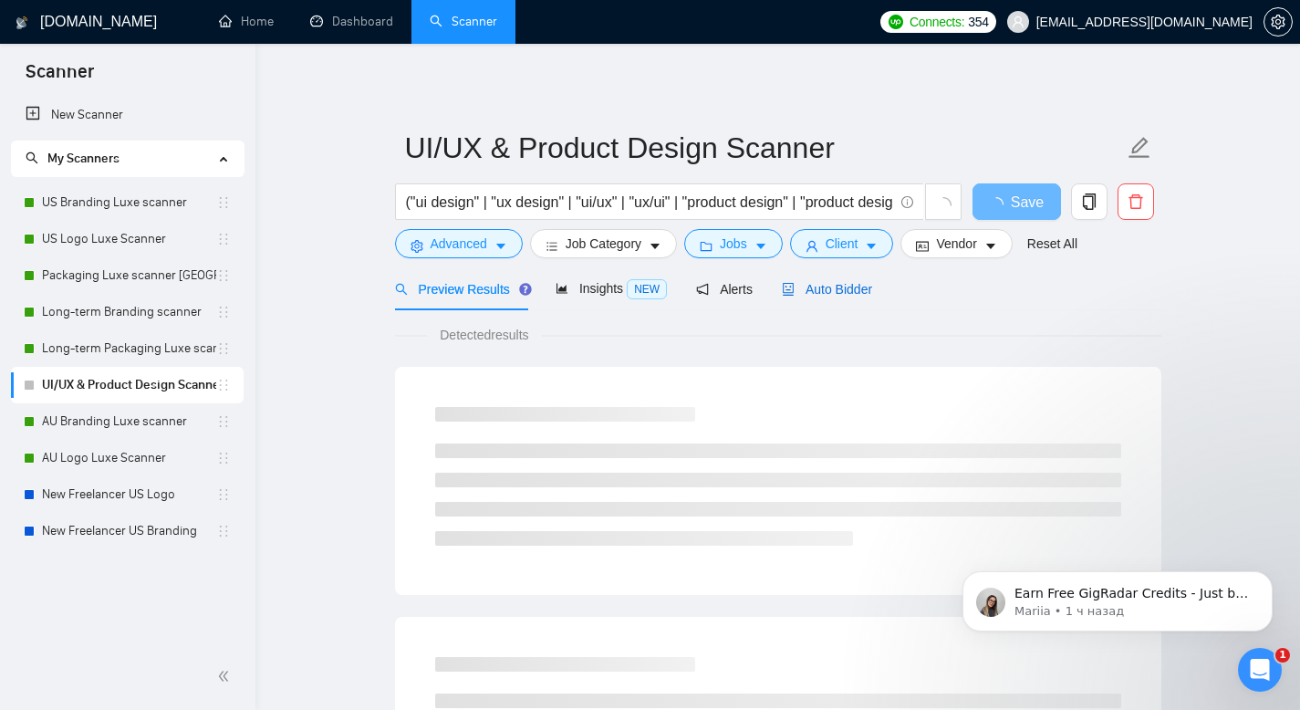
click at [825, 287] on span "Auto Bidder" at bounding box center [827, 289] width 90 height 15
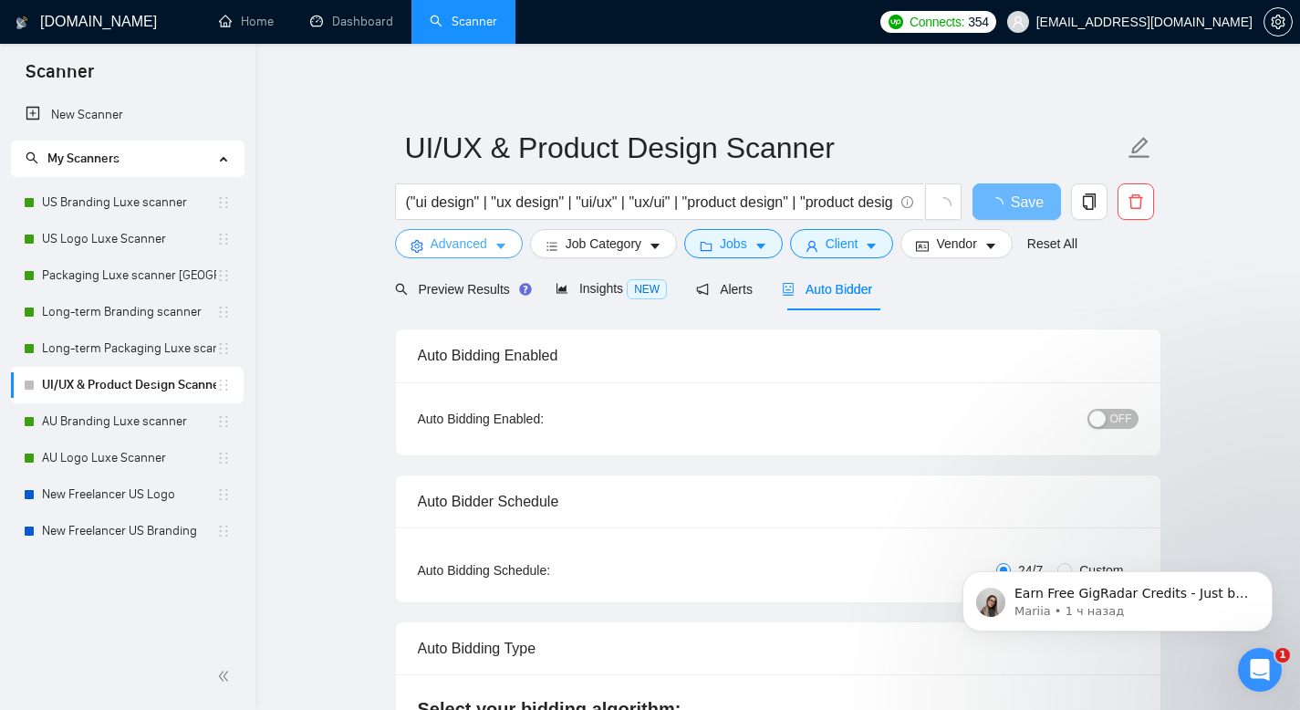
click at [479, 253] on span "Advanced" at bounding box center [459, 244] width 57 height 20
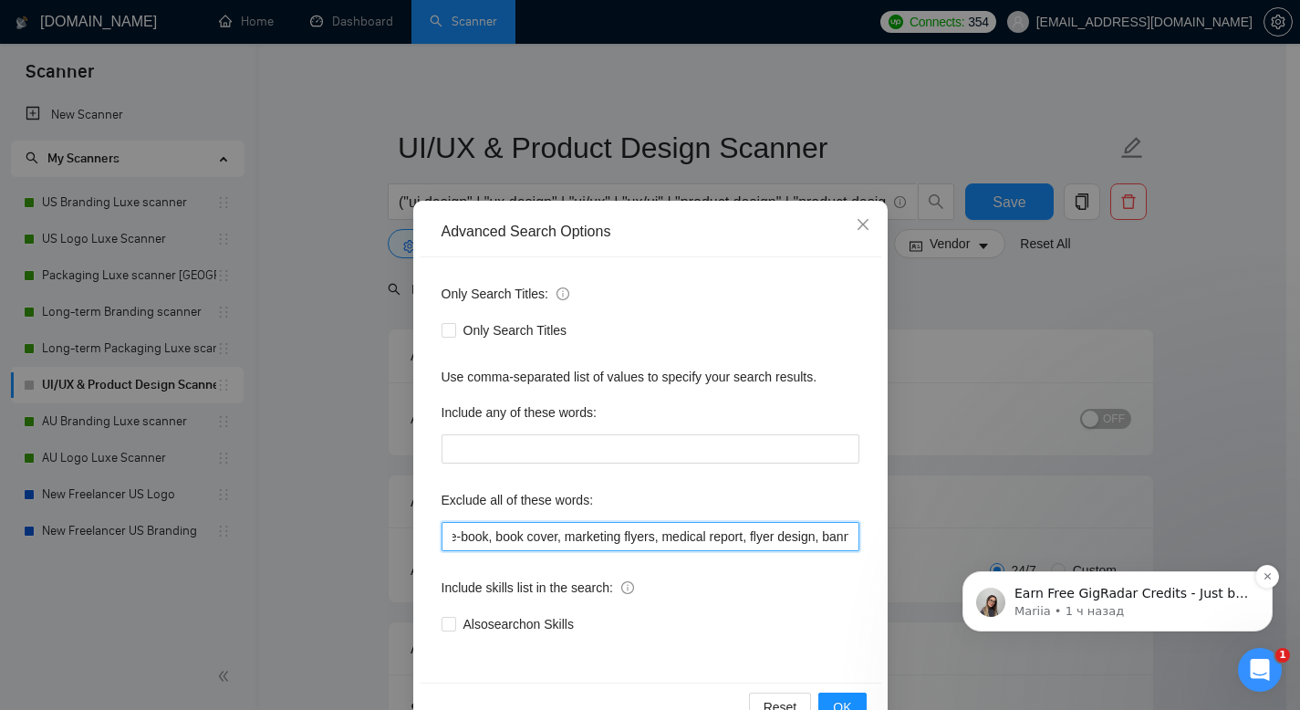
scroll to position [0, 4787]
drag, startPoint x: 1376, startPoint y: 991, endPoint x: 1073, endPoint y: 610, distance: 486.8
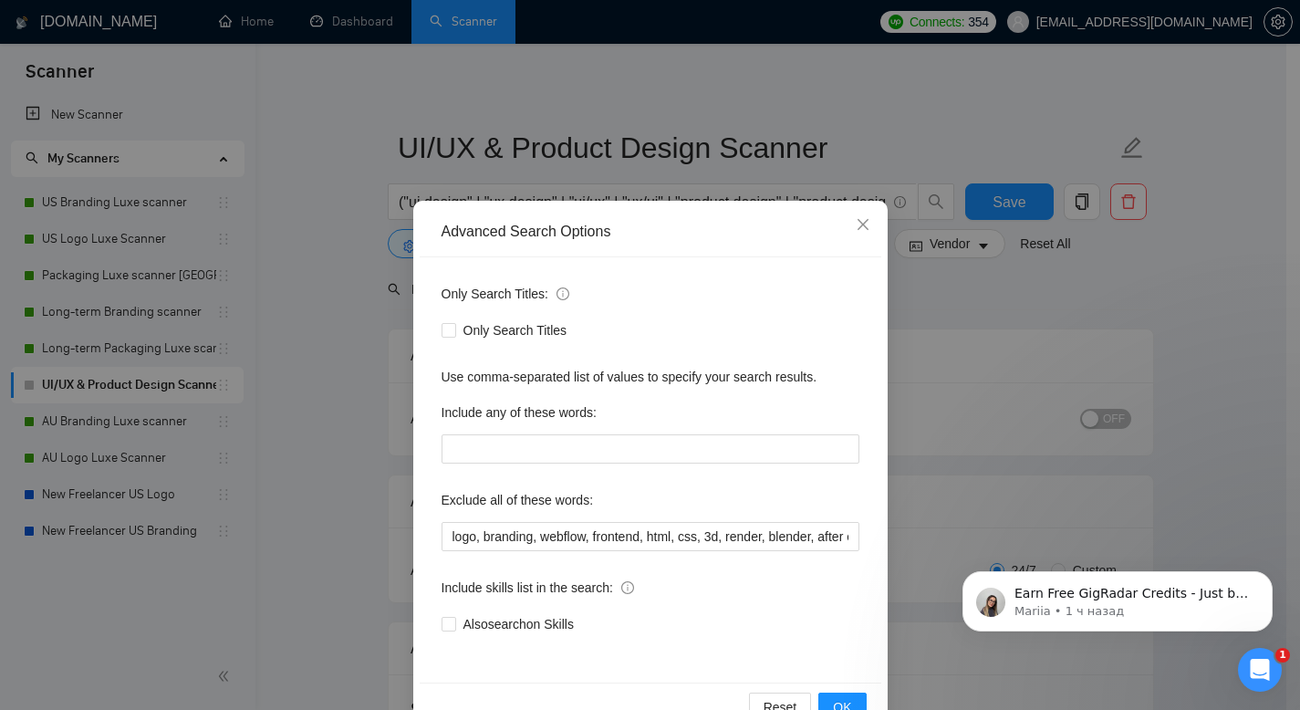
click at [624, 182] on div "Advanced Search Options Only Search Titles: Only Search Titles Use comma-separa…" at bounding box center [650, 355] width 1300 height 710
click at [816, 149] on div "Advanced Search Options Only Search Titles: Only Search Titles Use comma-separa…" at bounding box center [650, 355] width 1300 height 710
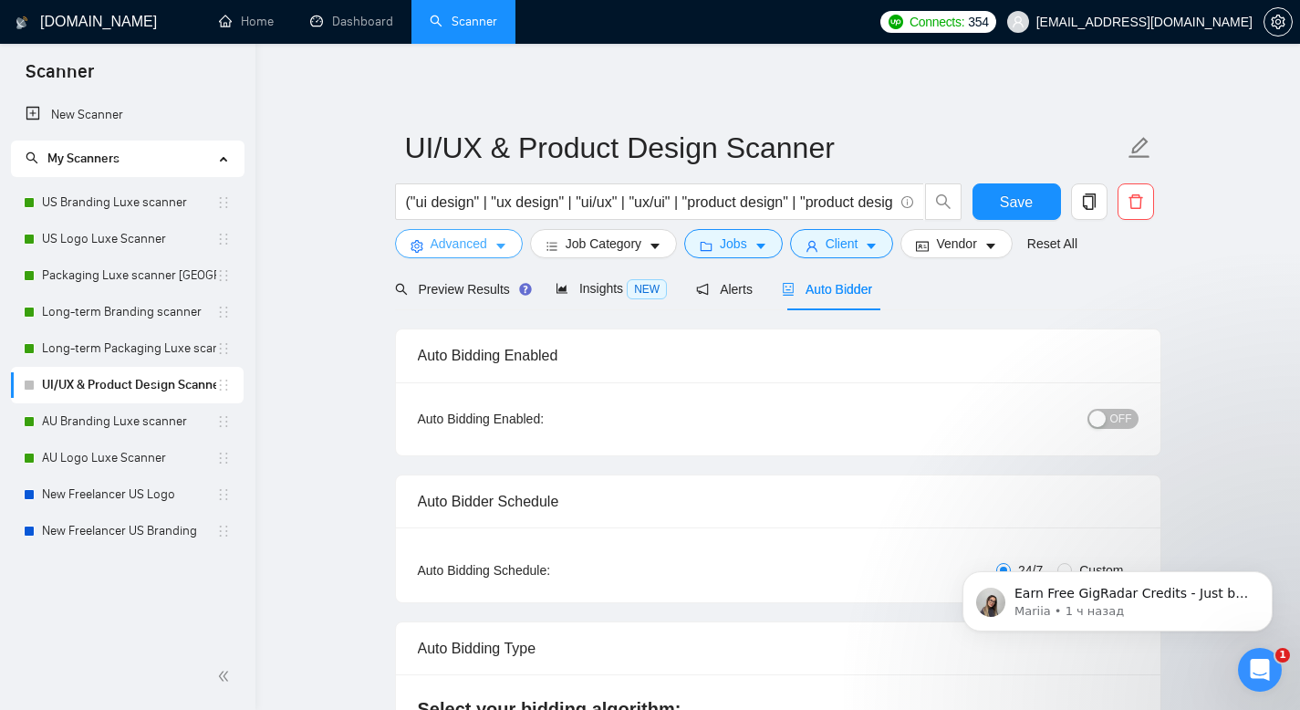
click at [832, 146] on body "Scanner New Scanner My Scanners US Branding Luxe scanner US Logo Luxe Scanner P…" at bounding box center [650, 355] width 1300 height 710
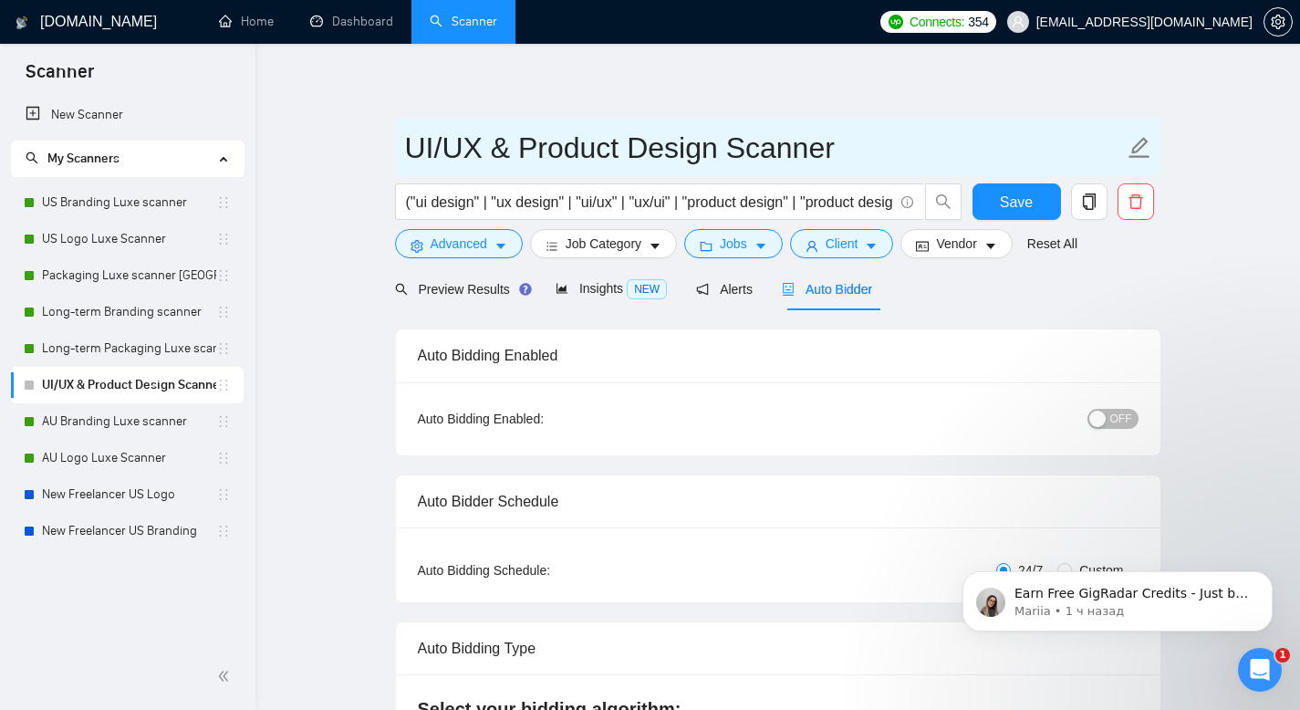
drag, startPoint x: 829, startPoint y: 145, endPoint x: 409, endPoint y: 119, distance: 421.3
click at [409, 119] on span "UI/UX & Product Design Scanner" at bounding box center [778, 147] width 766 height 57
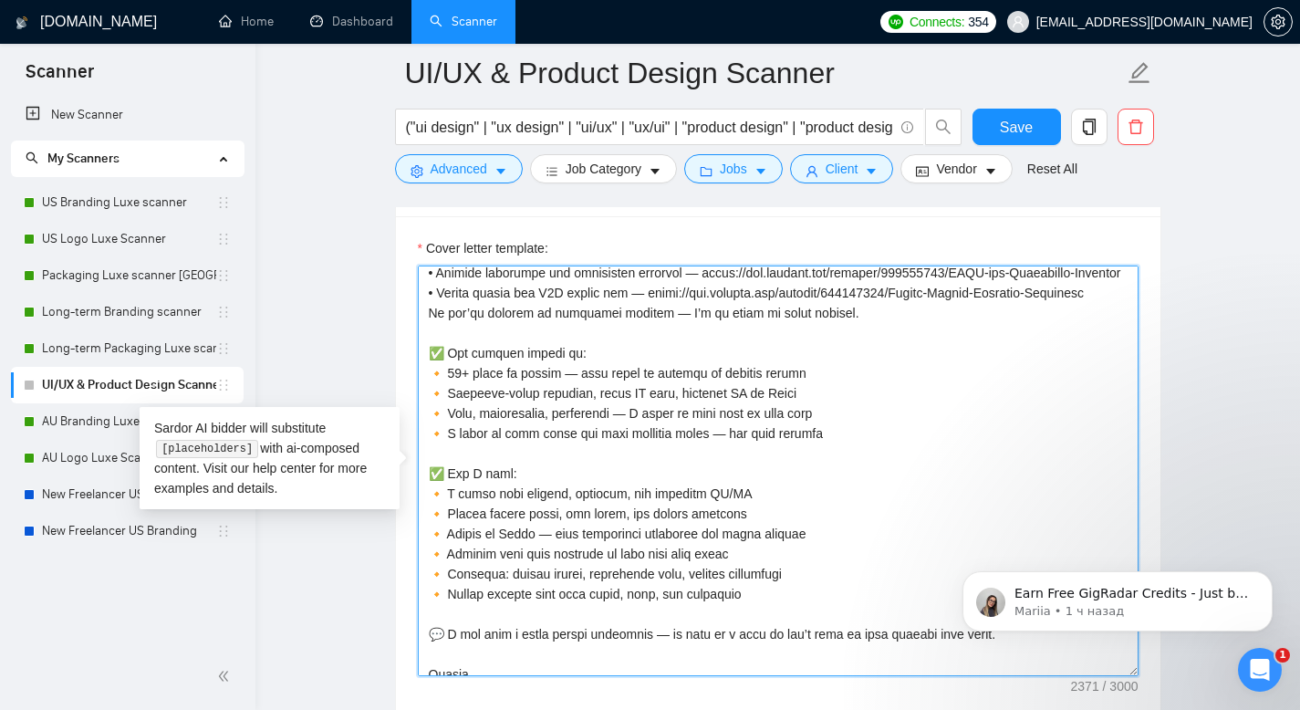
scroll to position [482, 0]
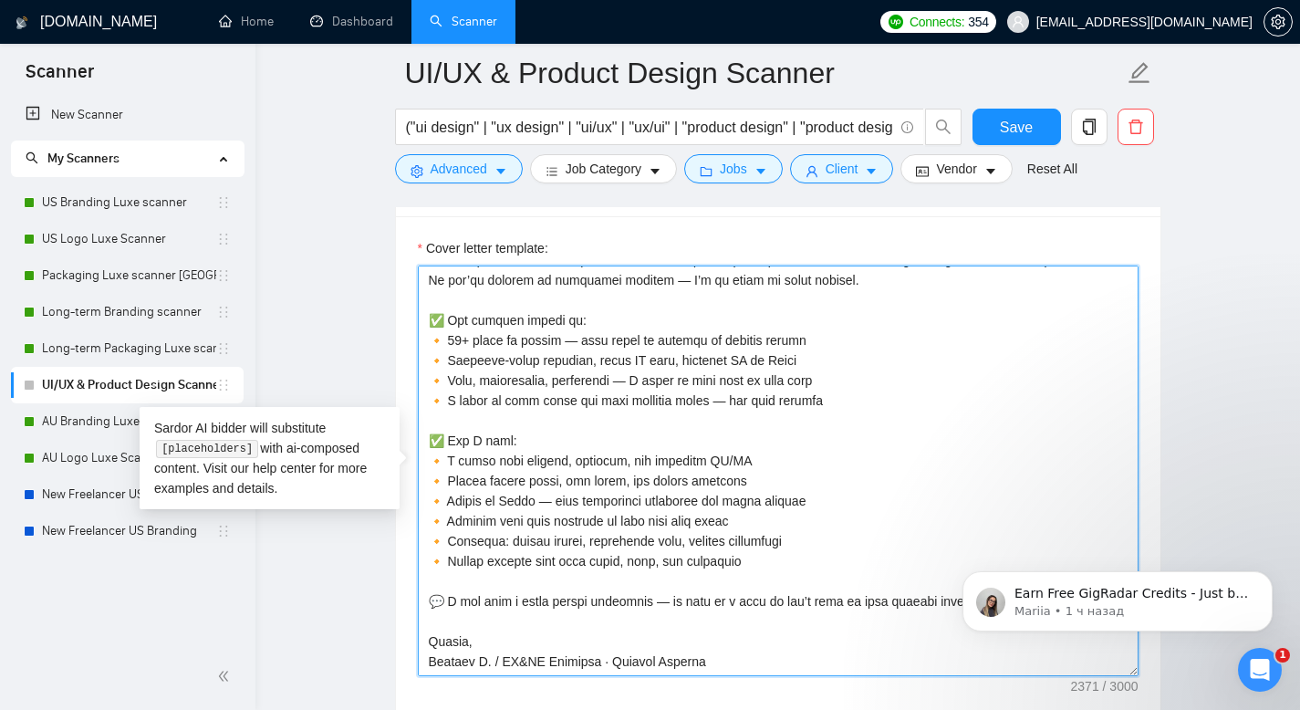
drag, startPoint x: 425, startPoint y: 279, endPoint x: 734, endPoint y: 659, distance: 489.5
click at [734, 659] on textarea "Cover letter template:" at bounding box center [778, 470] width 721 height 410
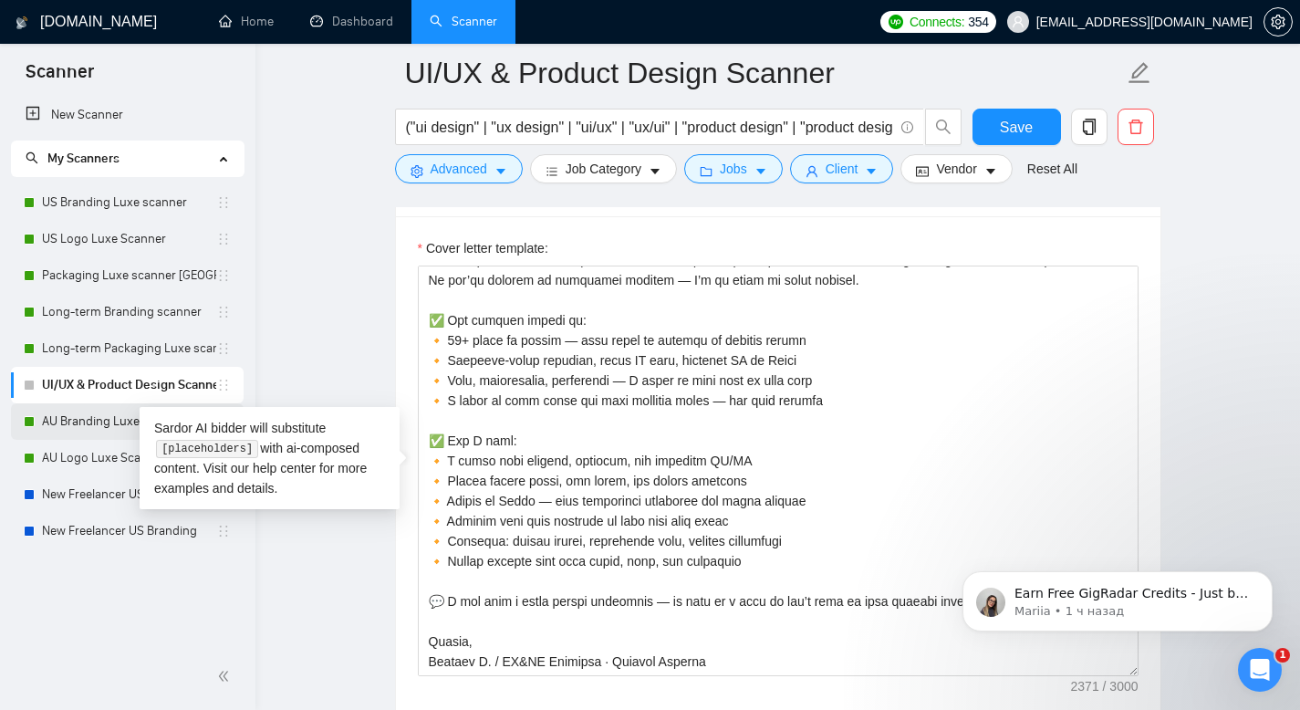
click at [87, 416] on link "AU Branding Luxe scanner" at bounding box center [129, 421] width 174 height 36
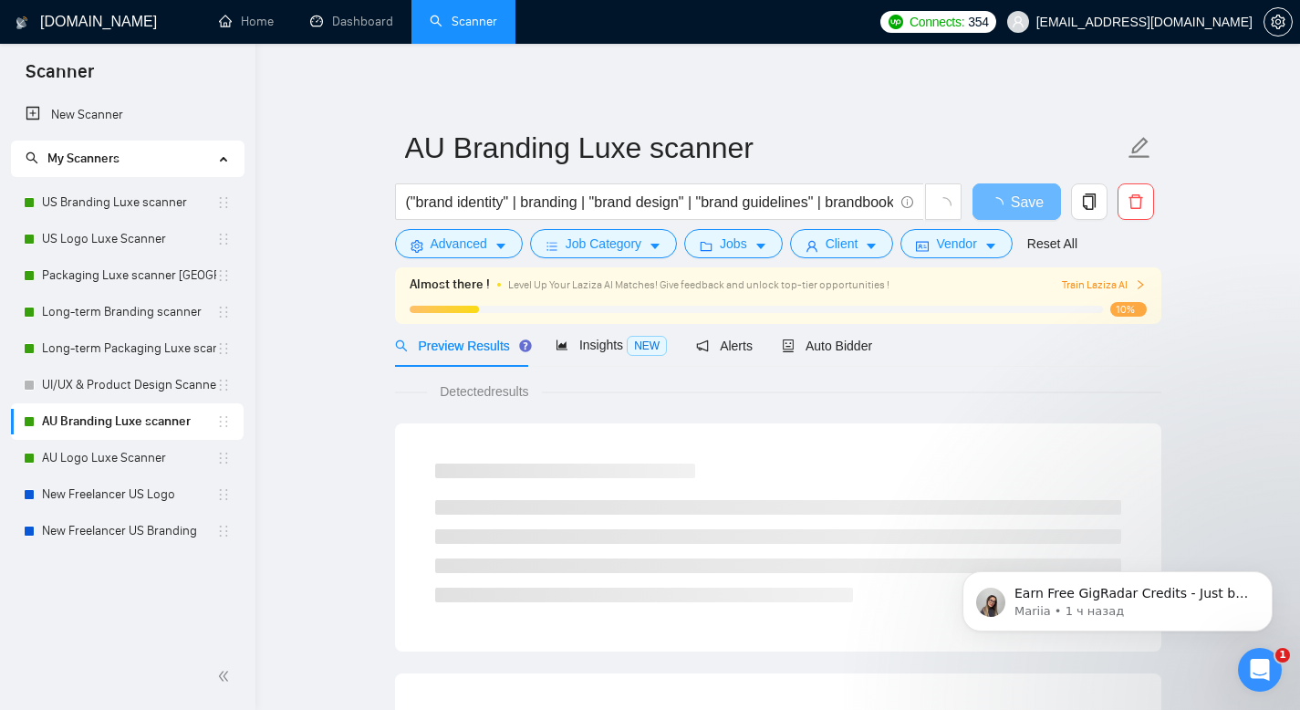
drag, startPoint x: 831, startPoint y: 357, endPoint x: 801, endPoint y: 367, distance: 31.7
click at [831, 357] on div "Auto Bidder" at bounding box center [827, 345] width 90 height 43
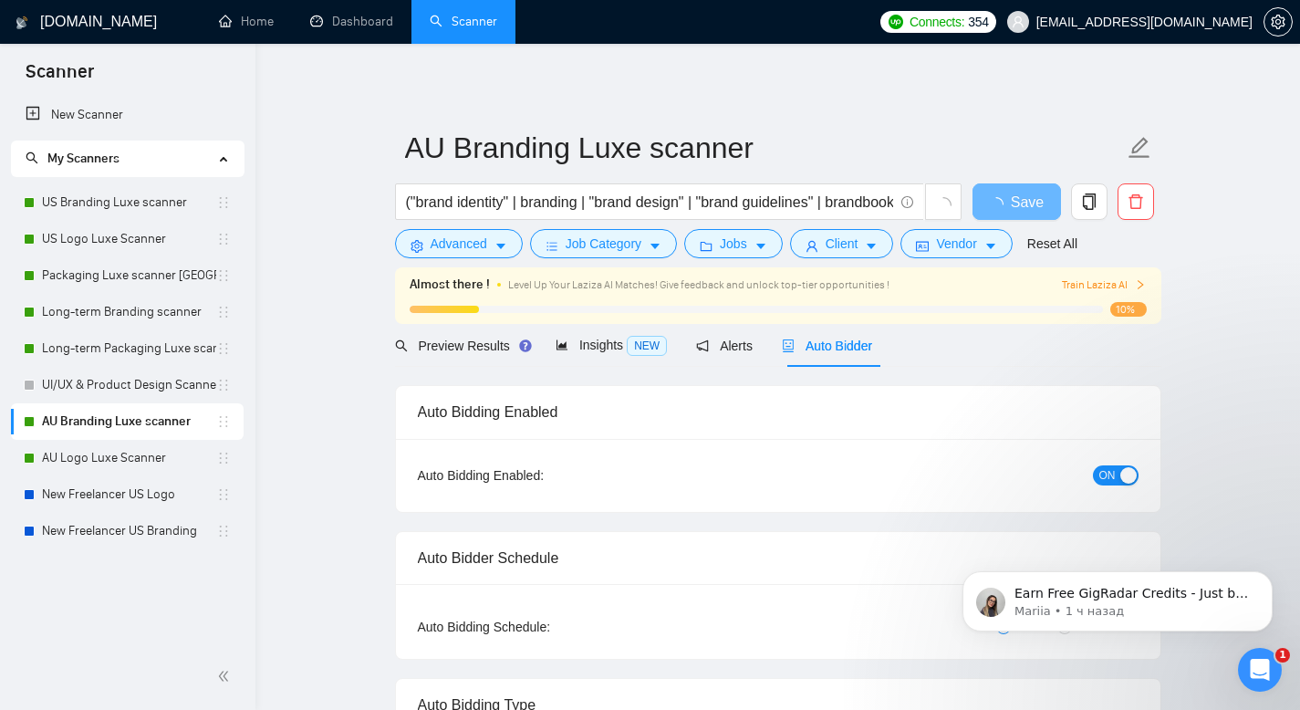
radio input "false"
radio input "true"
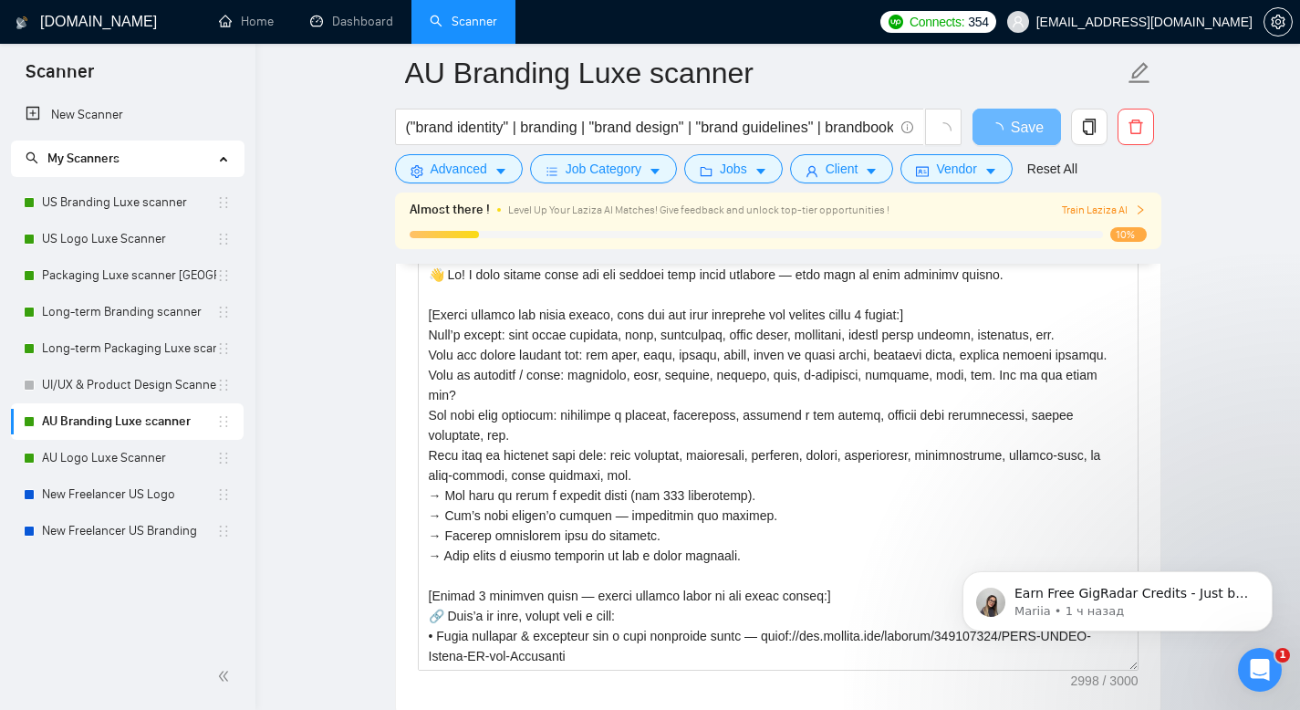
scroll to position [2371, 0]
